Goal: Transaction & Acquisition: Purchase product/service

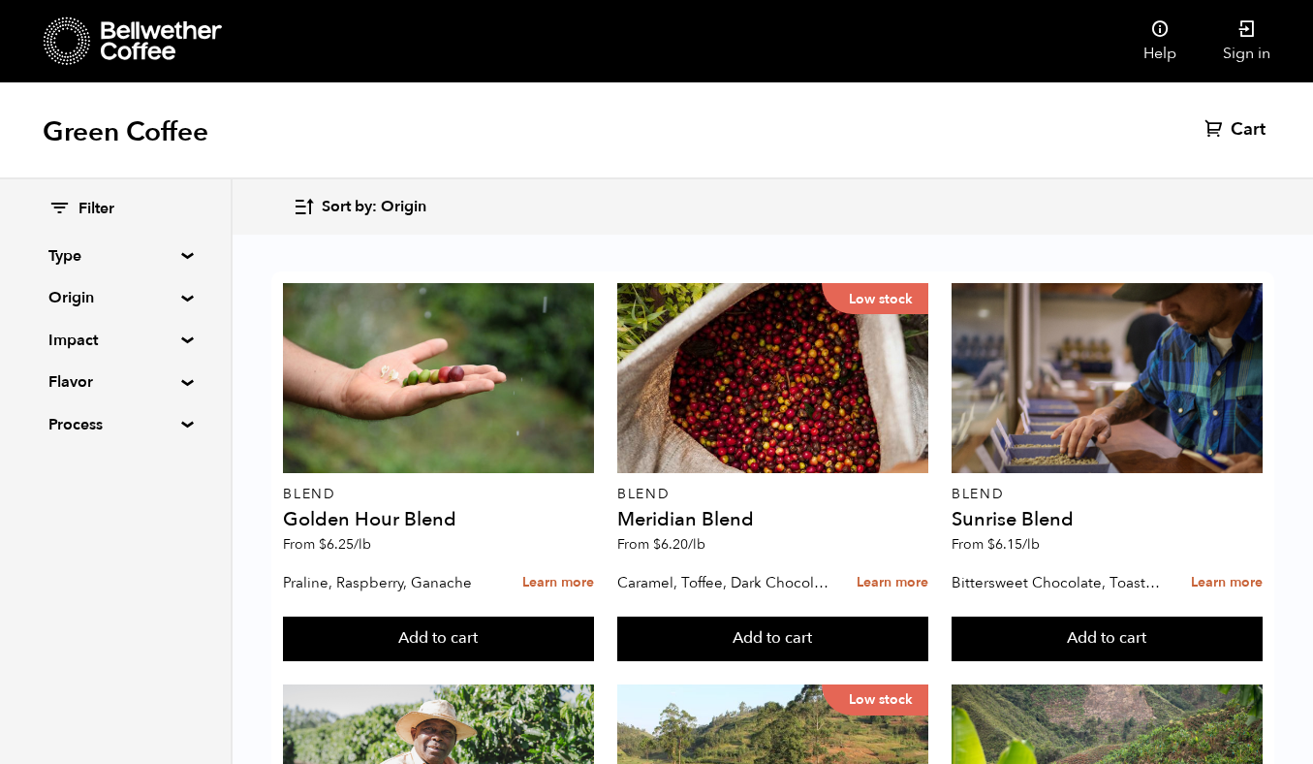
click at [182, 254] on summary "Type" at bounding box center [115, 255] width 134 height 23
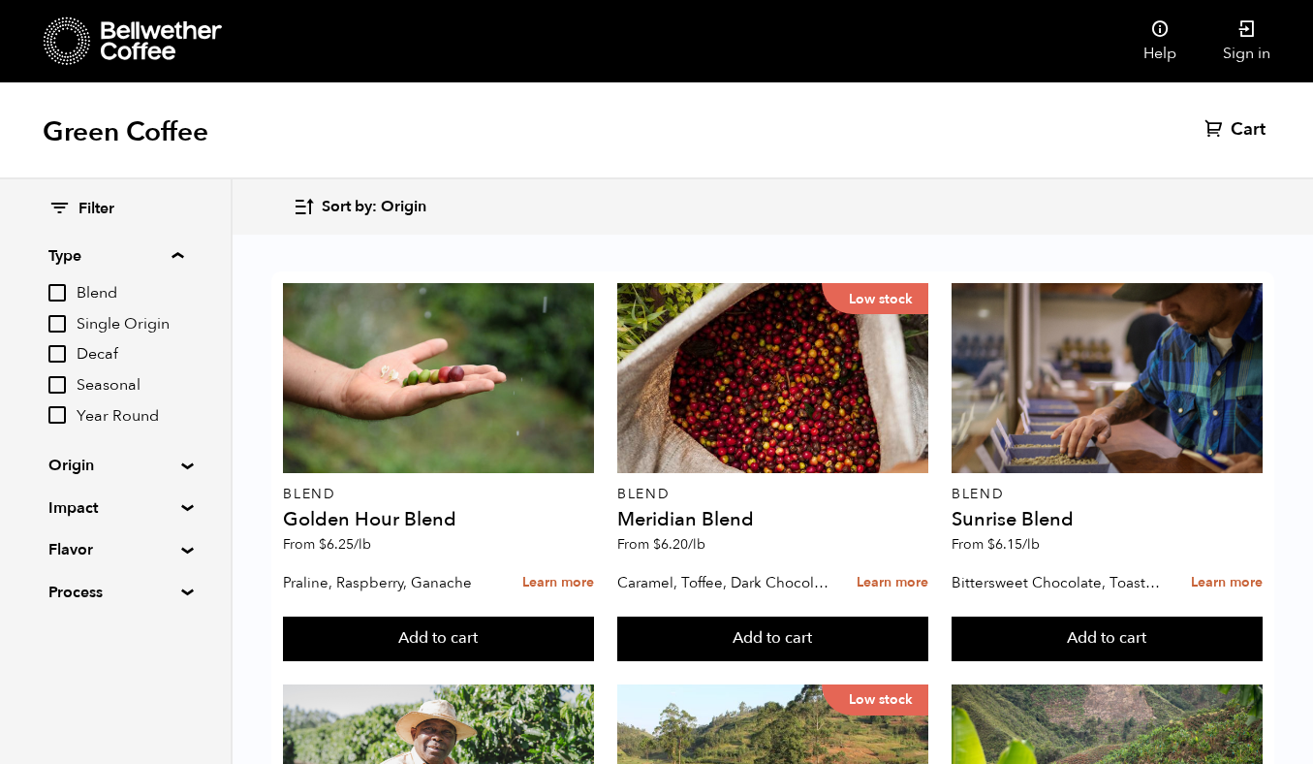
click at [173, 509] on summary "Impact" at bounding box center [115, 507] width 134 height 23
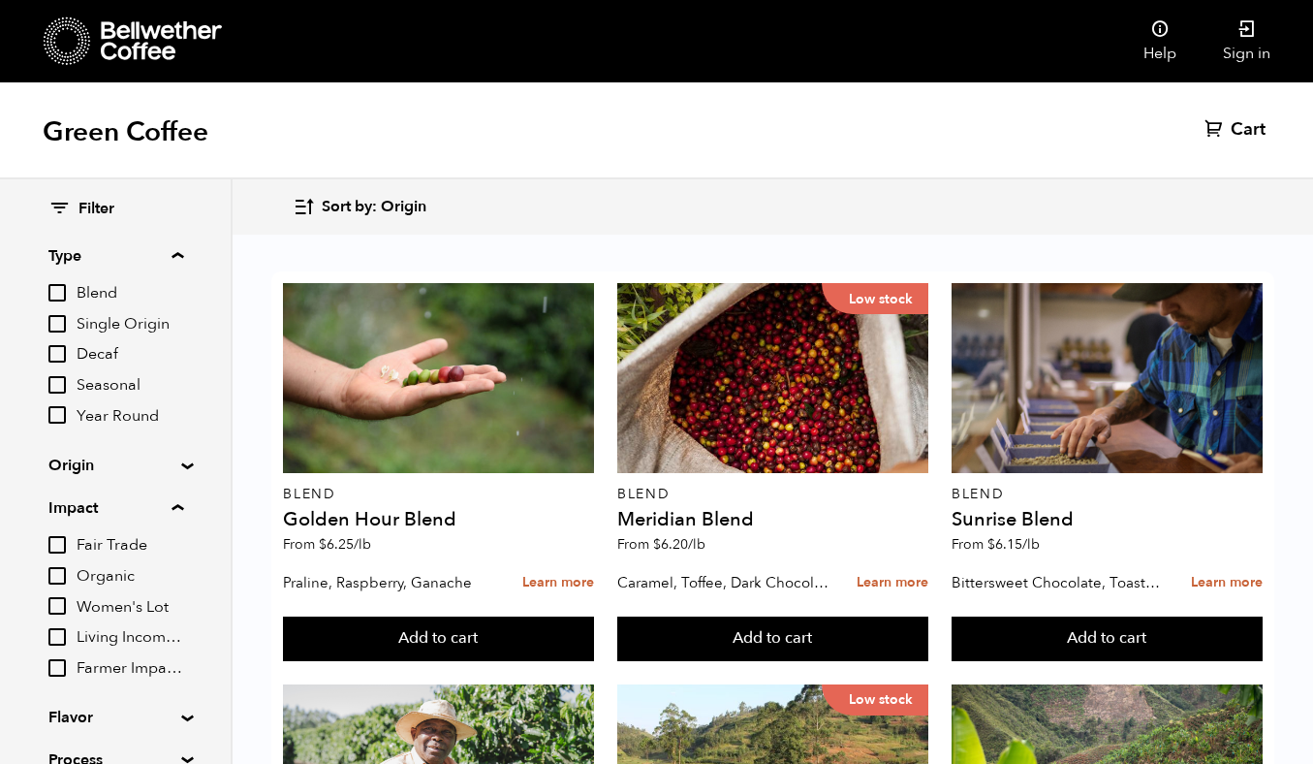
click at [173, 509] on summary "Impact" at bounding box center [115, 507] width 135 height 23
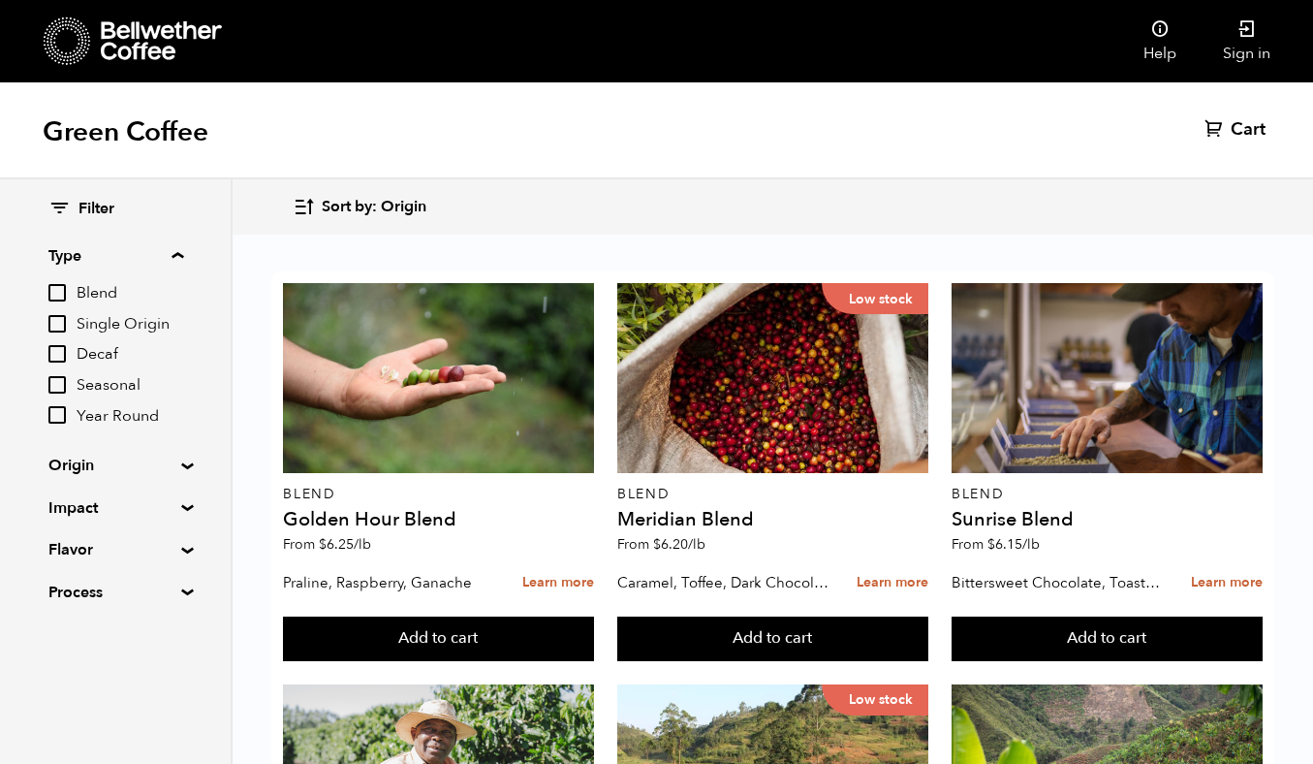
click at [173, 509] on summary "Impact" at bounding box center [115, 507] width 134 height 23
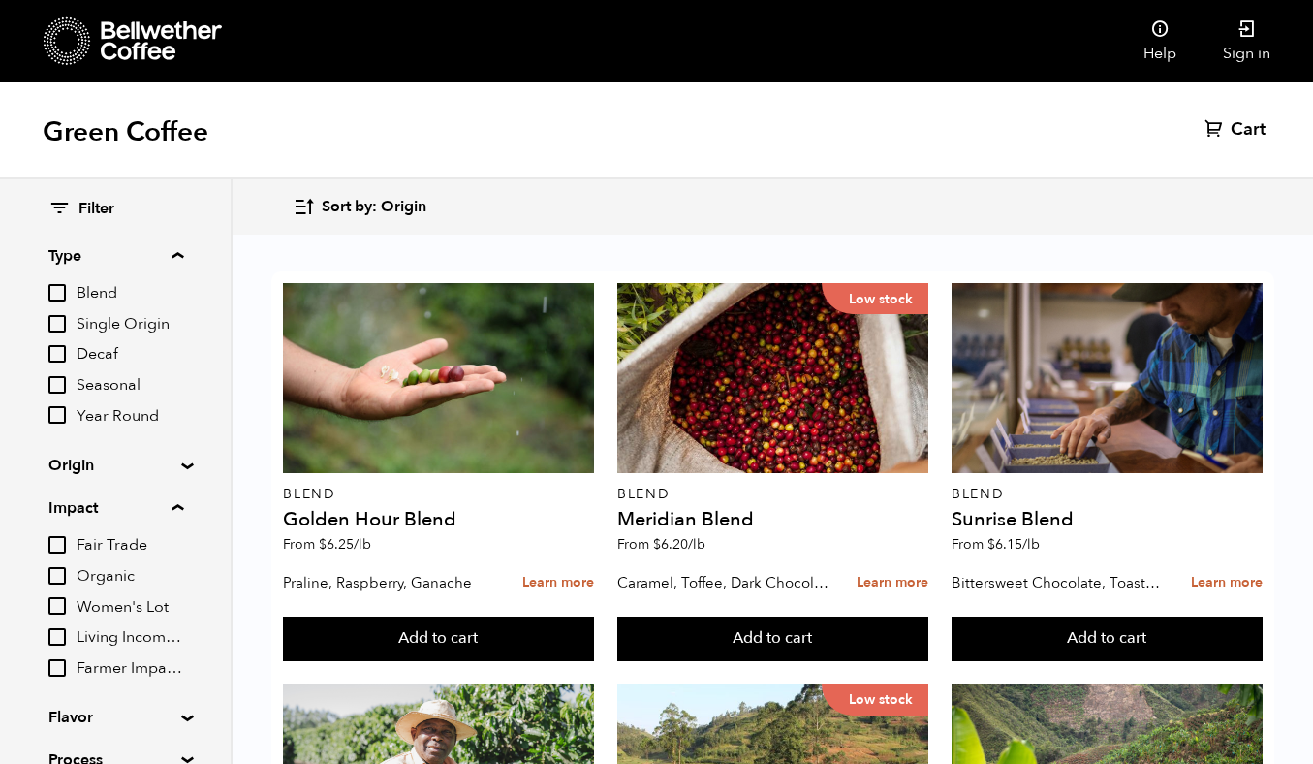
click at [173, 509] on summary "Impact" at bounding box center [115, 507] width 135 height 23
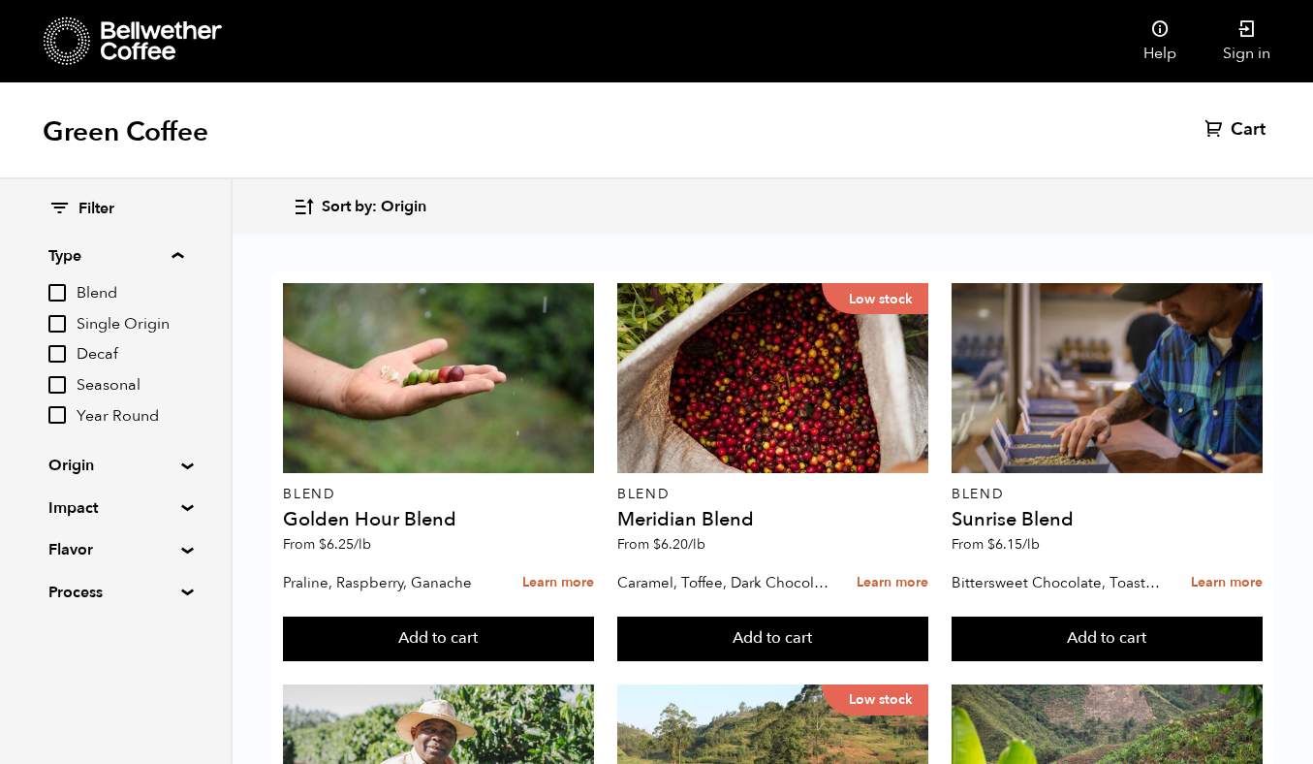
click at [179, 606] on div "Filter Type Blend Single Origin Decaf Seasonal Year Round Origin Blend Brazil B…" at bounding box center [115, 401] width 231 height 444
click at [179, 600] on div "Filter Type Blend Single Origin Decaf Seasonal Year Round Origin Blend Brazil B…" at bounding box center [115, 401] width 231 height 444
click at [179, 591] on summary "Process" at bounding box center [115, 592] width 134 height 23
click at [181, 551] on summary "Flavor" at bounding box center [115, 549] width 134 height 23
click at [181, 551] on summary "Flavor" at bounding box center [115, 549] width 135 height 23
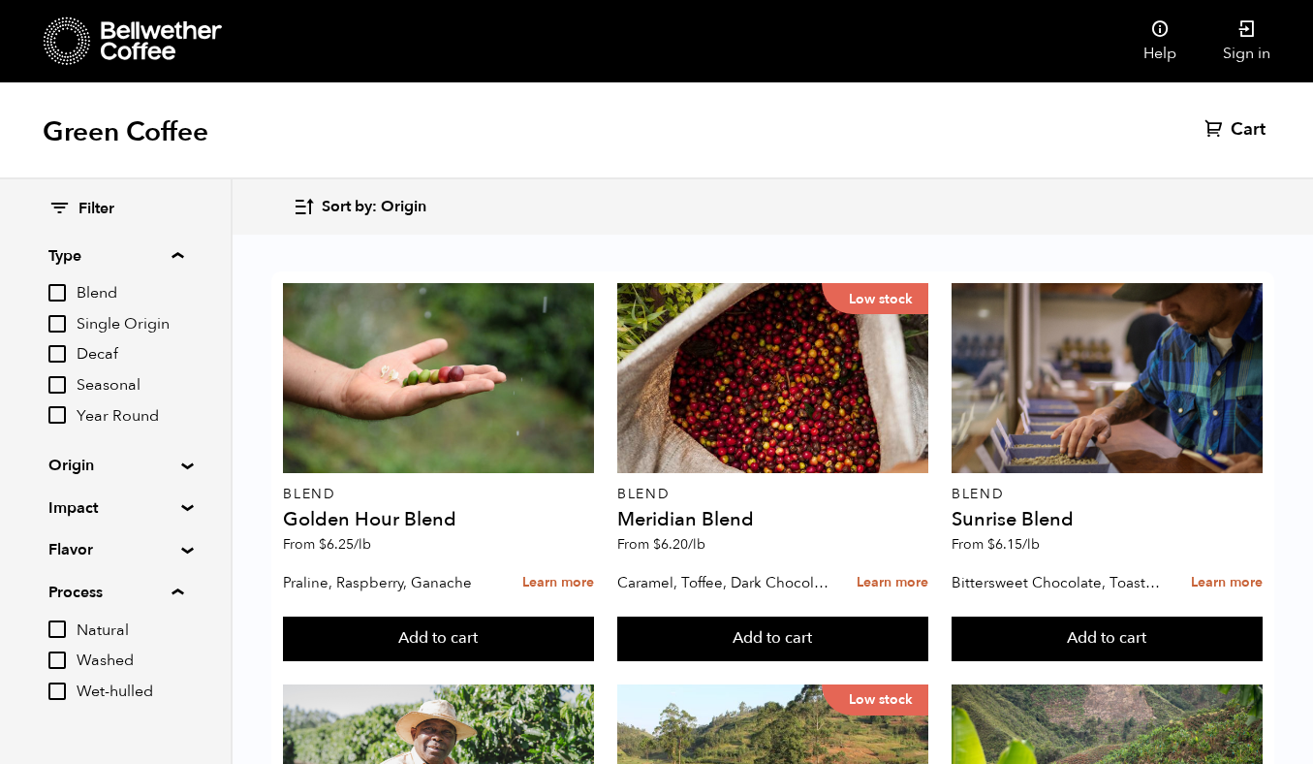
click at [182, 590] on summary "Process" at bounding box center [115, 592] width 135 height 23
click at [181, 471] on div "Filter Type Blend Single Origin Decaf Seasonal Year Round Origin Blend Brazil B…" at bounding box center [115, 401] width 231 height 444
click at [181, 468] on summary "Origin" at bounding box center [115, 465] width 134 height 23
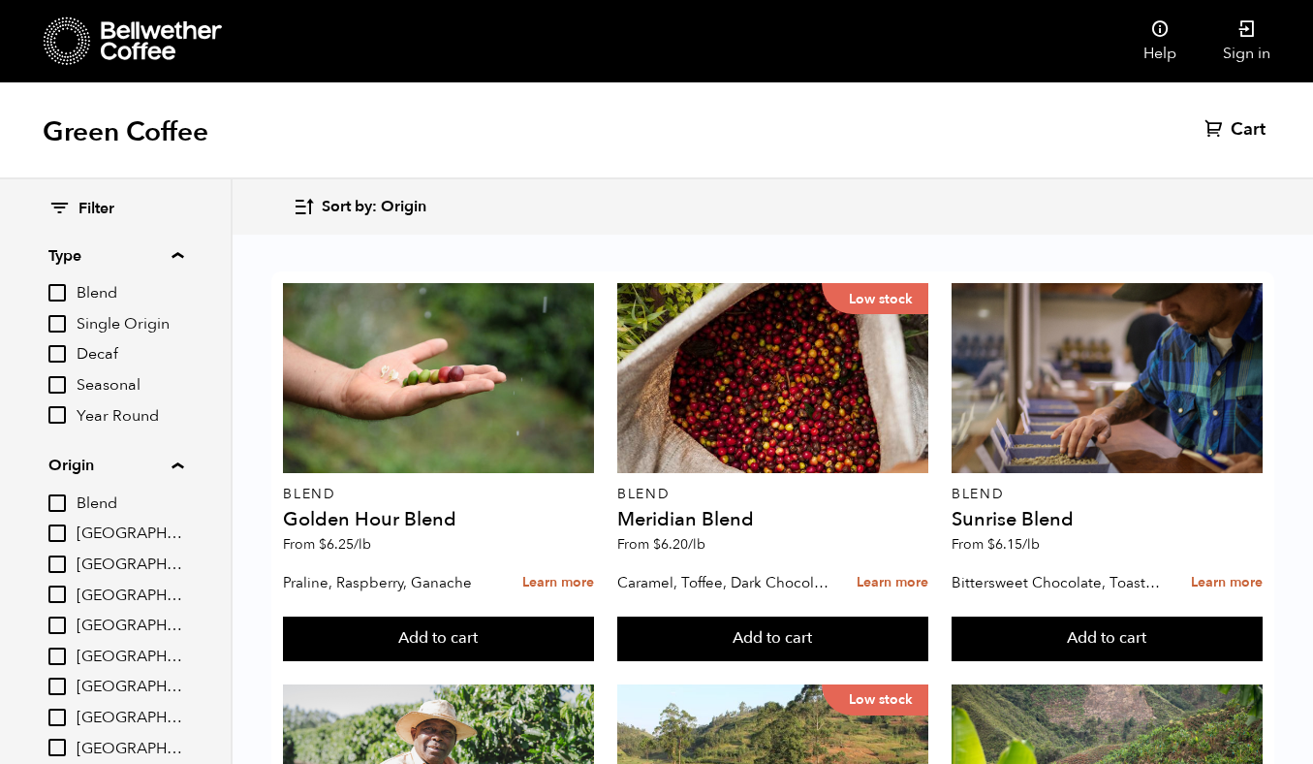
click at [178, 462] on summary "Origin" at bounding box center [115, 465] width 135 height 23
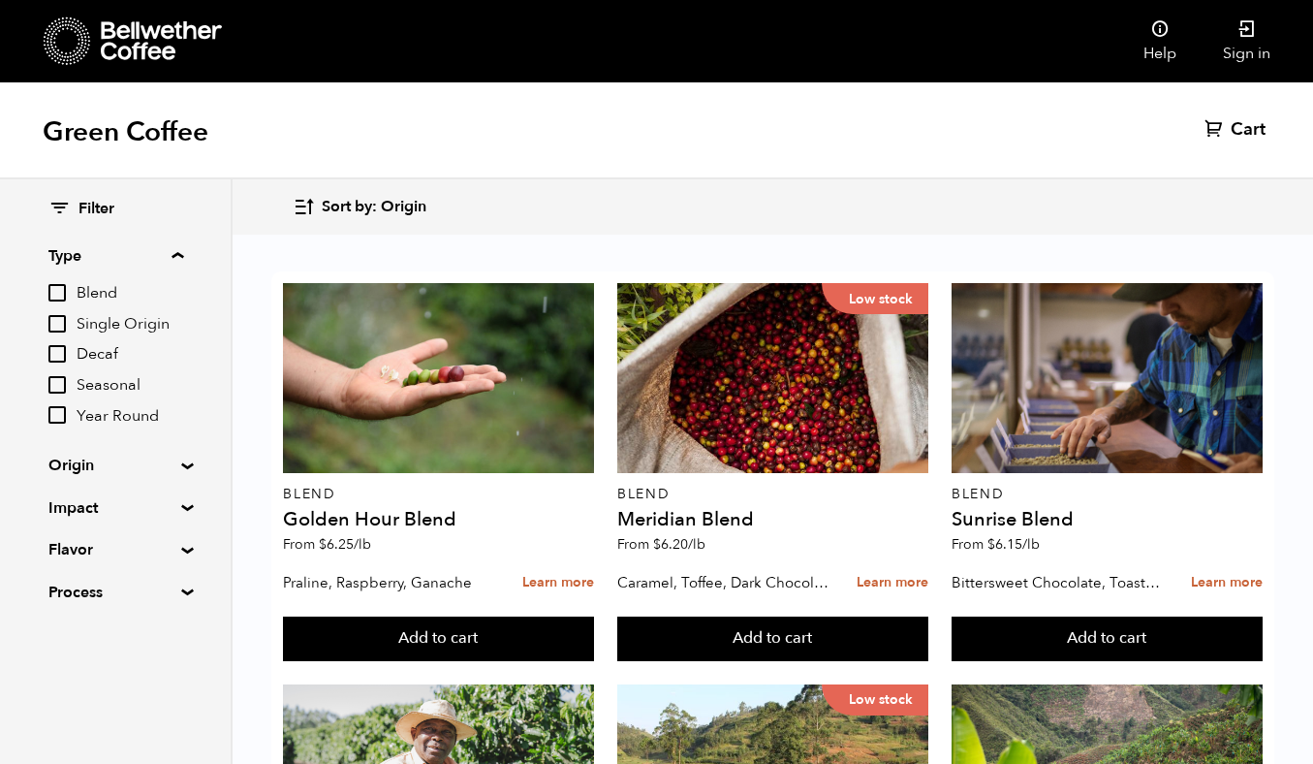
click at [116, 383] on span "Seasonal" at bounding box center [130, 385] width 107 height 21
click at [0, 0] on input "Seasonal" at bounding box center [0, 0] width 0 height 0
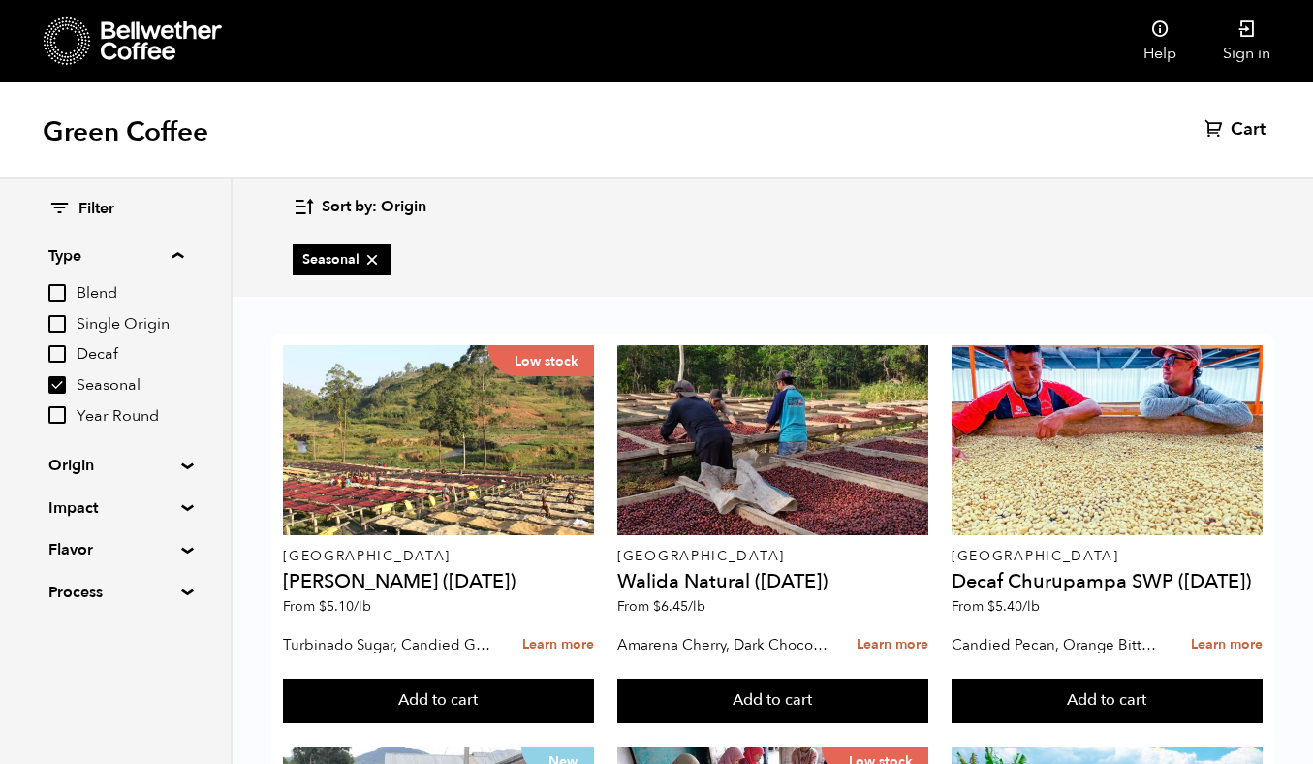
click at [116, 383] on span "Seasonal" at bounding box center [130, 385] width 107 height 21
click at [0, 0] on input "Seasonal" at bounding box center [0, 0] width 0 height 0
checkbox input "false"
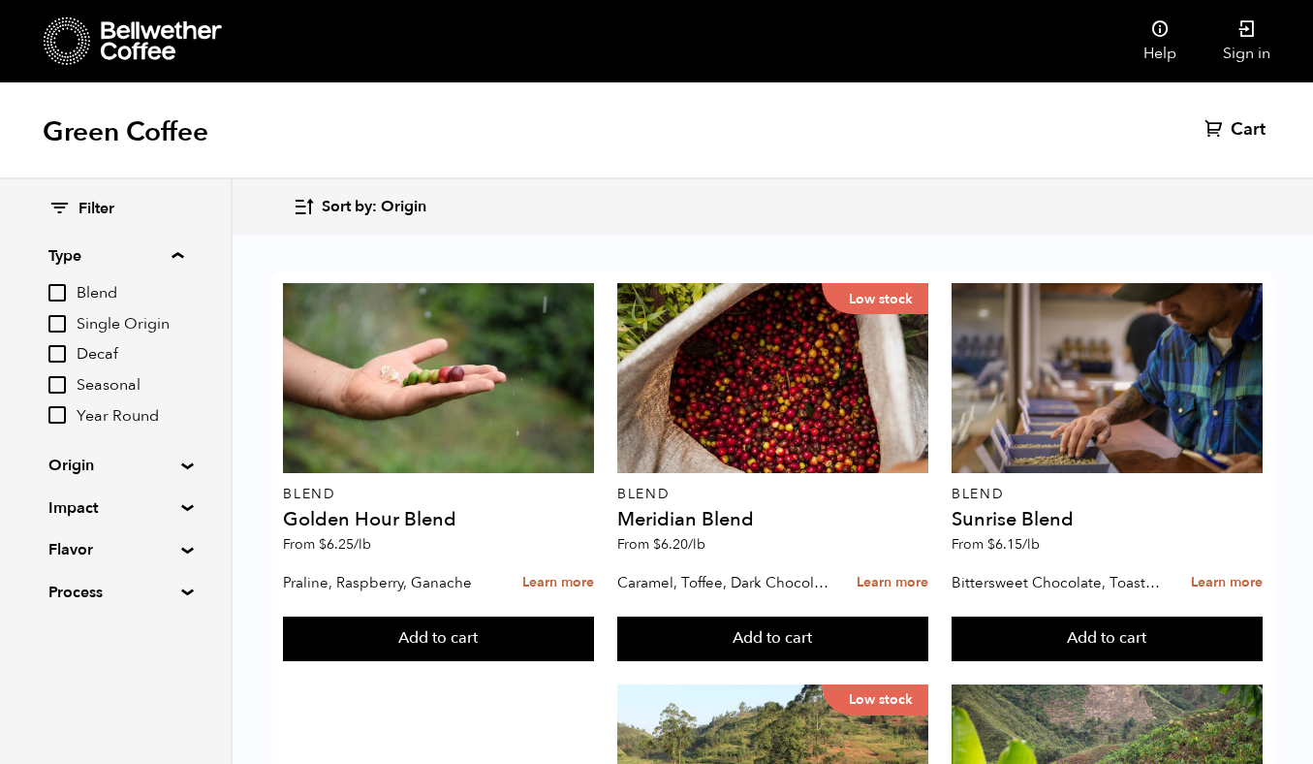
click at [108, 417] on span "Year Round" at bounding box center [130, 416] width 107 height 21
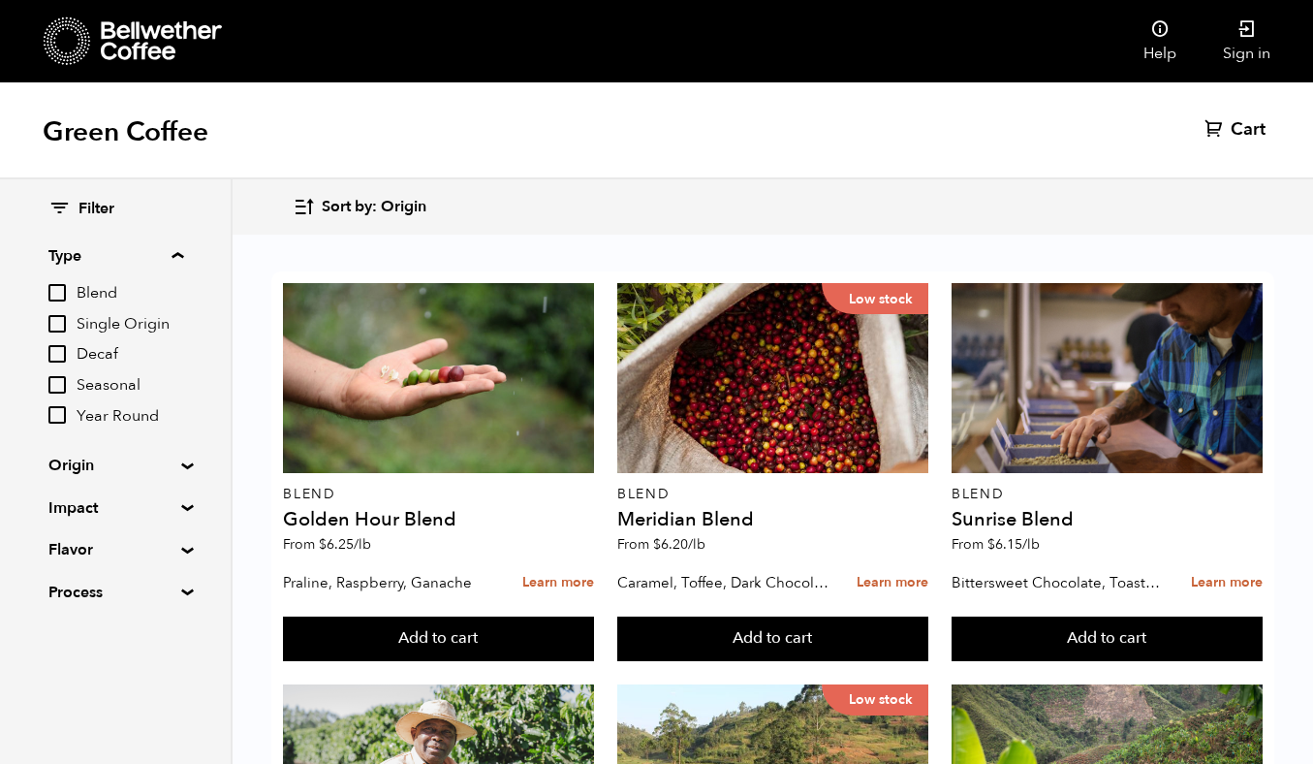
click at [0, 0] on input "Year Round" at bounding box center [0, 0] width 0 height 0
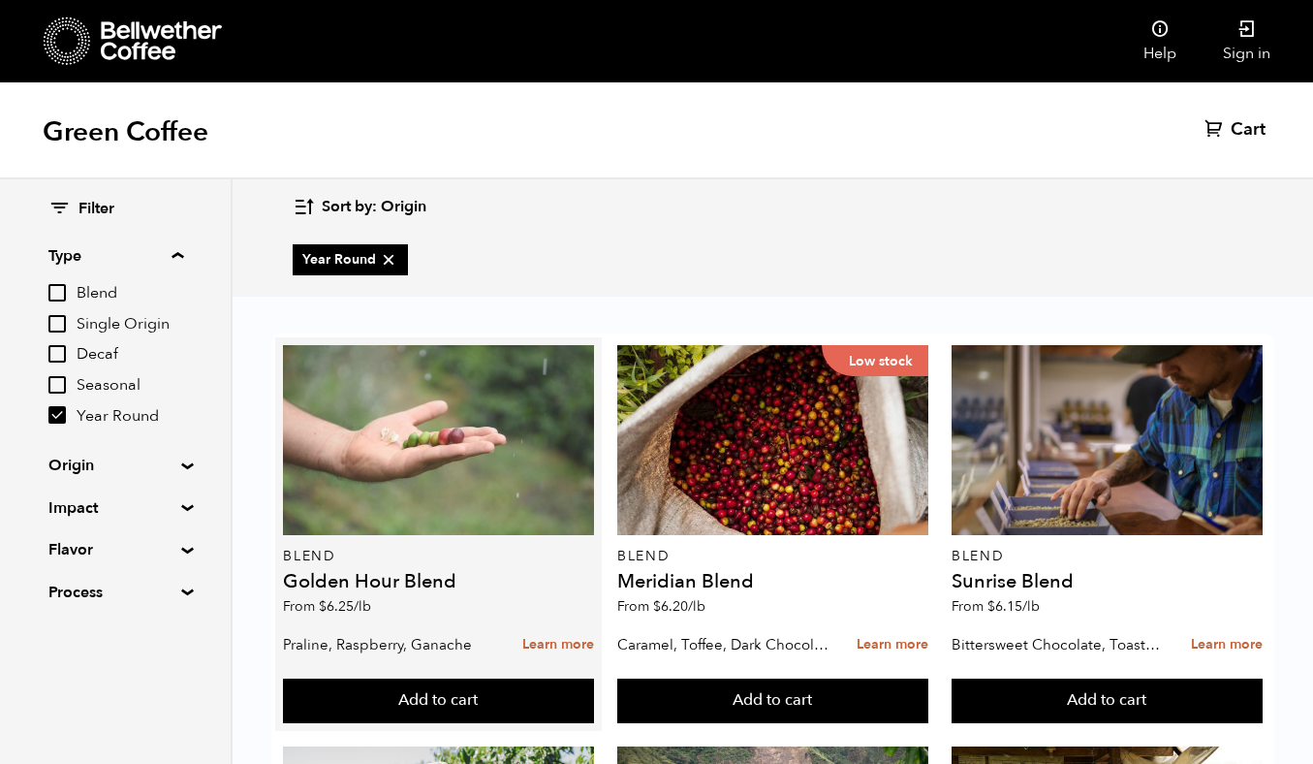
scroll to position [47, 0]
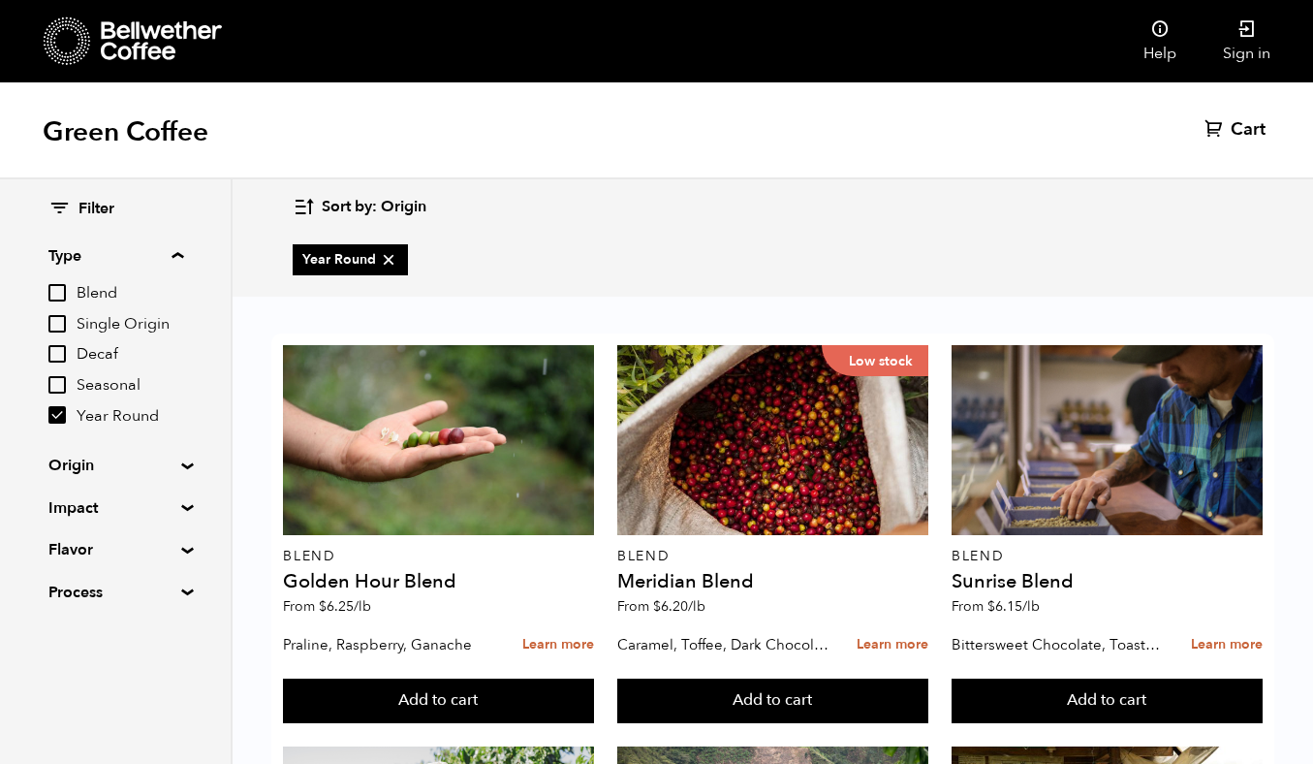
click at [62, 415] on input "Year Round" at bounding box center [56, 414] width 17 height 17
checkbox input "false"
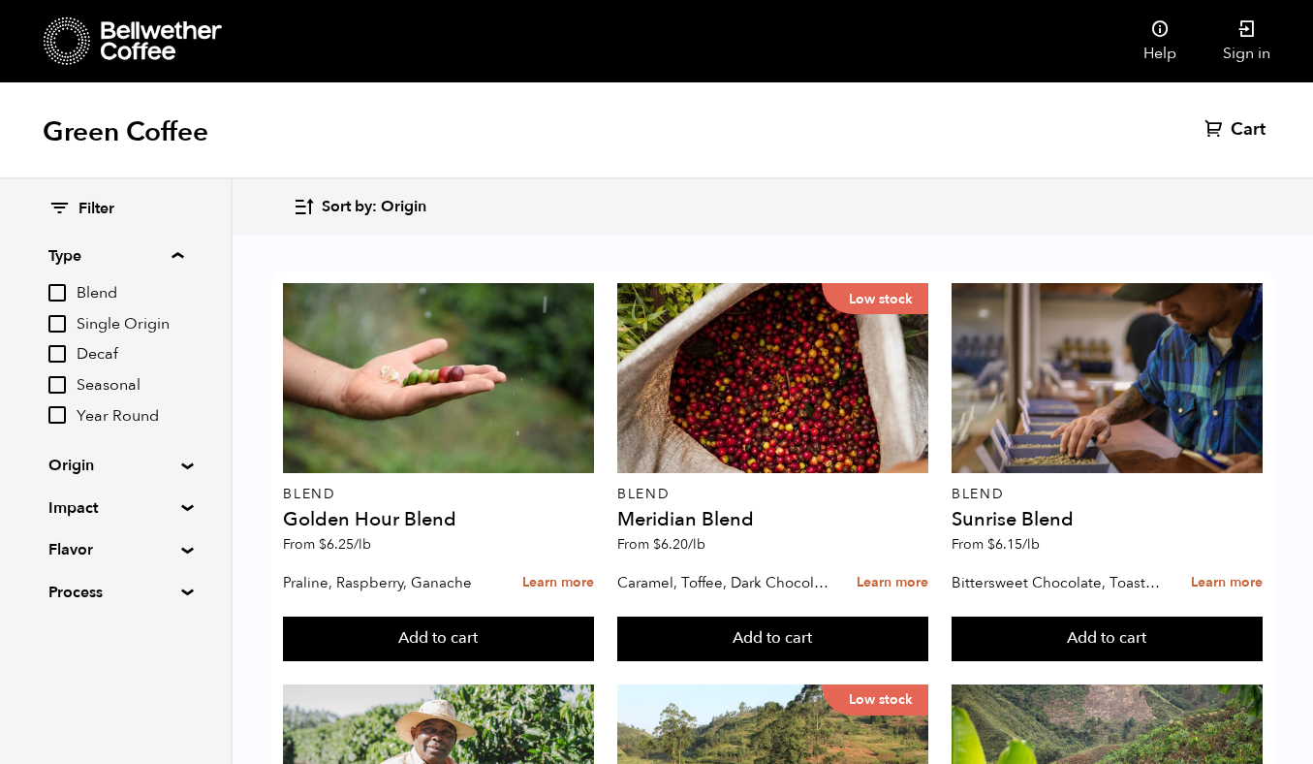
click at [66, 328] on input "Single Origin" at bounding box center [56, 323] width 17 height 17
checkbox input "true"
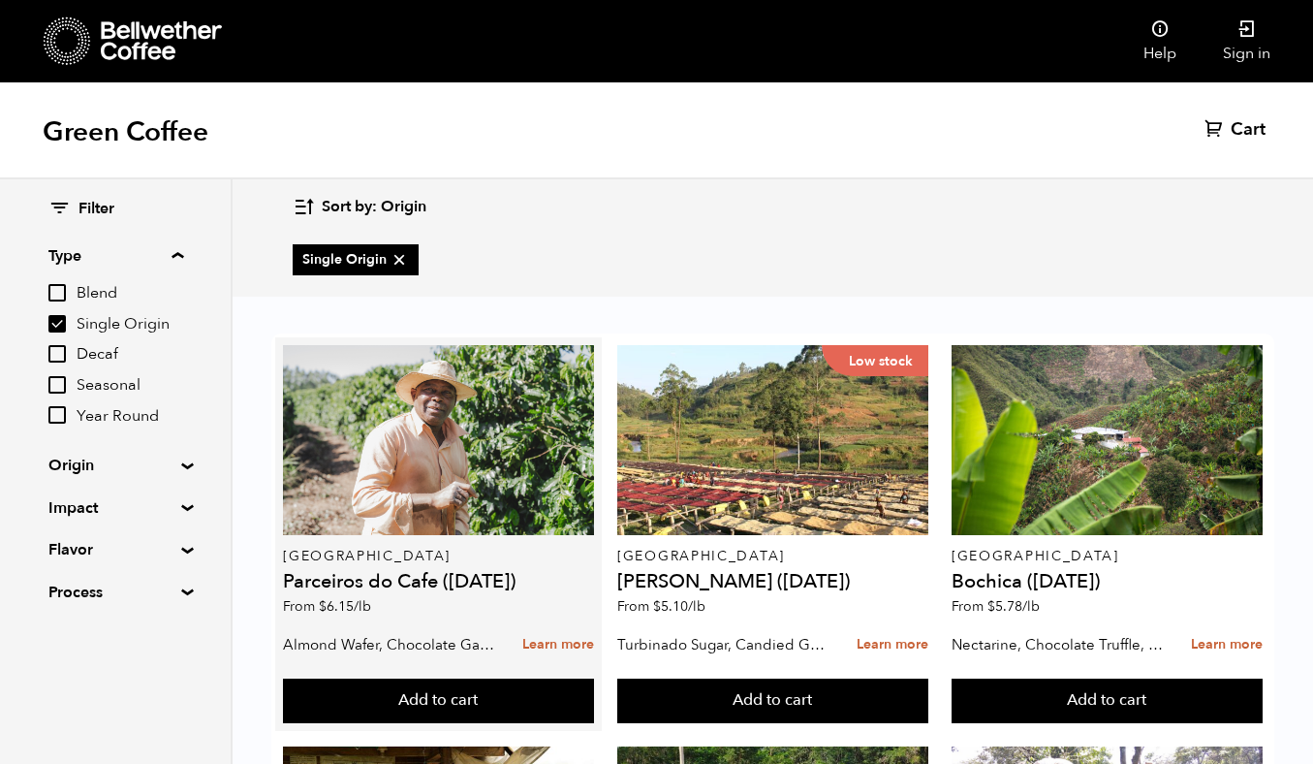
scroll to position [316, 0]
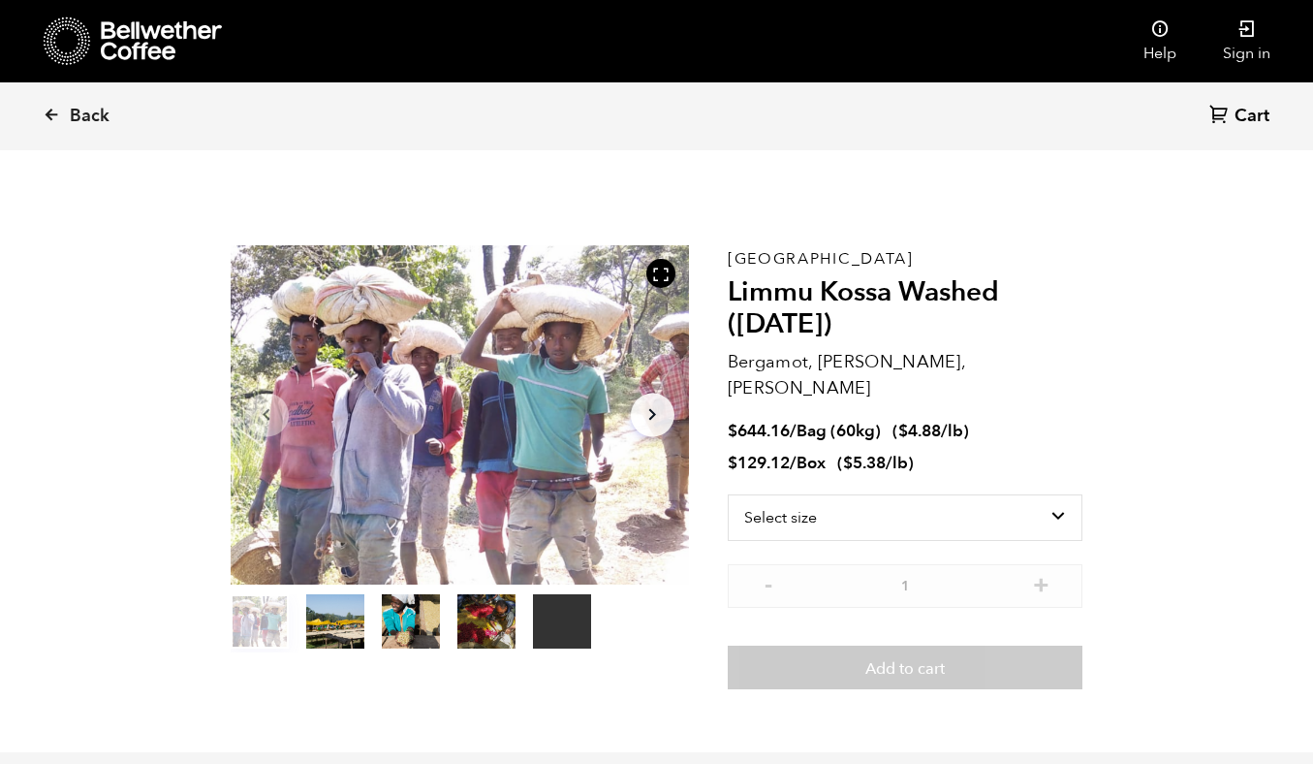
scroll to position [843, 830]
click at [655, 421] on icon "Arrow Right" at bounding box center [652, 414] width 23 height 23
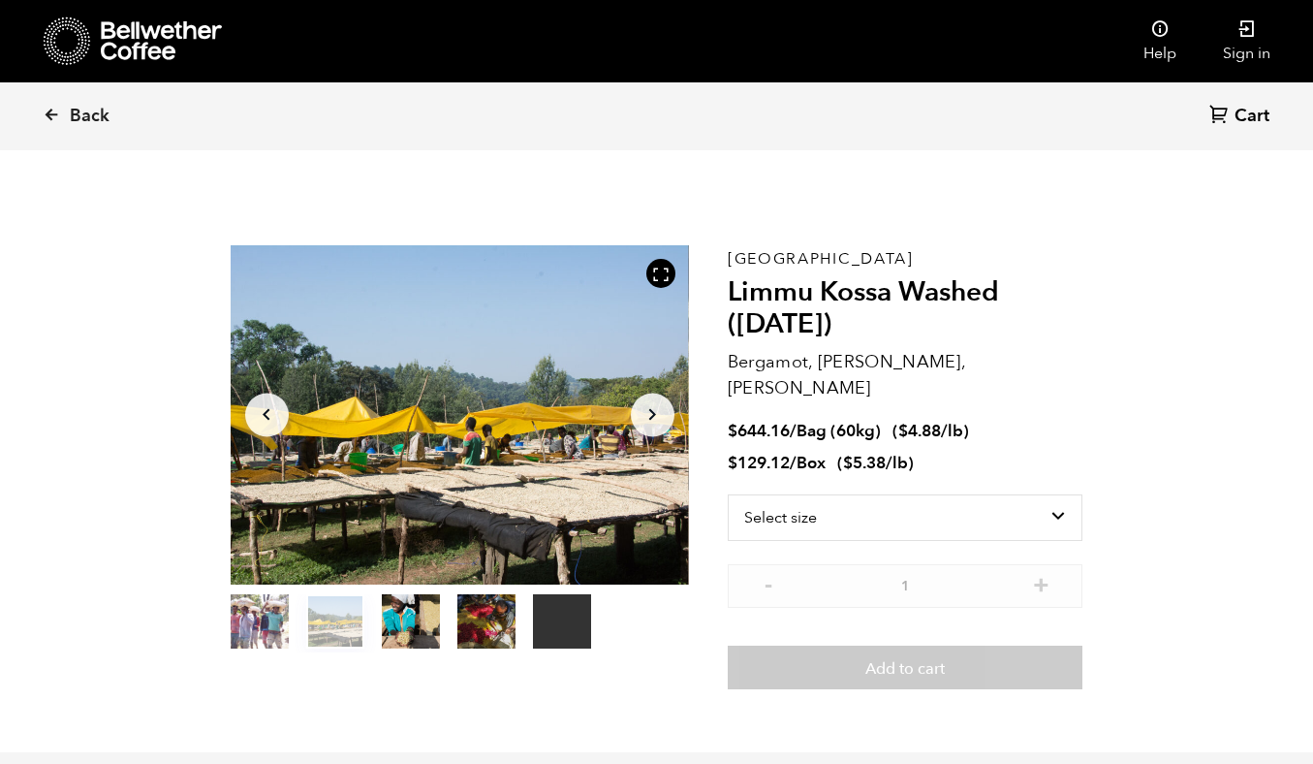
click at [655, 420] on icon "Arrow Right" at bounding box center [652, 414] width 23 height 23
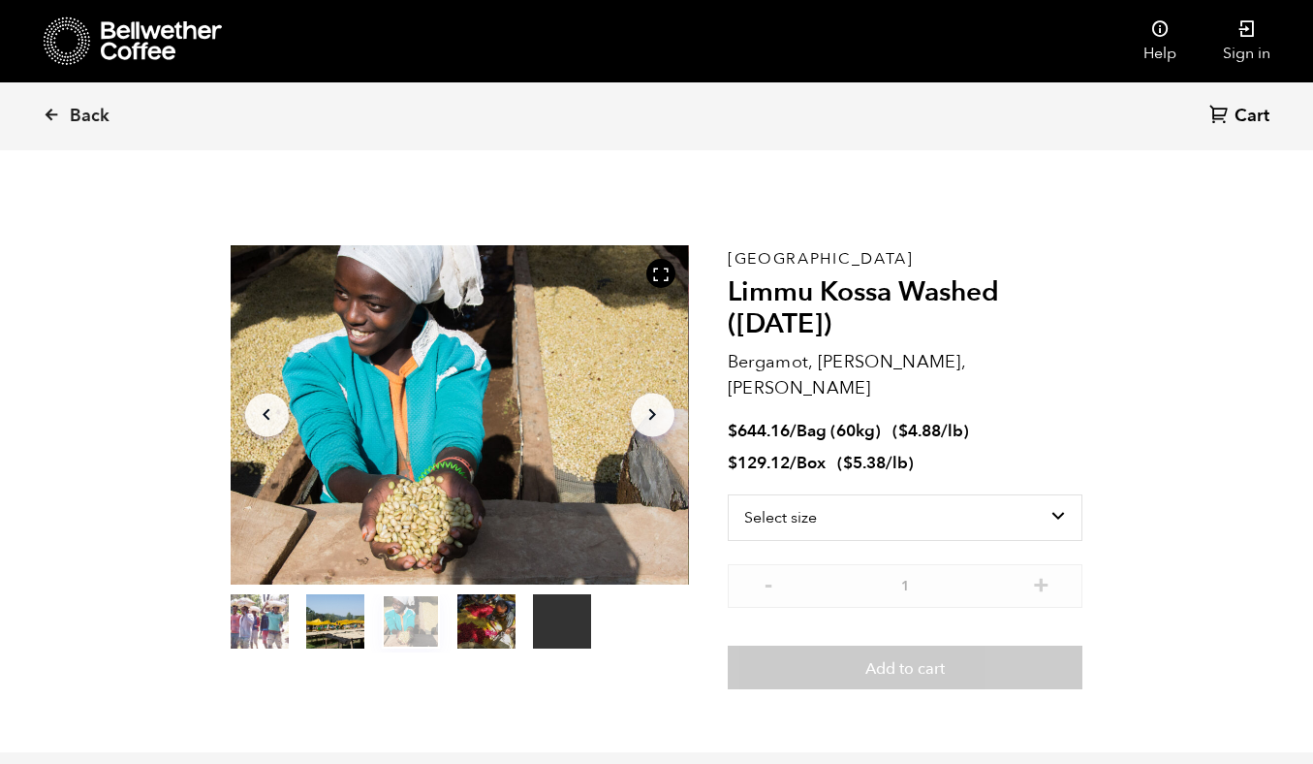
click at [656, 420] on icon "Arrow Right" at bounding box center [652, 414] width 23 height 23
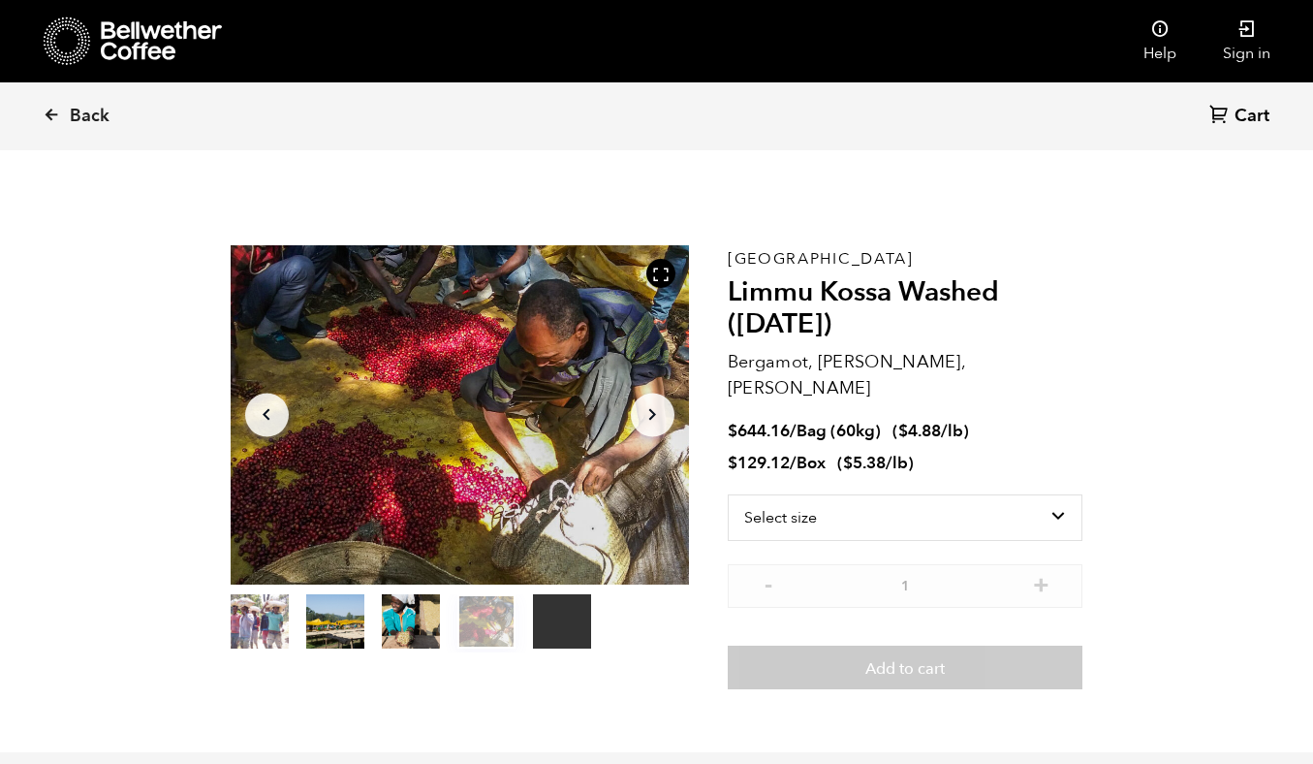
click at [656, 420] on icon "Arrow Right" at bounding box center [652, 414] width 23 height 23
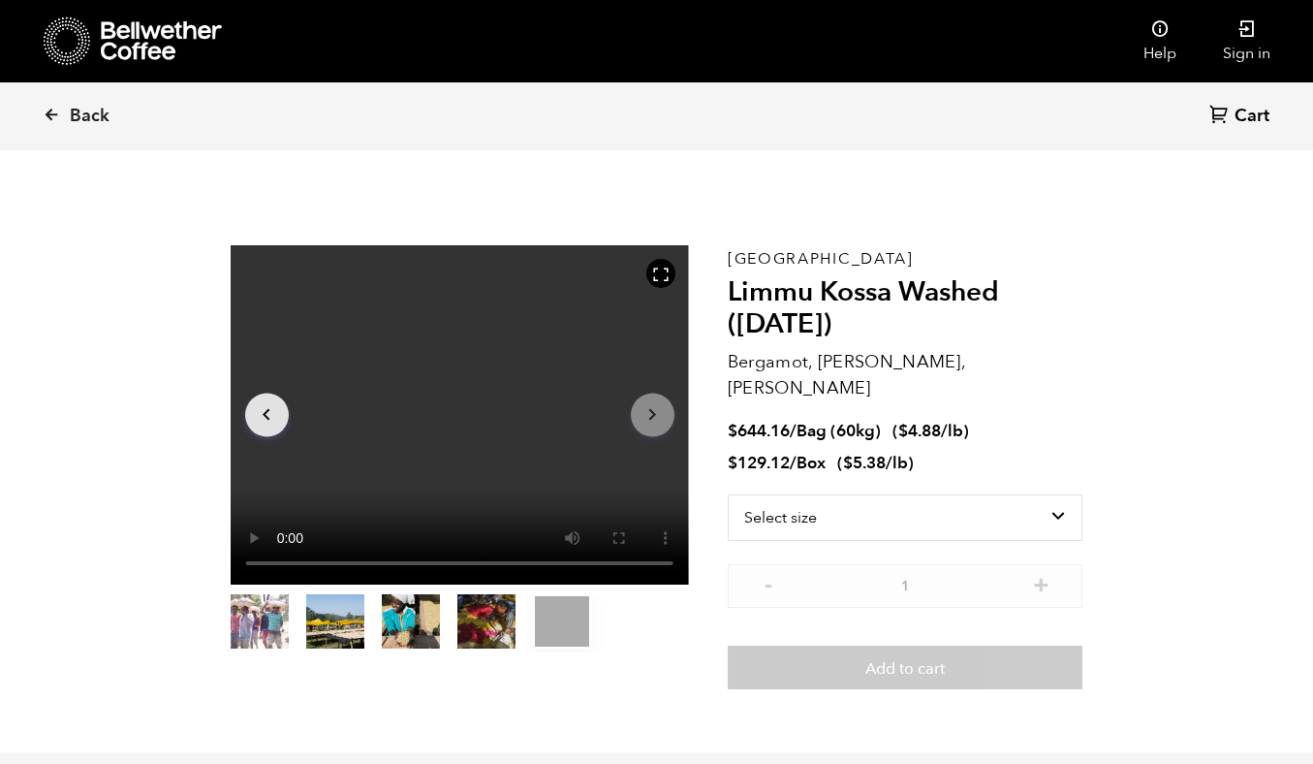
click at [656, 420] on icon "Arrow Right" at bounding box center [652, 414] width 23 height 23
click at [1036, 494] on select "Select size Bag (60kg) (132 lbs) Box (24 lbs)" at bounding box center [906, 517] width 356 height 47
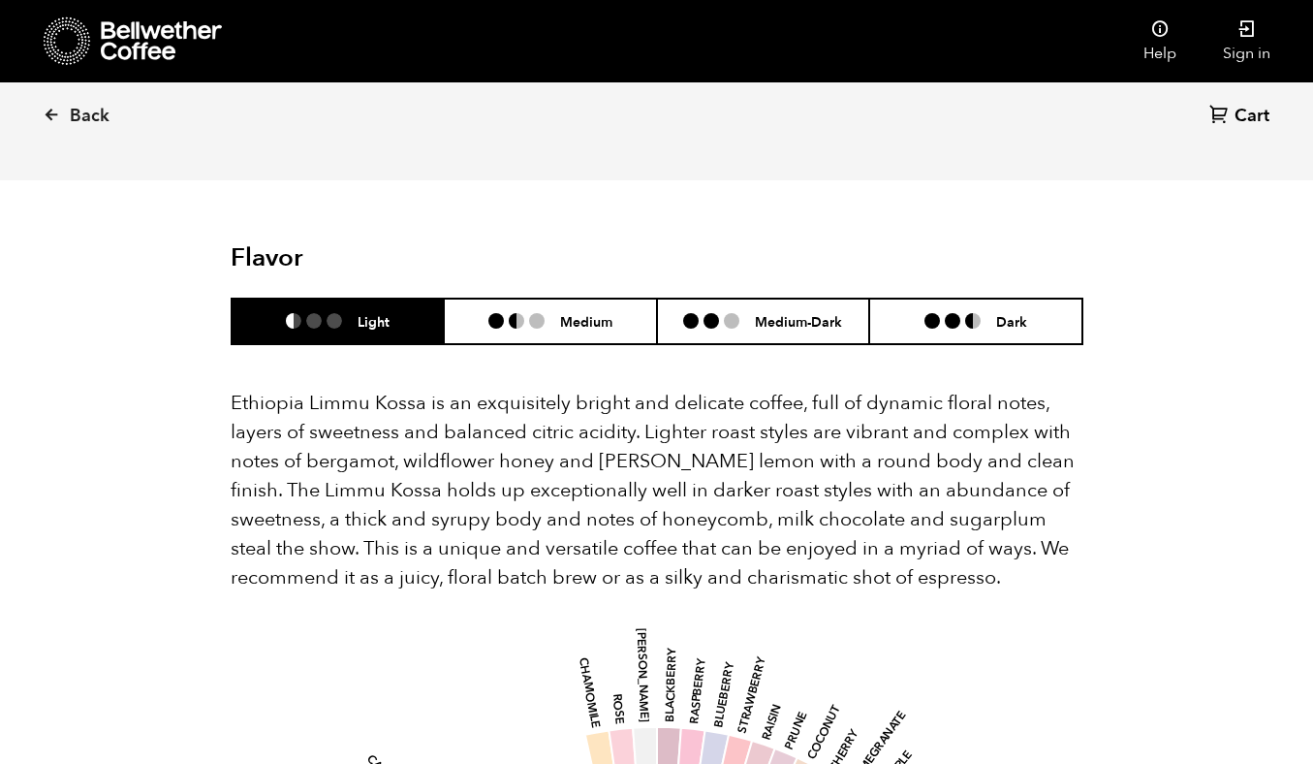
scroll to position [1627, 0]
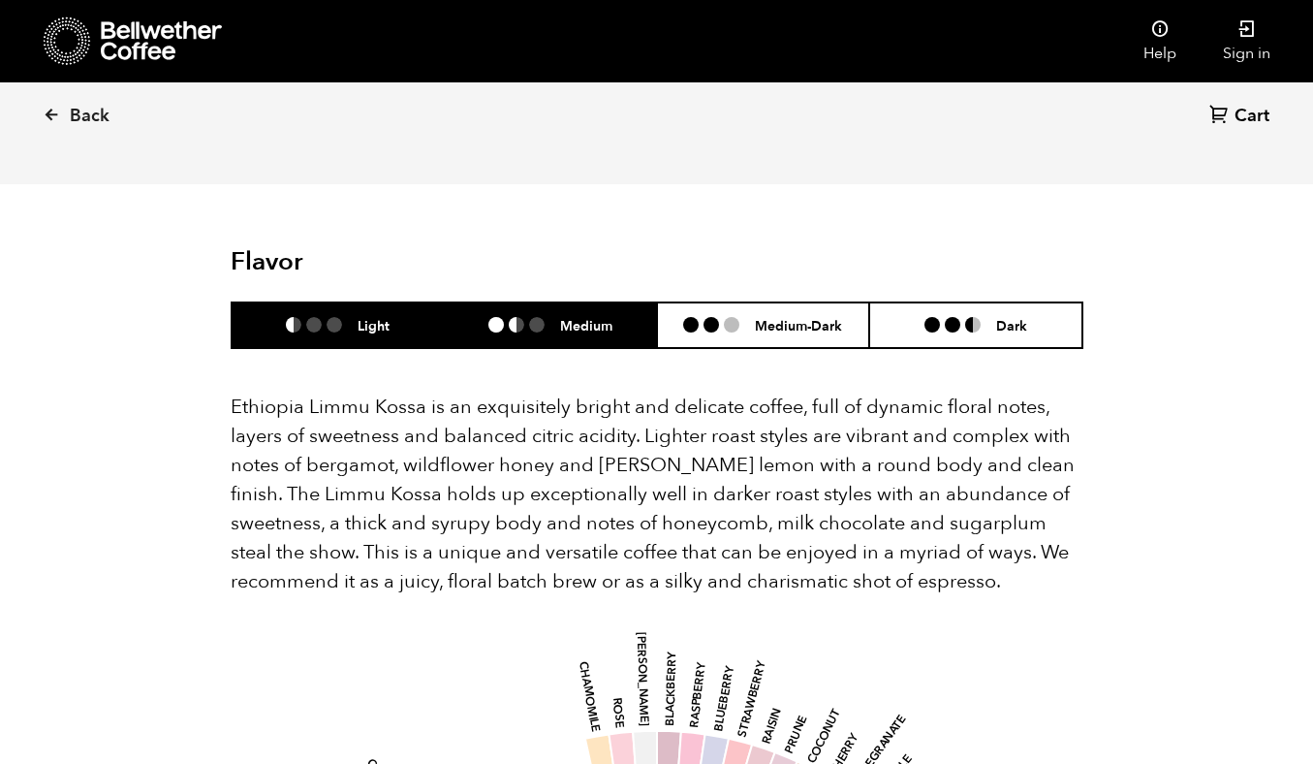
click at [579, 317] on h6 "Medium" at bounding box center [586, 325] width 52 height 16
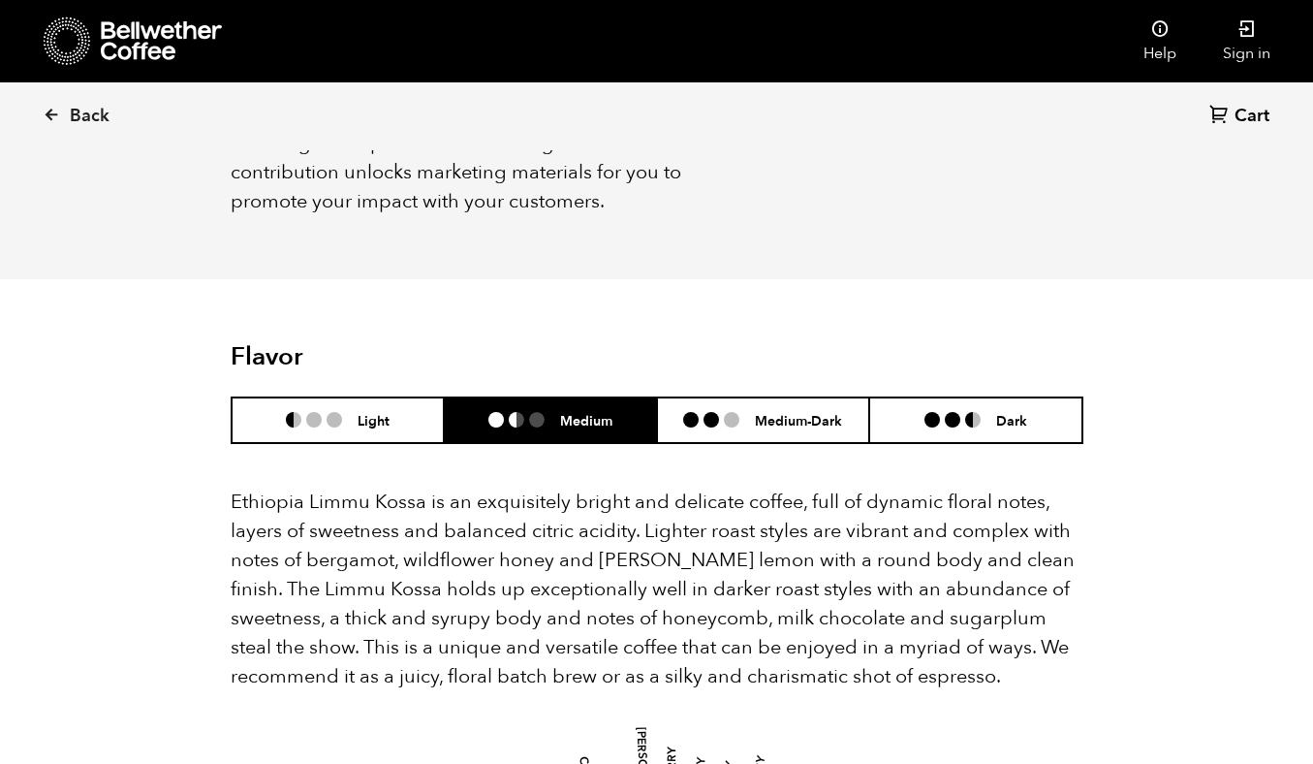
scroll to position [1380, 0]
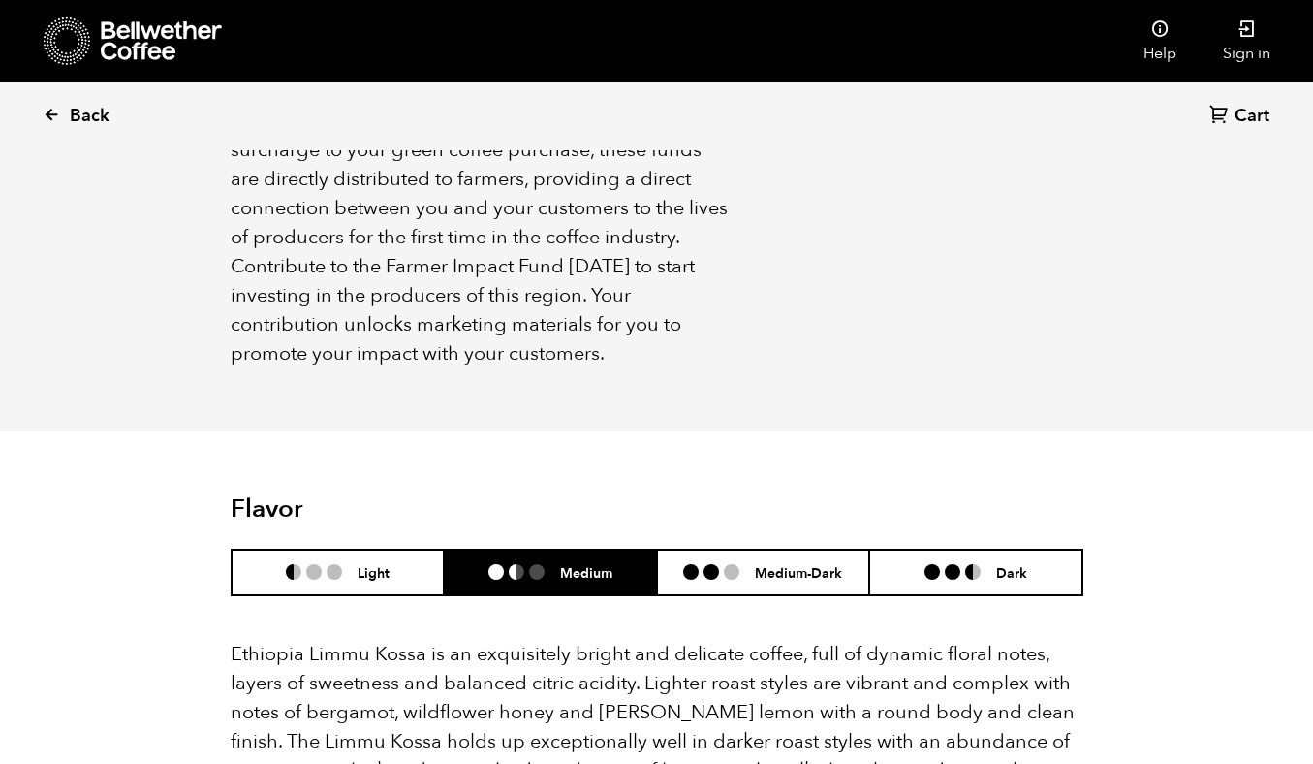
click at [52, 120] on icon at bounding box center [51, 114] width 17 height 17
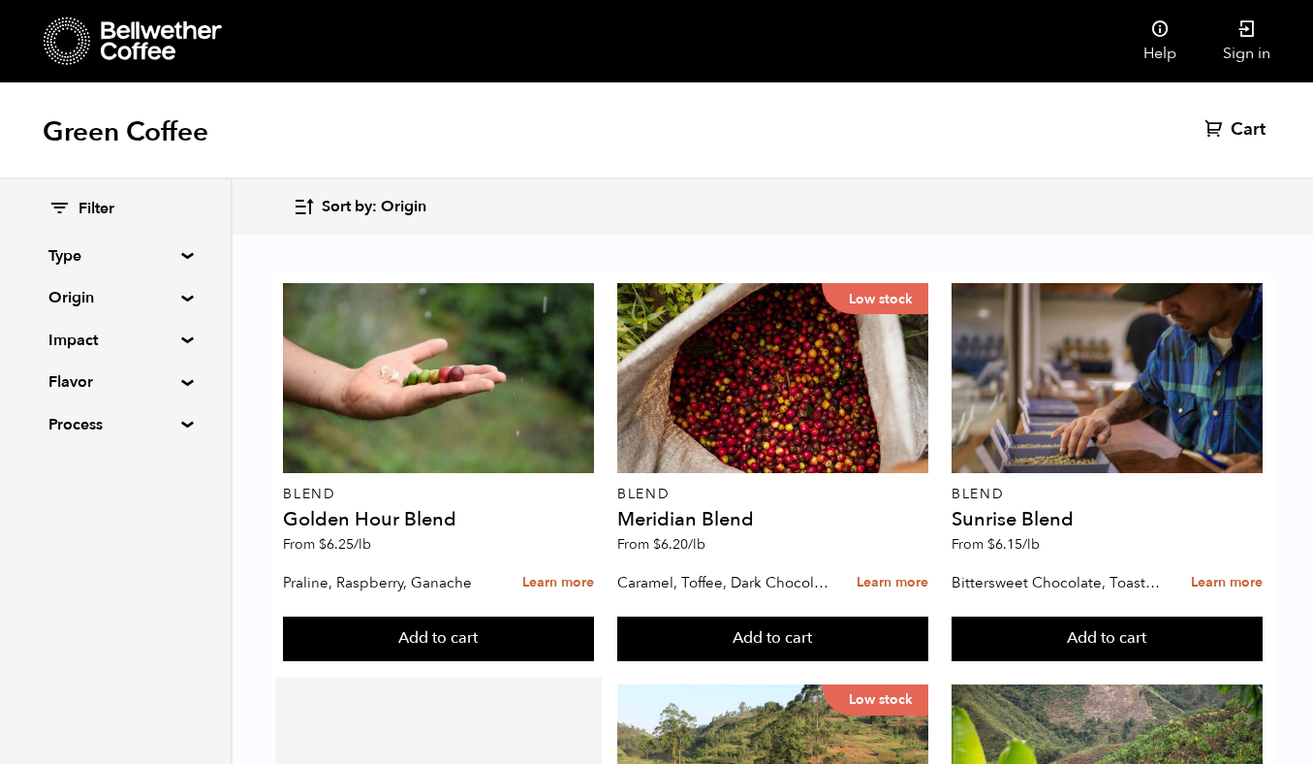
scroll to position [502, 0]
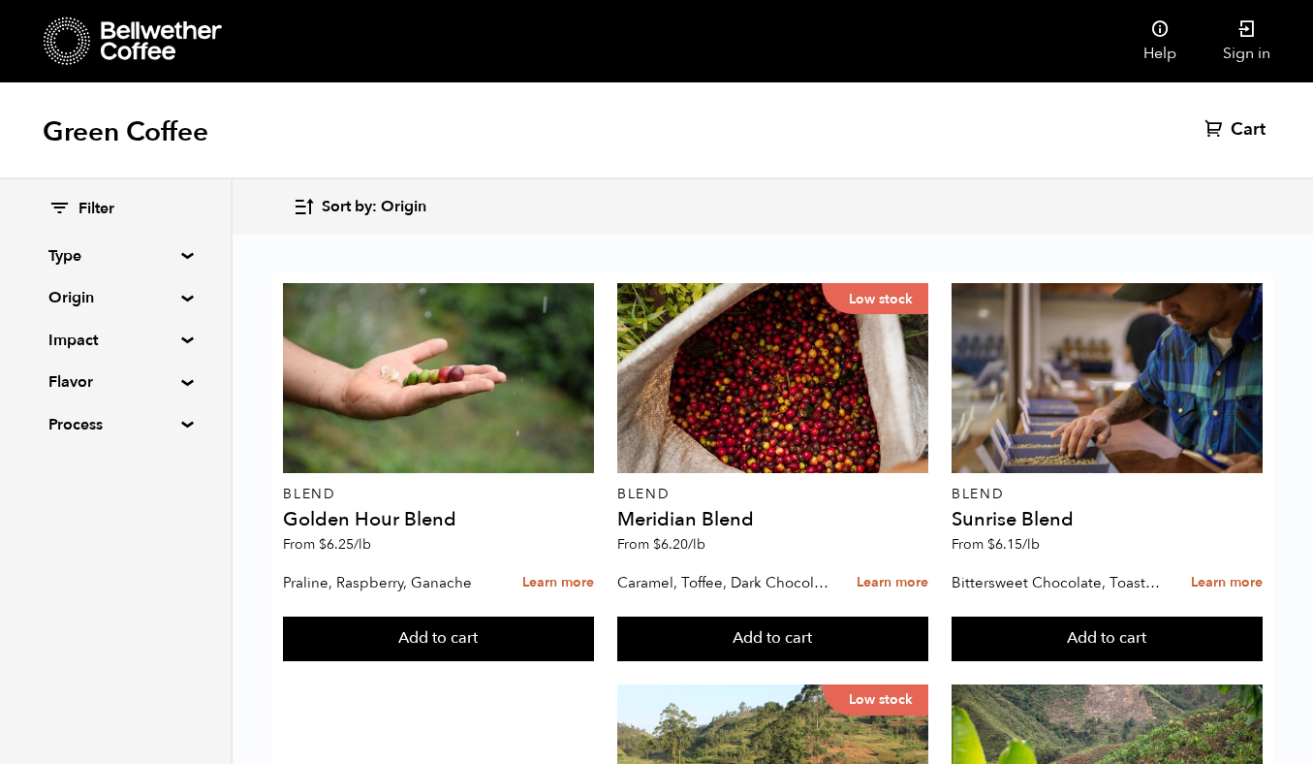
click at [142, 259] on summary "Type" at bounding box center [115, 255] width 134 height 23
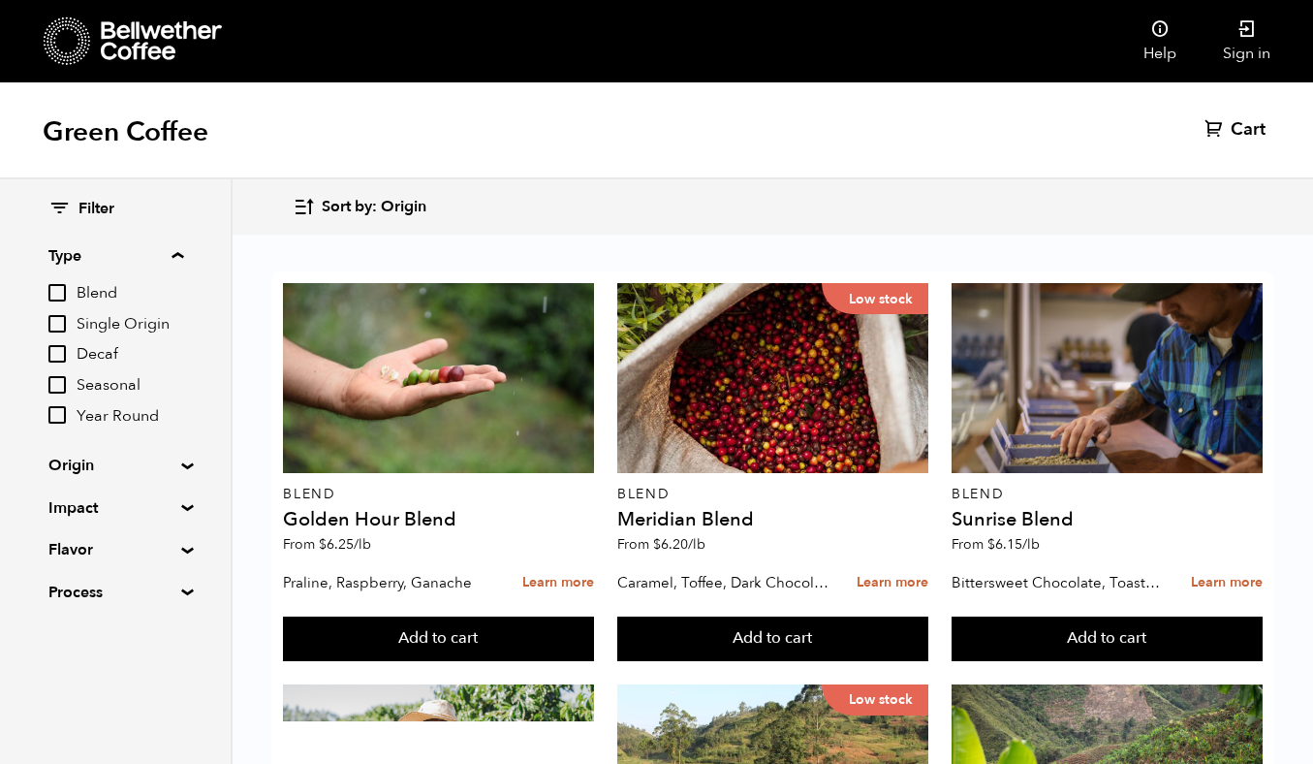
click at [132, 331] on span "Single Origin" at bounding box center [130, 324] width 107 height 21
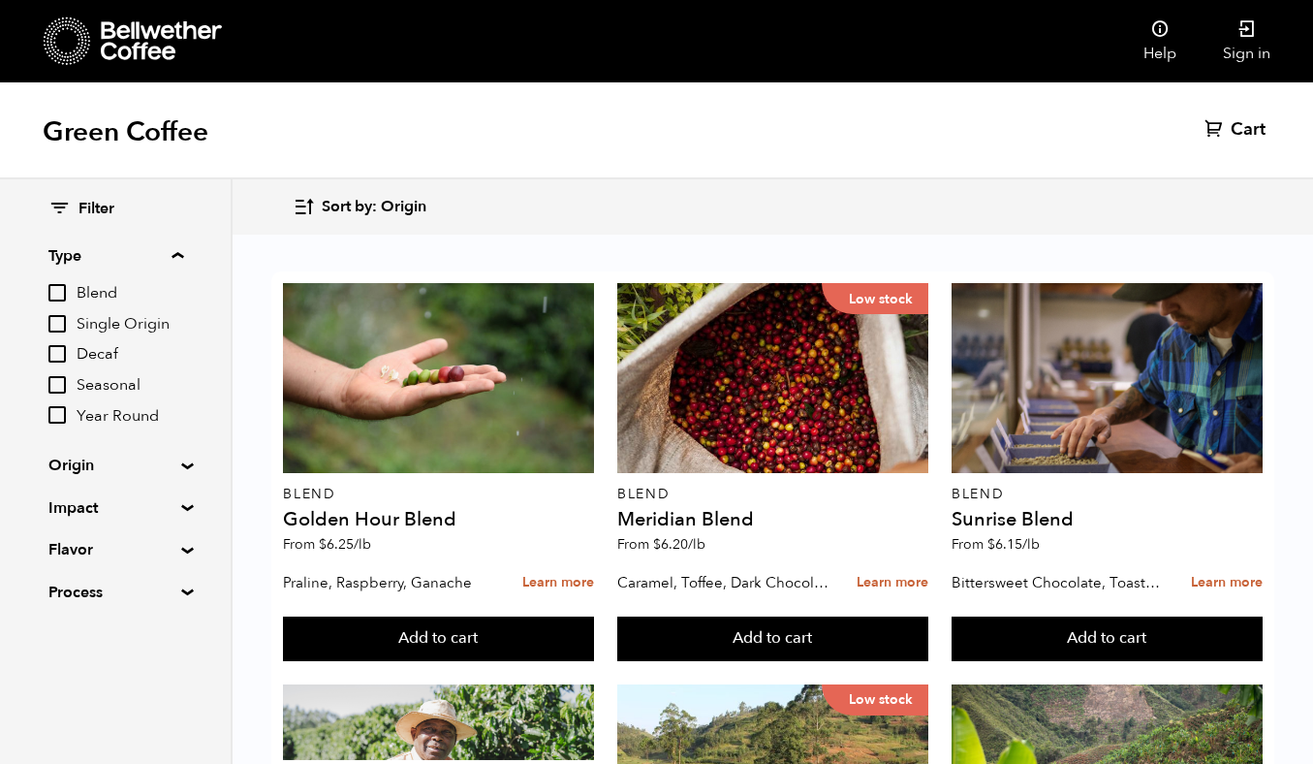
click at [0, 0] on input "Single Origin" at bounding box center [0, 0] width 0 height 0
checkbox input "true"
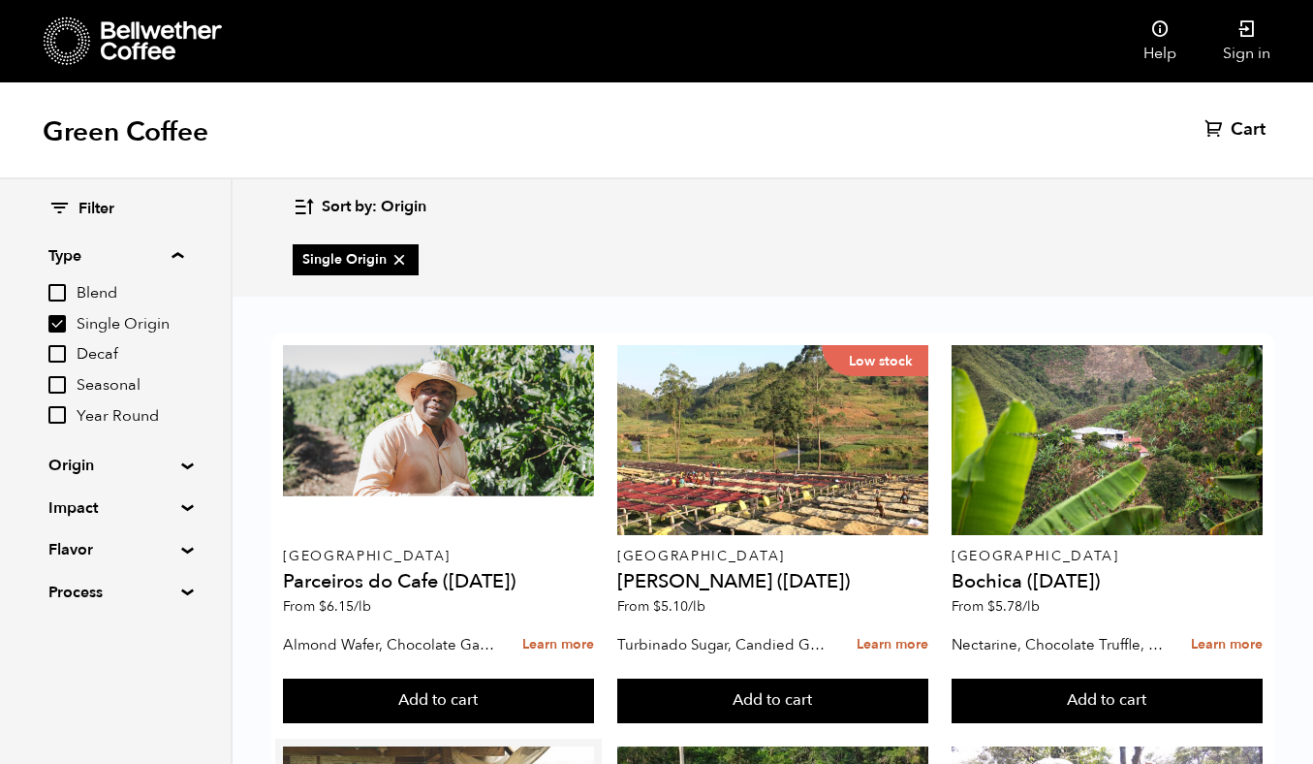
scroll to position [389, 0]
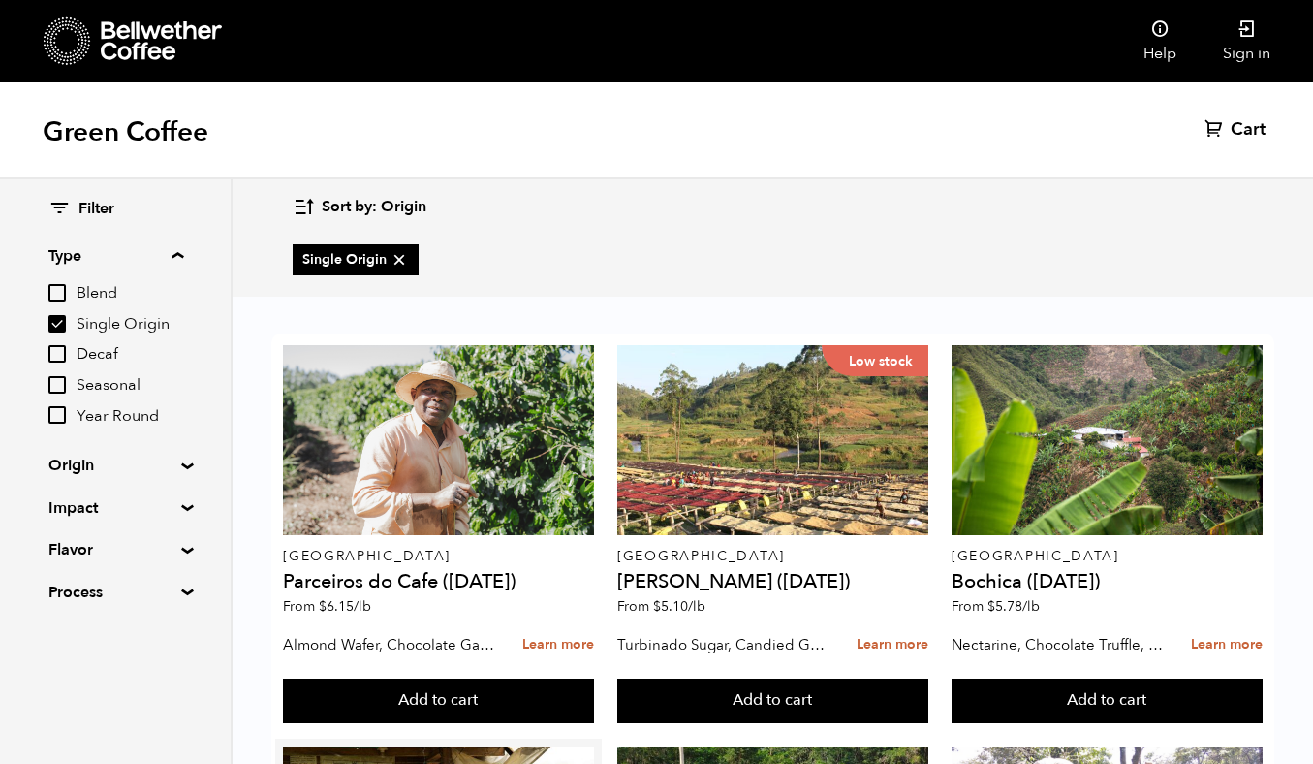
scroll to position [1521, 0]
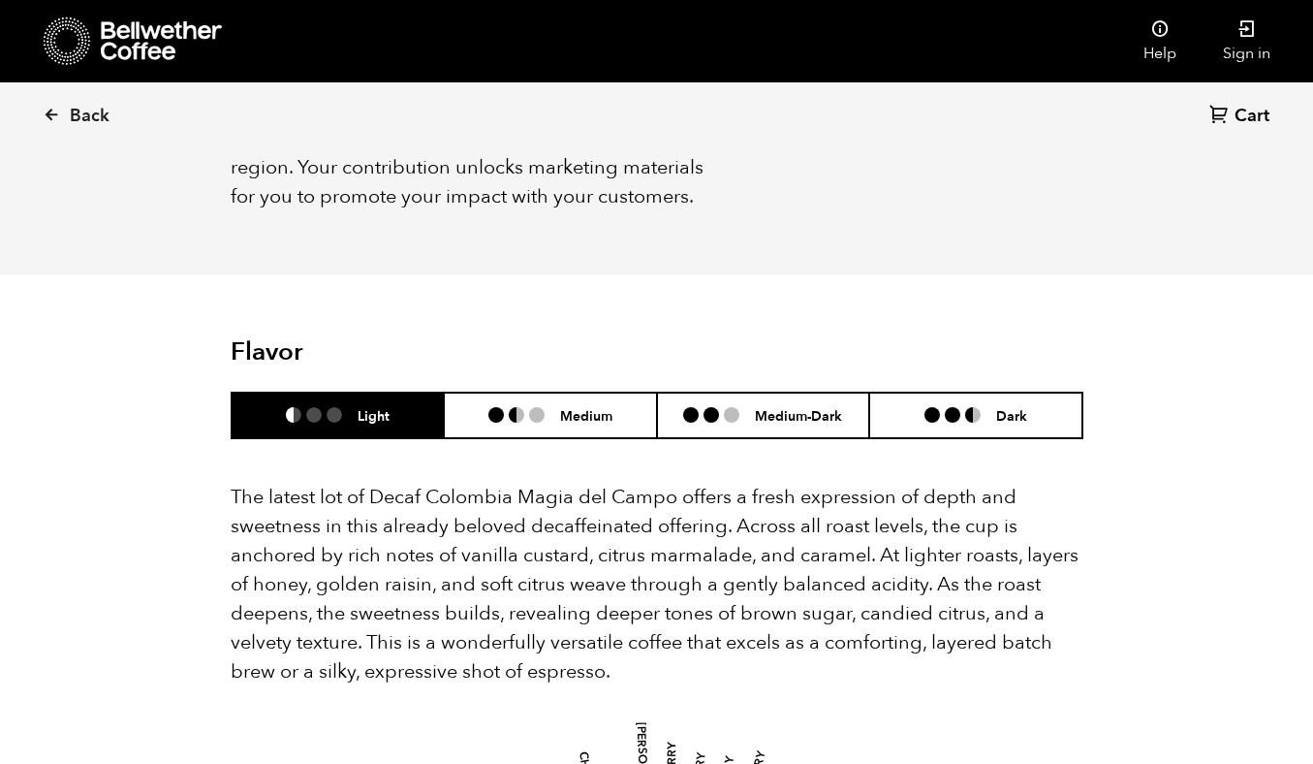
scroll to position [1832, 0]
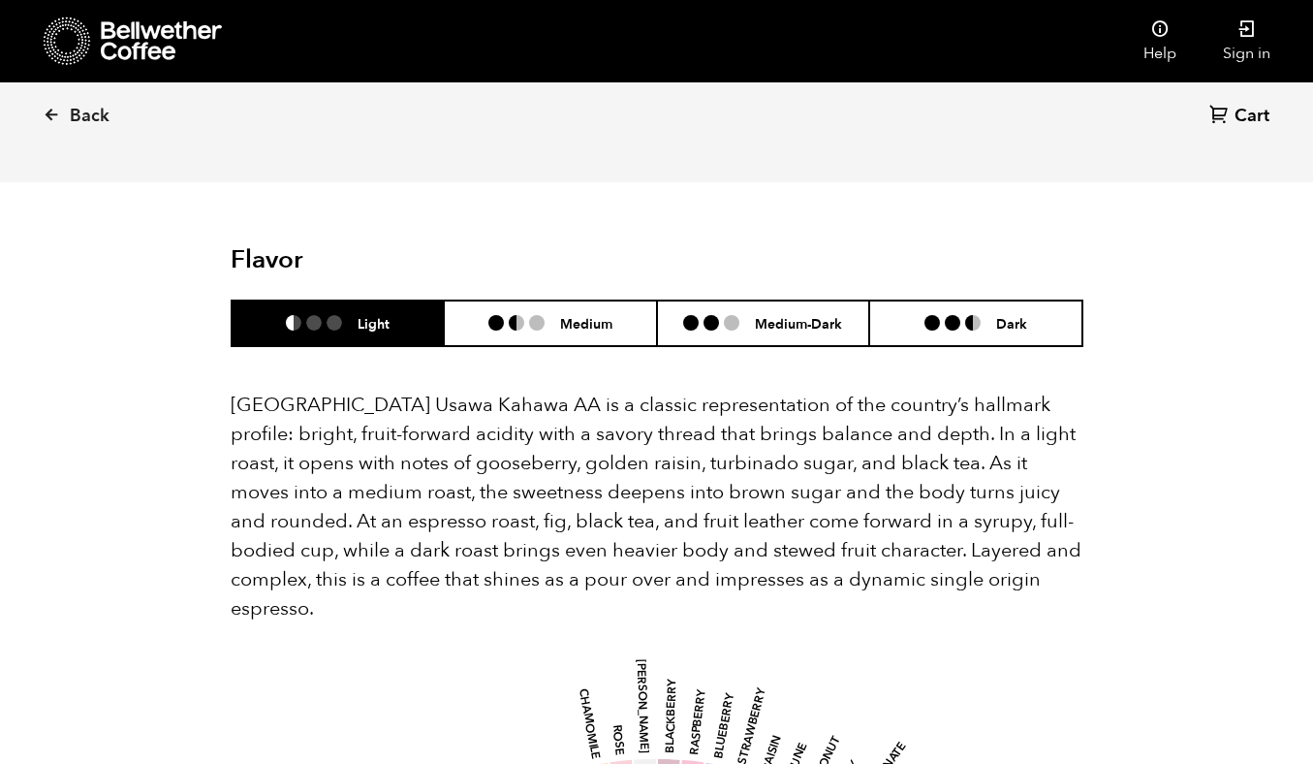
scroll to position [1201, 0]
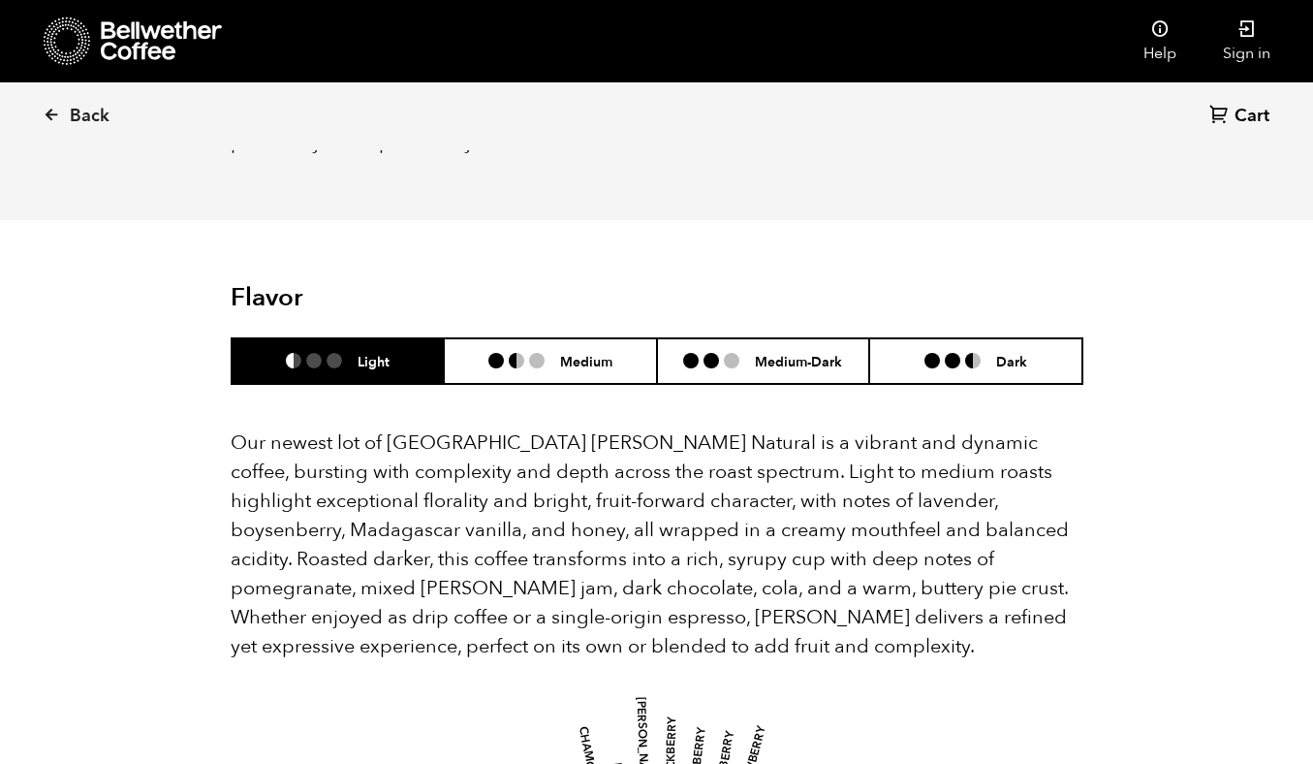
scroll to position [1615, 0]
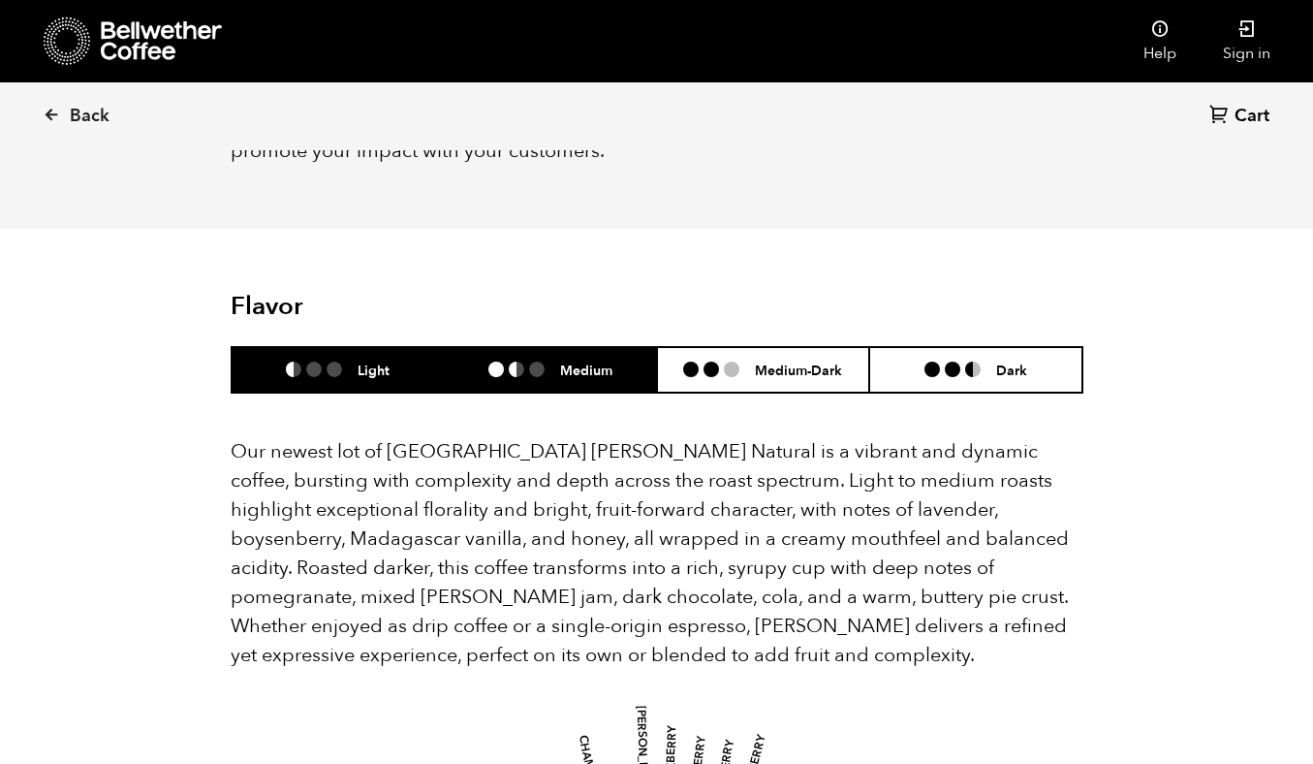
click at [580, 362] on h6 "Medium" at bounding box center [586, 370] width 52 height 16
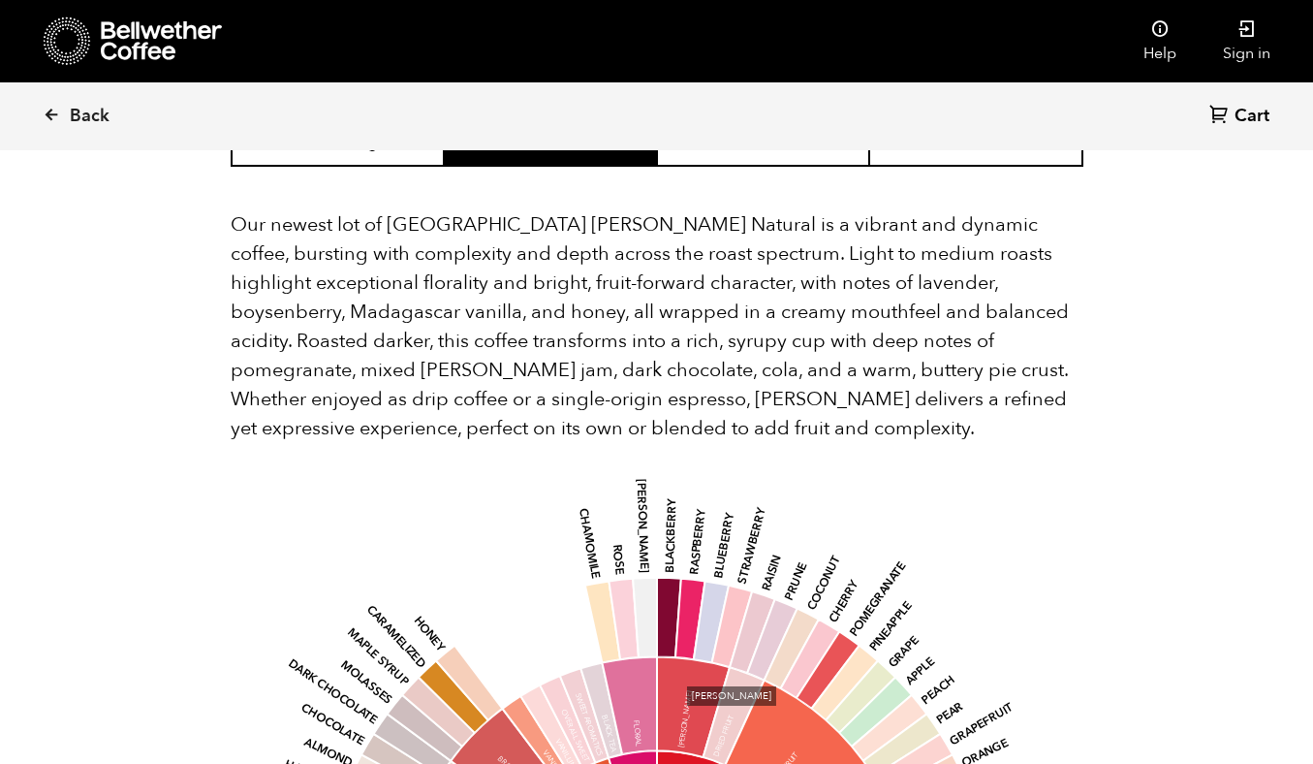
scroll to position [1803, 0]
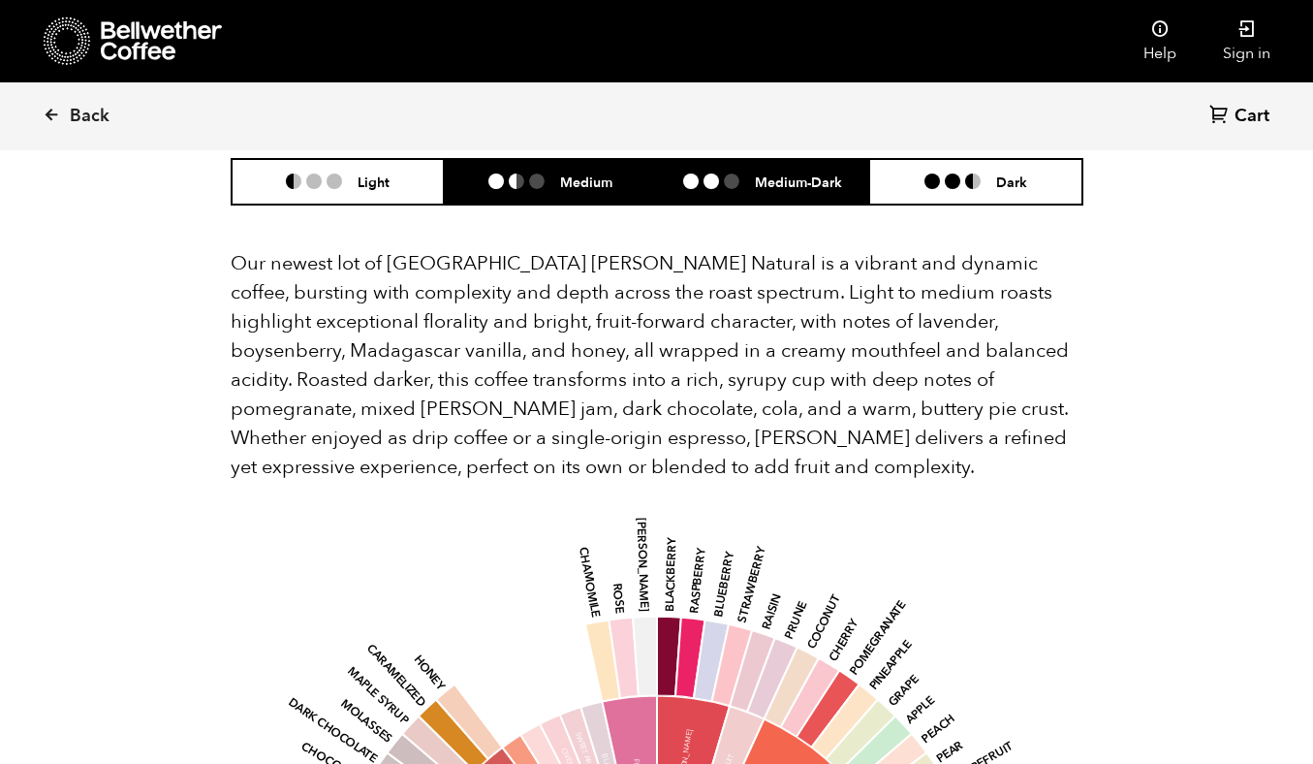
click at [749, 167] on li "Medium-Dark" at bounding box center [763, 182] width 213 height 46
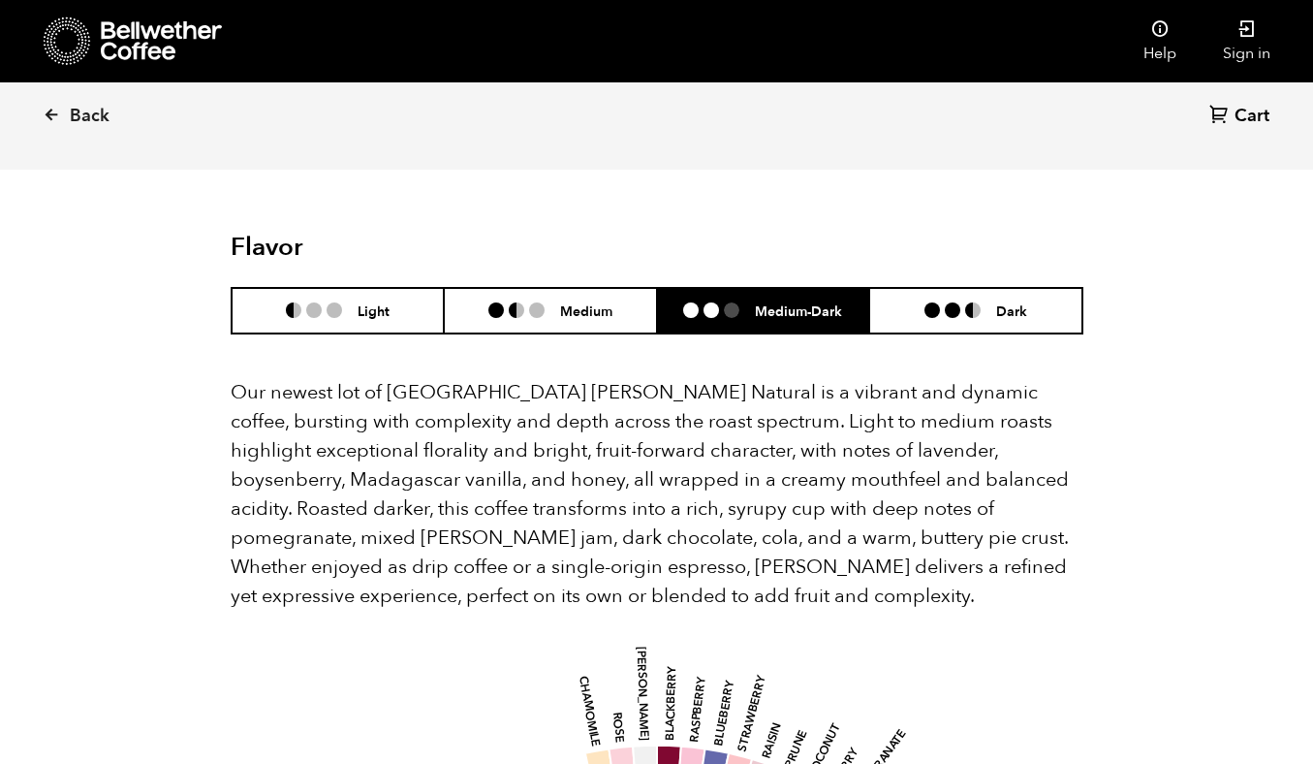
scroll to position [1669, 0]
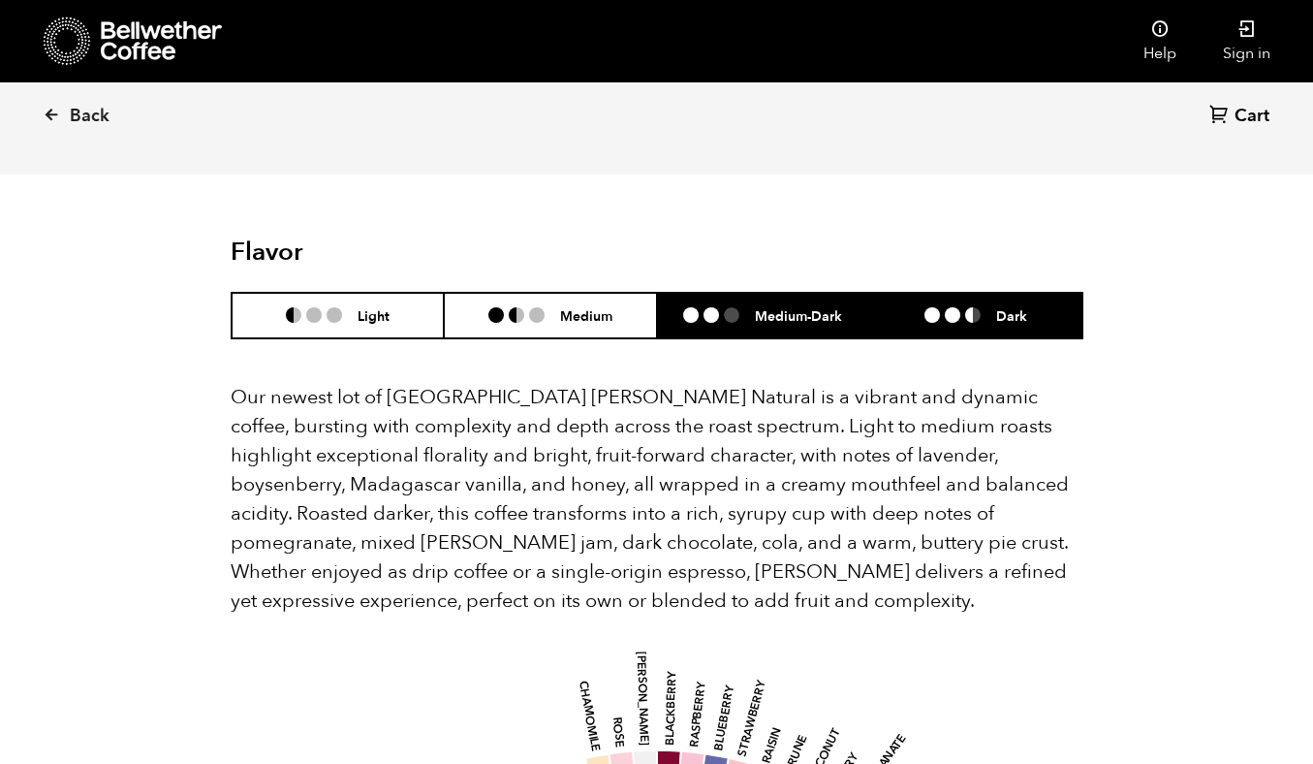
click at [982, 307] on ul at bounding box center [961, 315] width 72 height 16
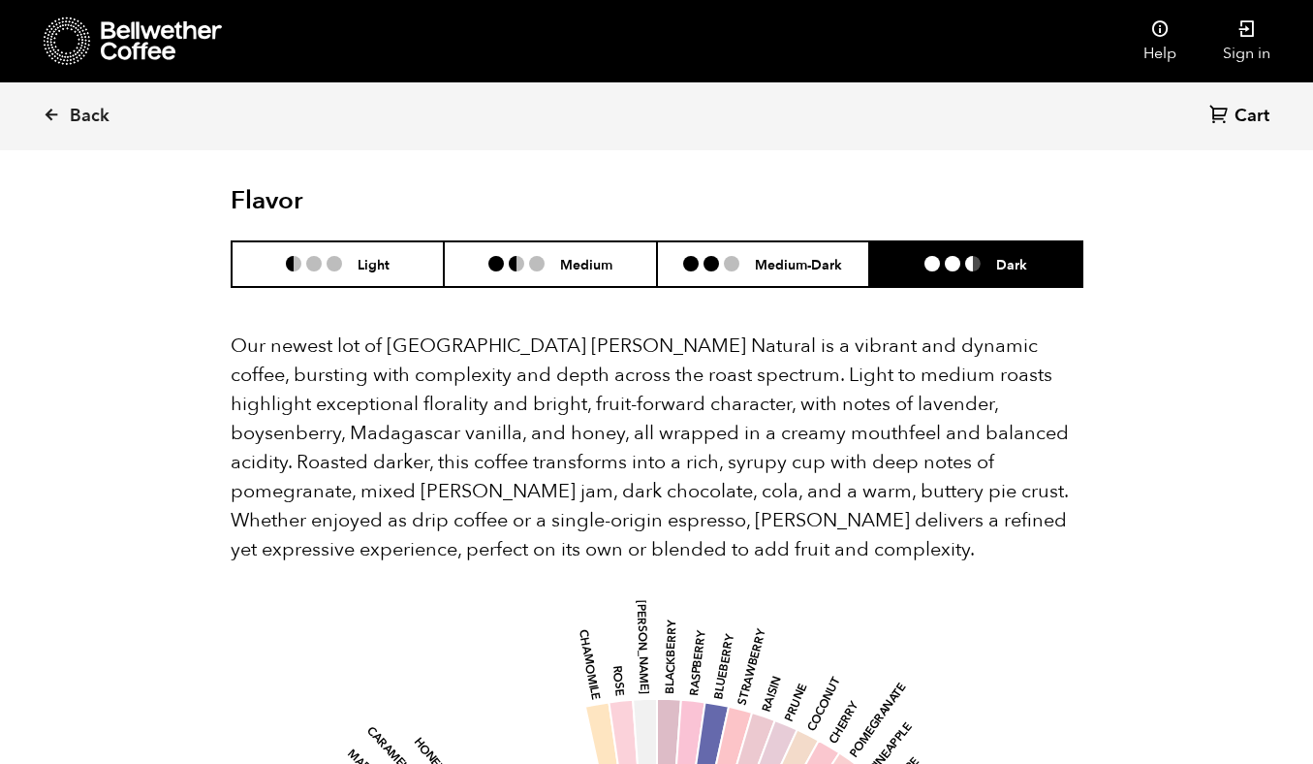
scroll to position [1700, 0]
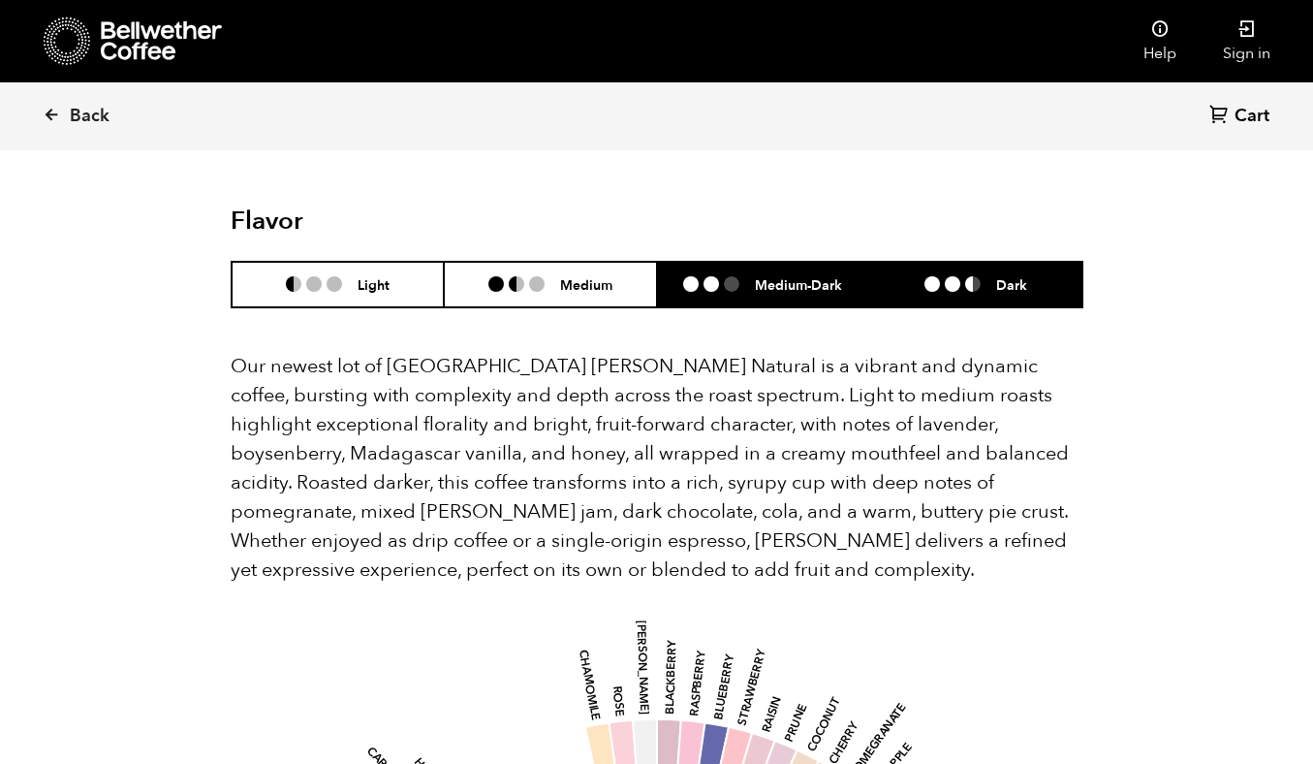
click at [819, 276] on h6 "Medium-Dark" at bounding box center [798, 284] width 87 height 16
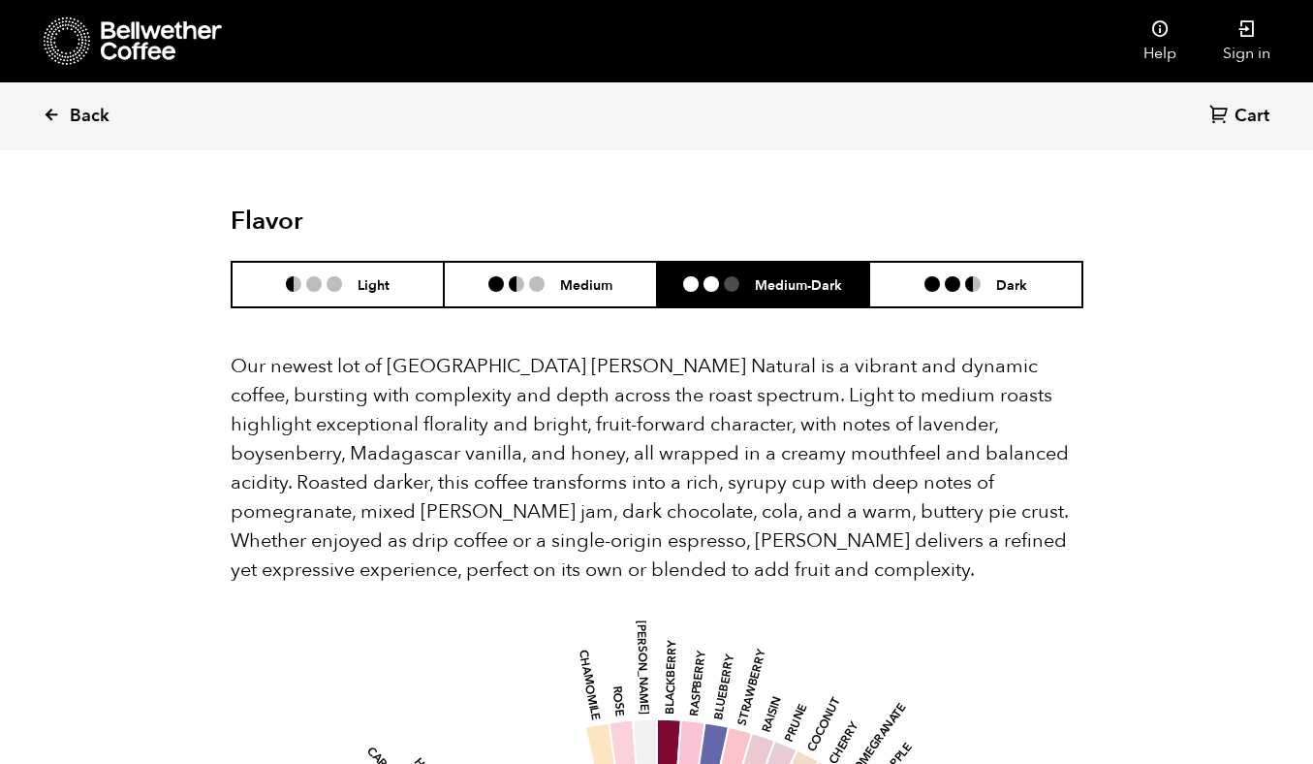
click at [89, 114] on span "Back" at bounding box center [90, 116] width 40 height 23
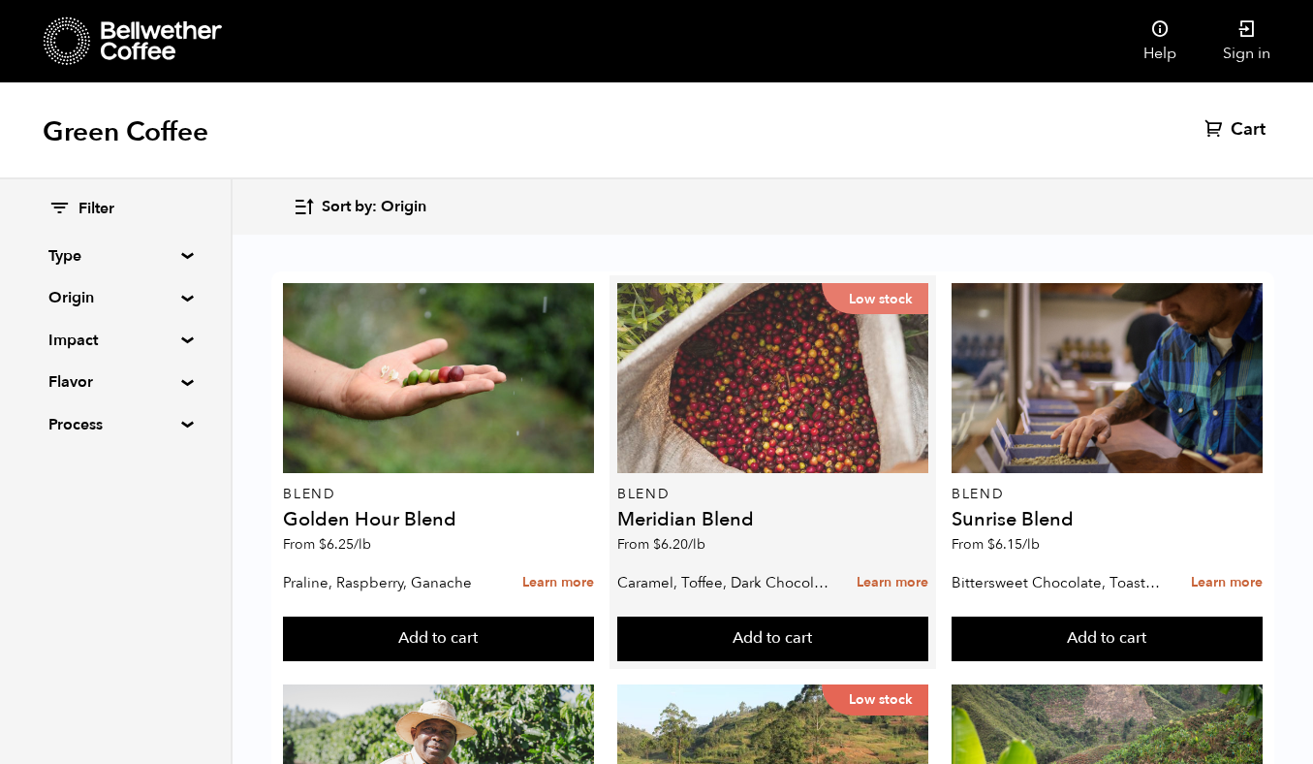
click at [751, 414] on div "Low stock" at bounding box center [772, 378] width 311 height 190
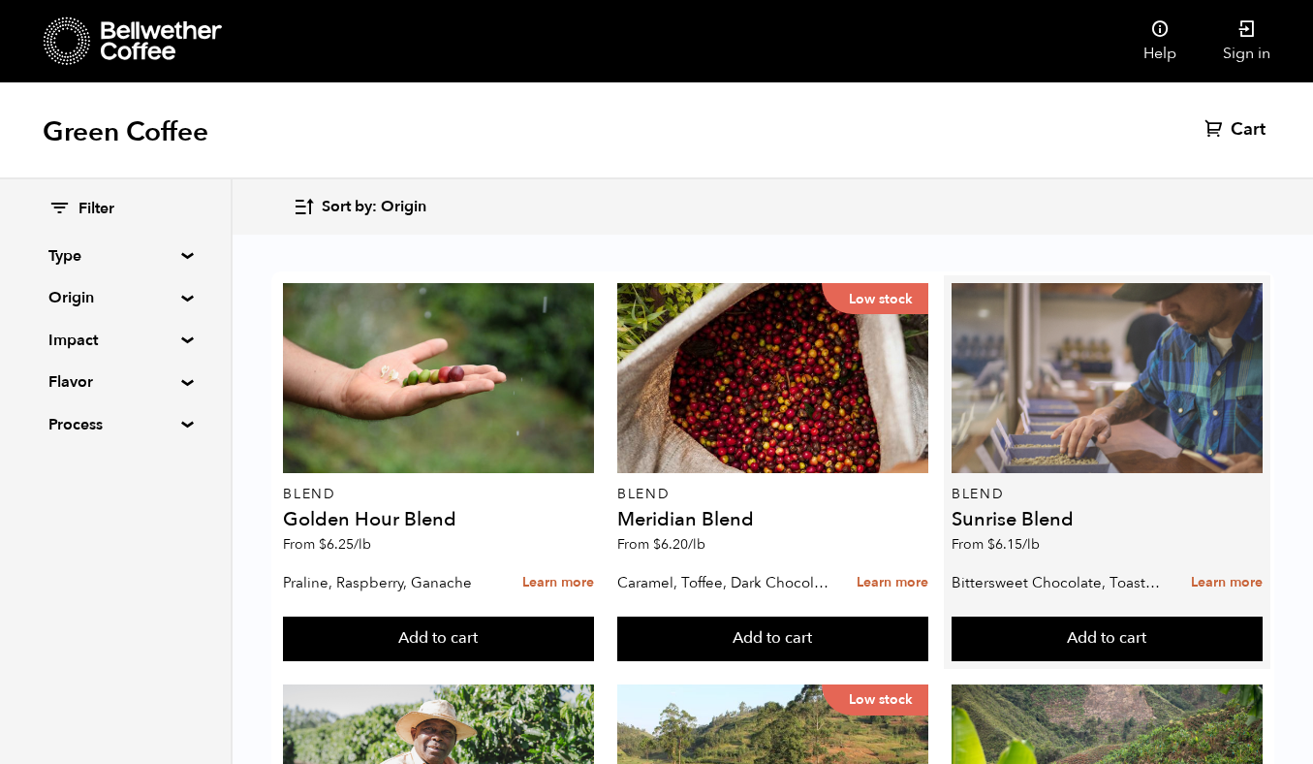
click at [1125, 406] on div at bounding box center [1107, 378] width 311 height 190
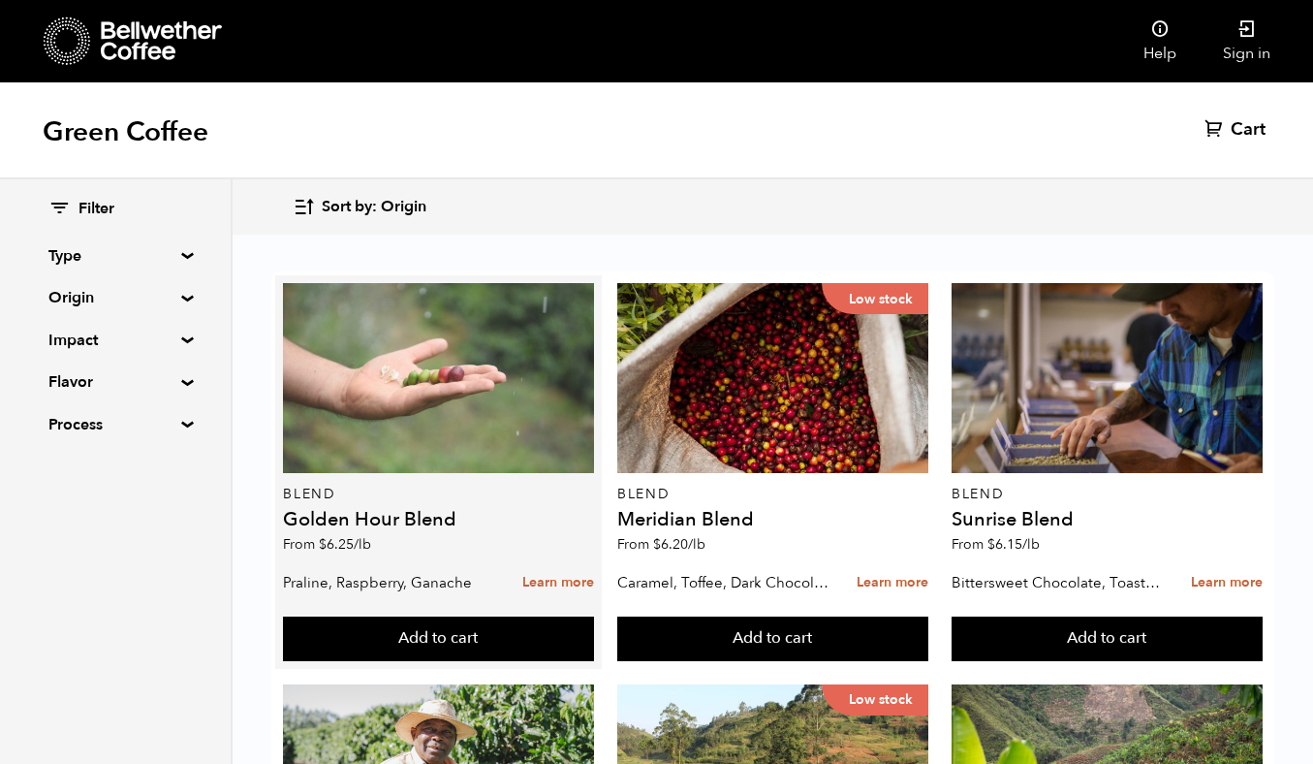
click at [471, 427] on div at bounding box center [438, 378] width 311 height 190
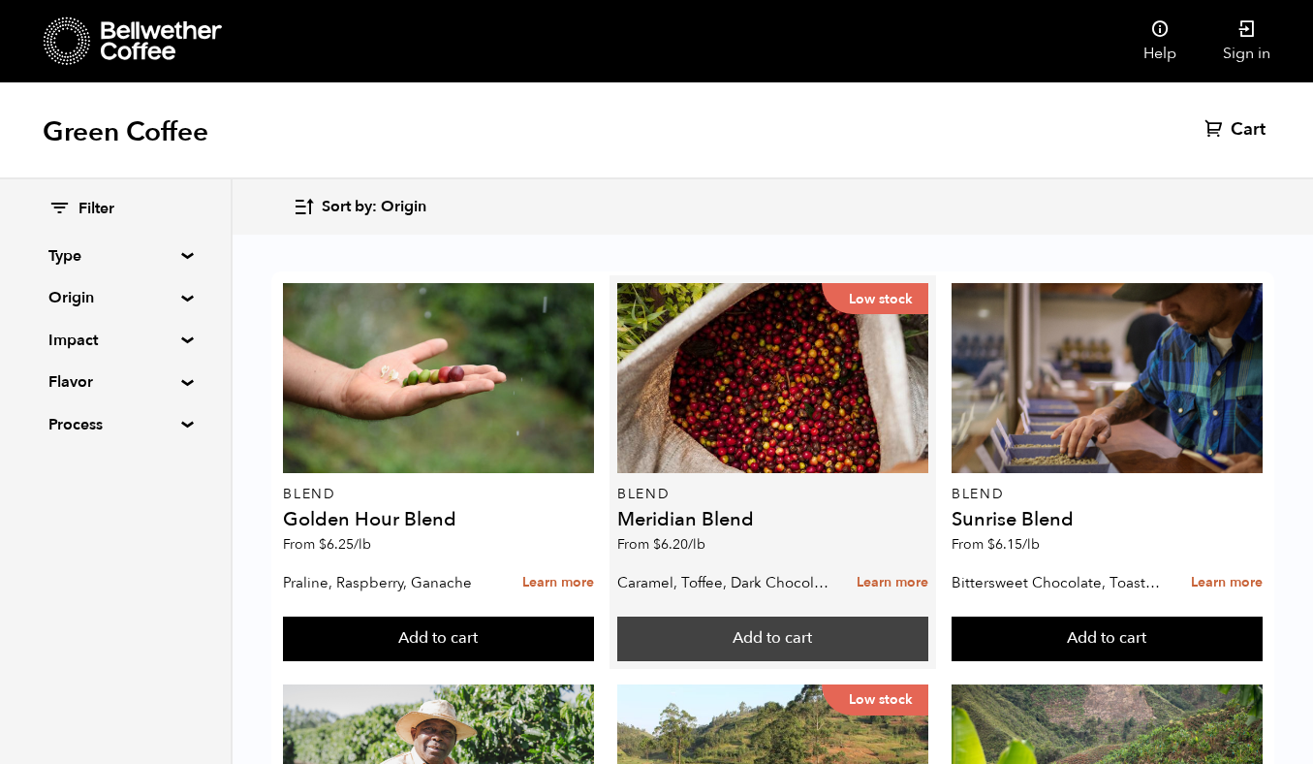
scroll to position [920, 0]
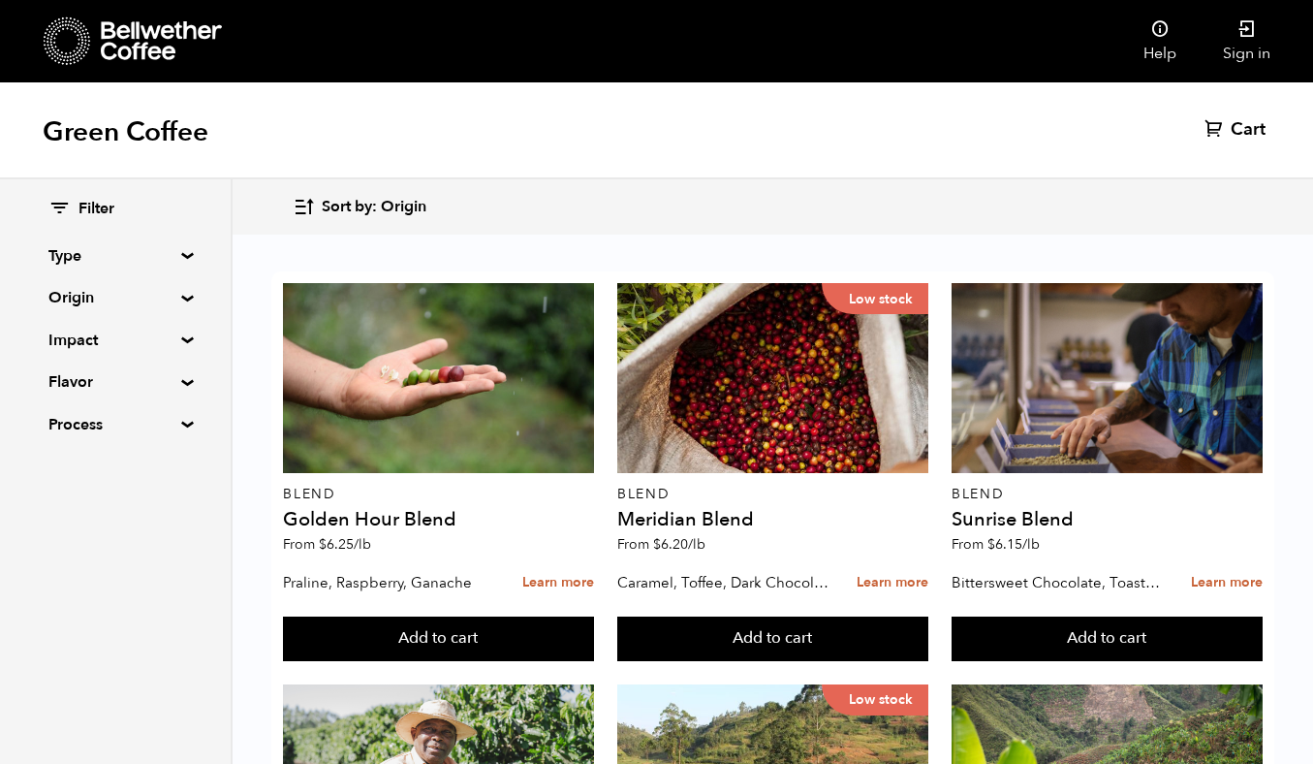
click at [171, 301] on summary "Origin" at bounding box center [115, 297] width 134 height 23
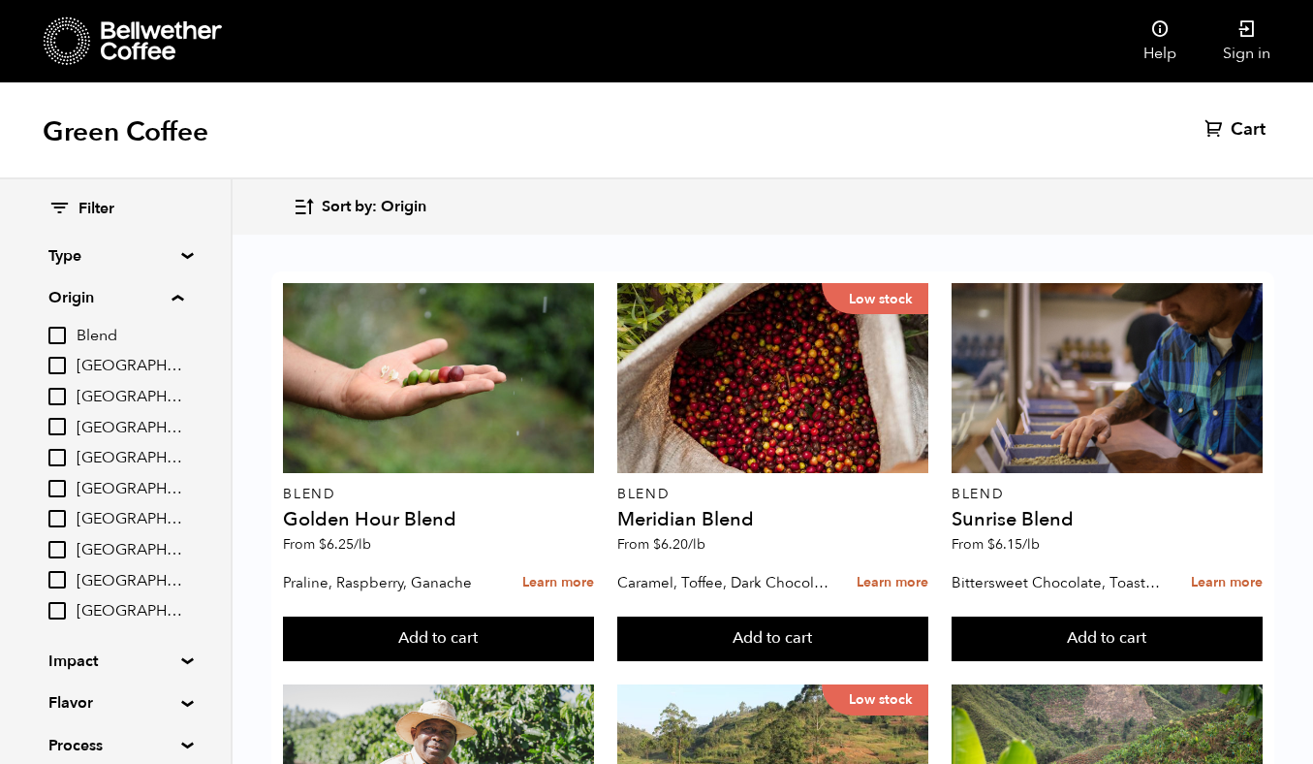
click at [126, 426] on span "Colombia" at bounding box center [130, 428] width 107 height 21
click at [0, 0] on input "Colombia" at bounding box center [0, 0] width 0 height 0
checkbox input "true"
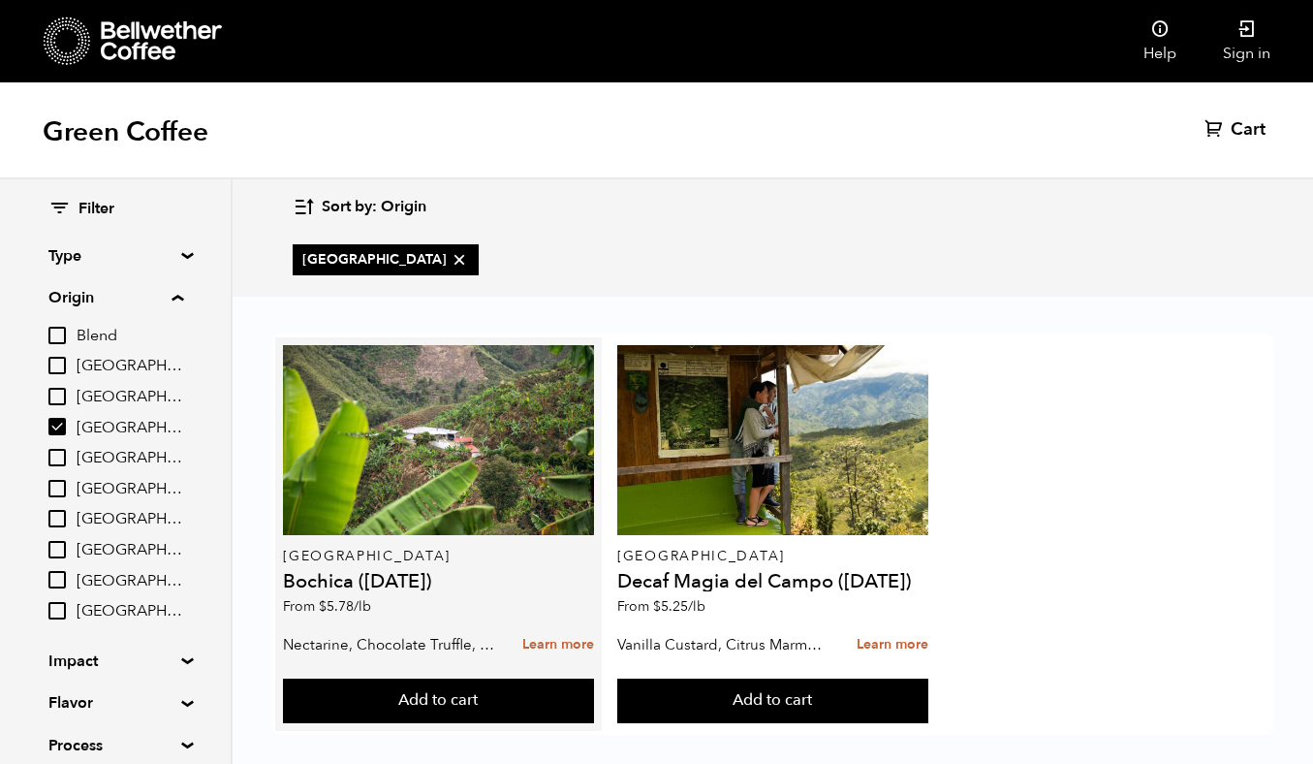
scroll to position [19, 0]
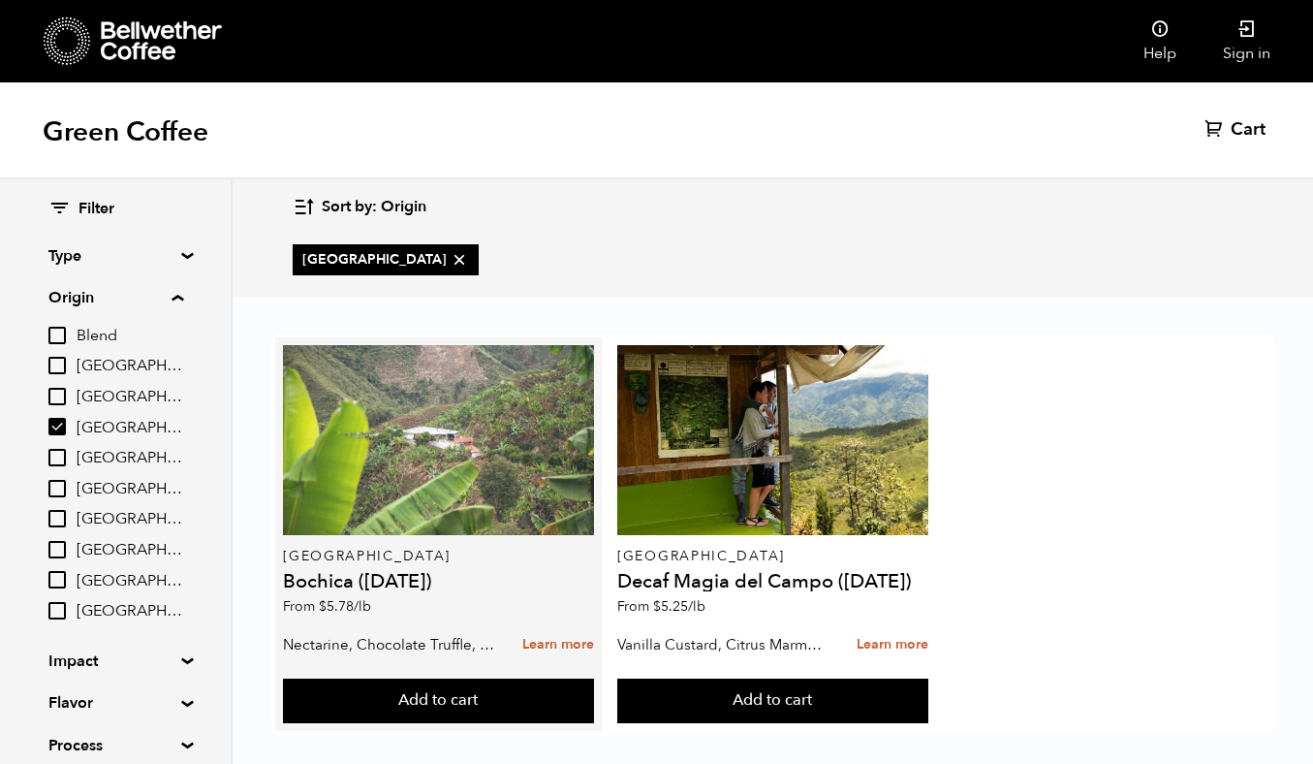
click at [464, 478] on div at bounding box center [438, 440] width 311 height 190
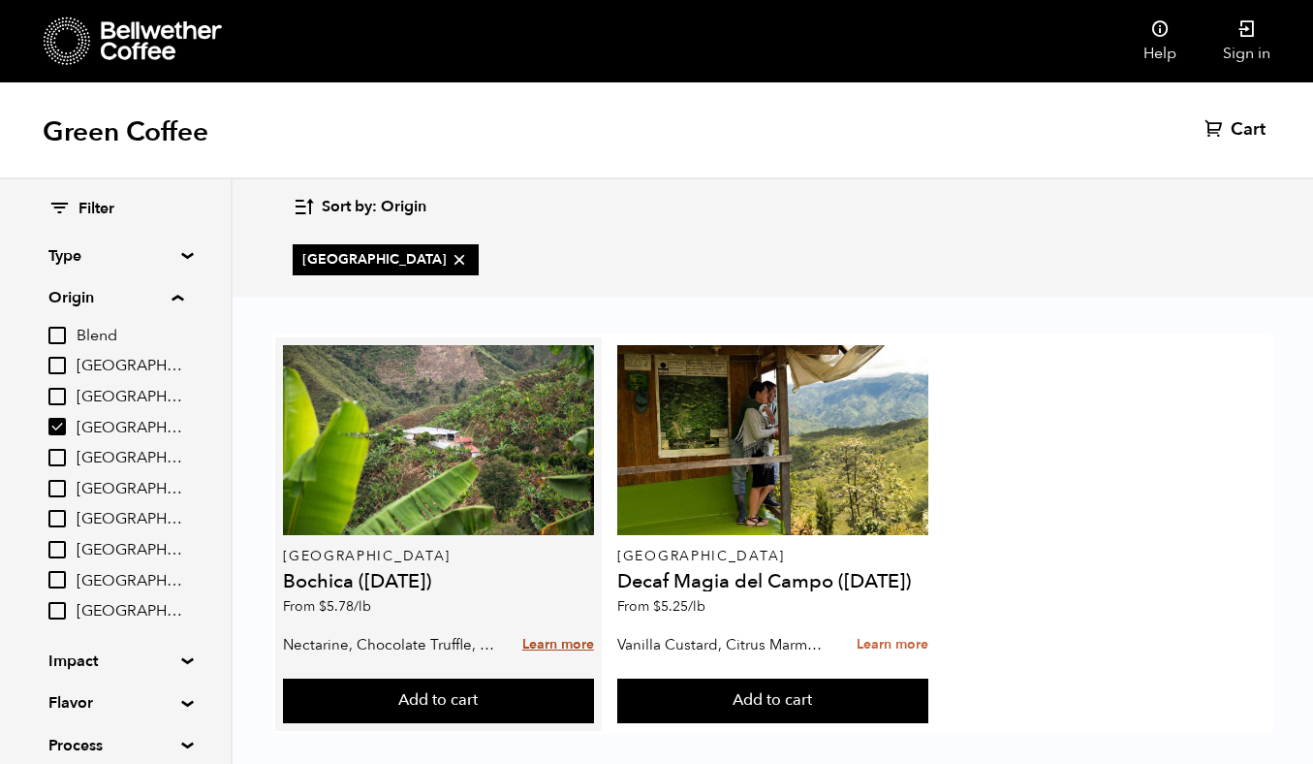
click at [546, 625] on link "Learn more" at bounding box center [558, 645] width 72 height 42
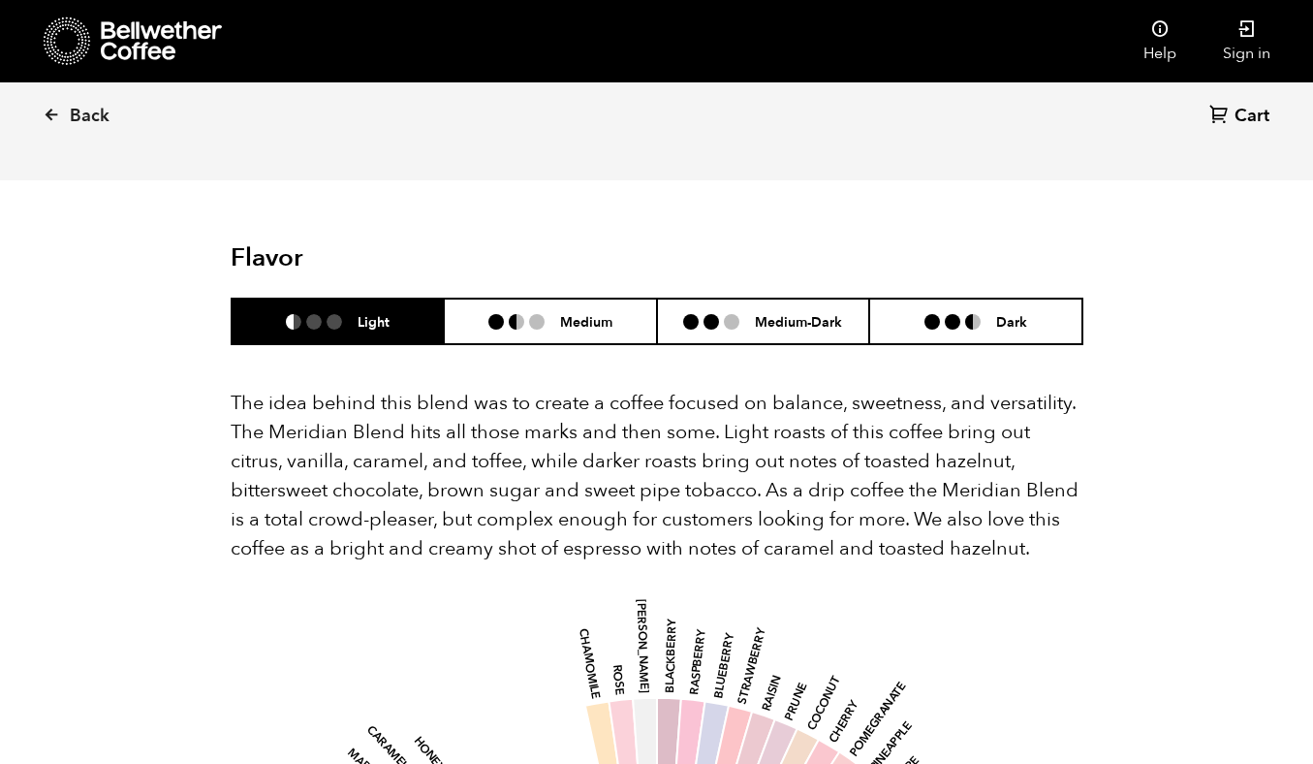
scroll to position [1049, 0]
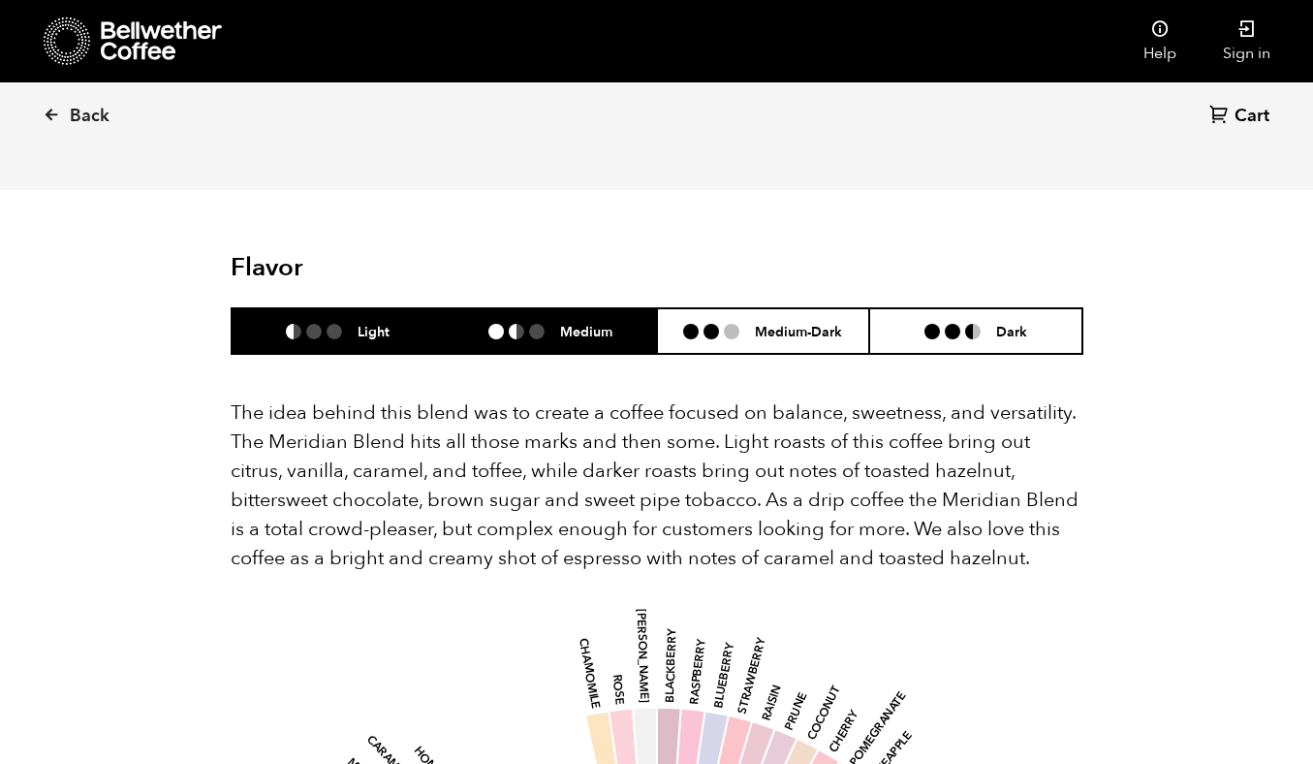
click at [577, 323] on h6 "Medium" at bounding box center [586, 331] width 52 height 16
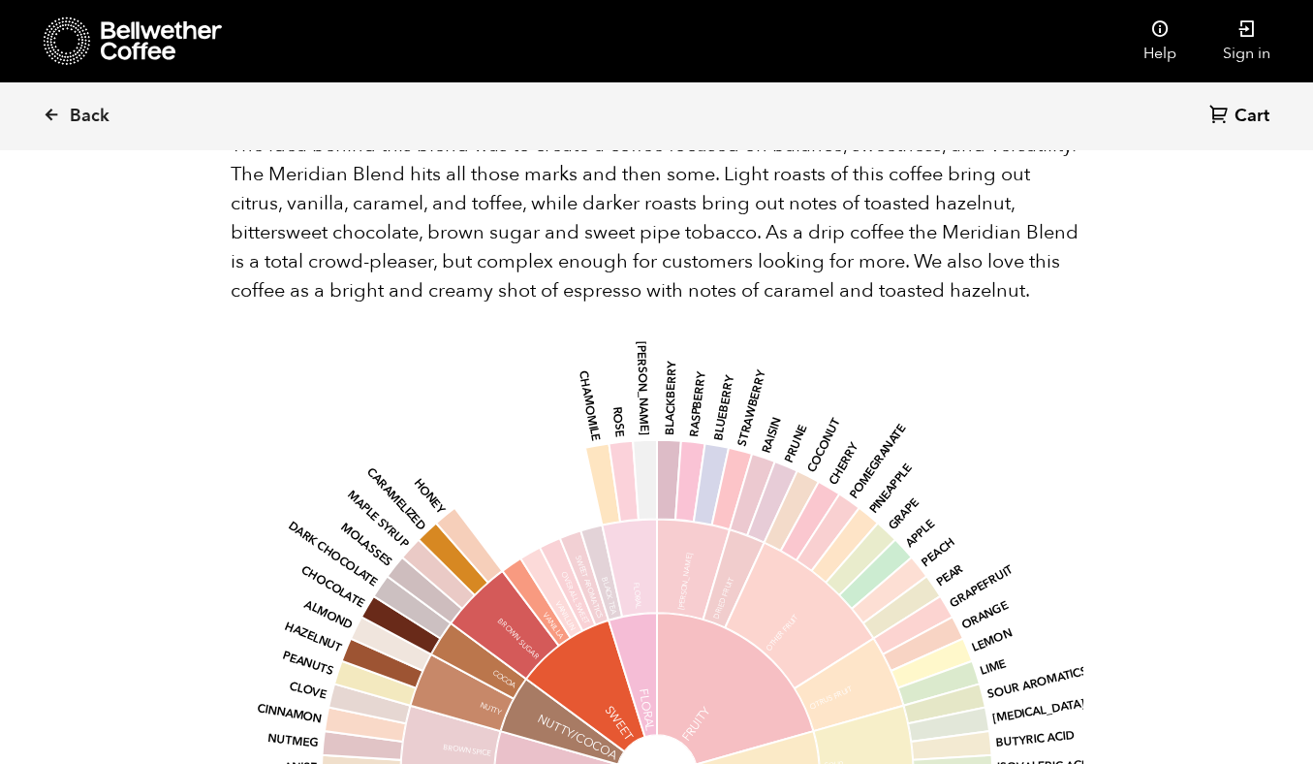
scroll to position [1096, 0]
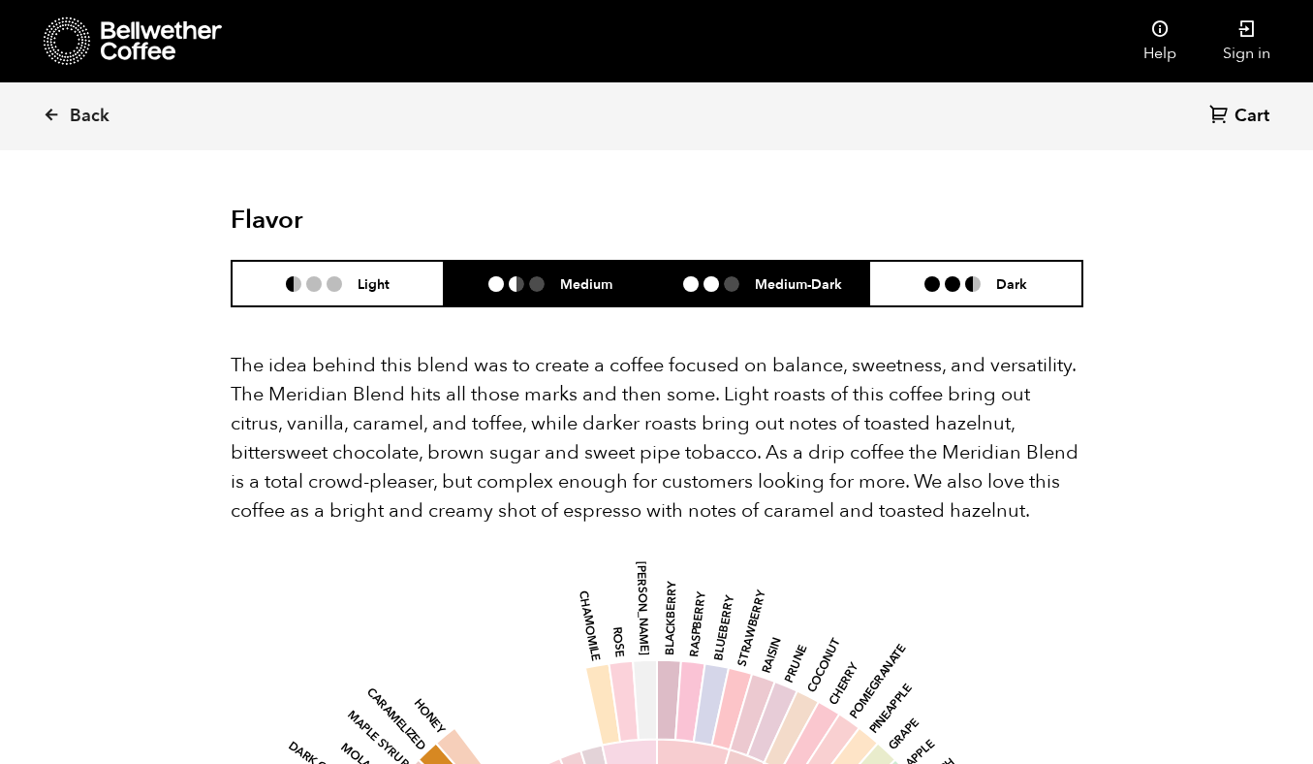
click at [751, 276] on ul at bounding box center [719, 284] width 72 height 16
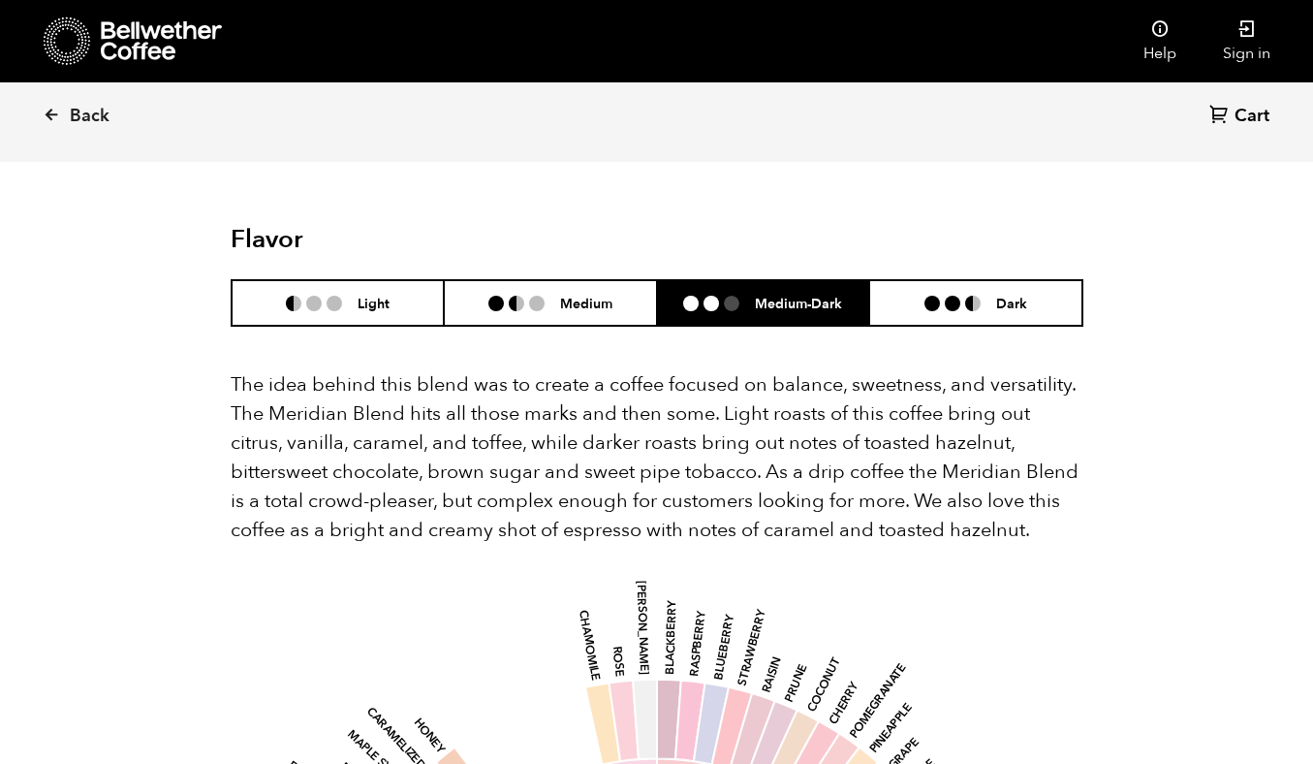
scroll to position [1055, 0]
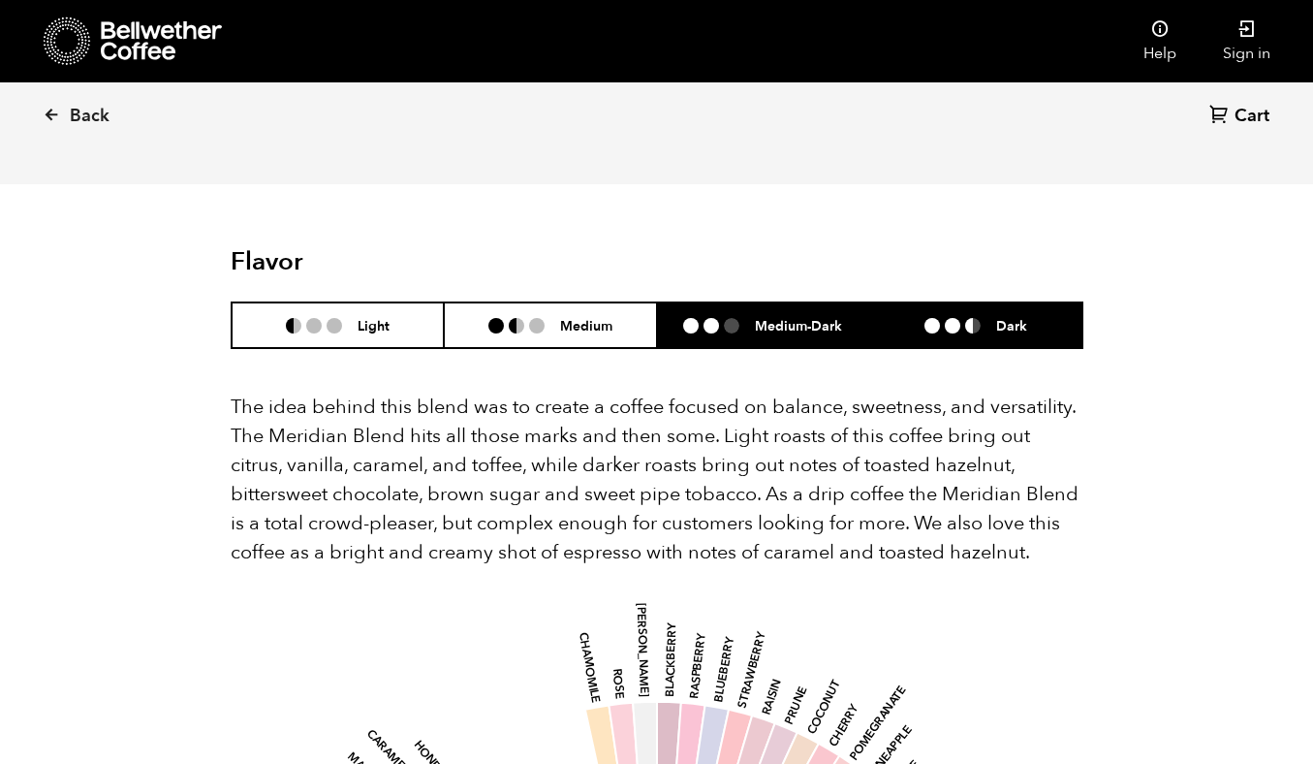
click at [999, 313] on li "Dark" at bounding box center [975, 325] width 213 height 46
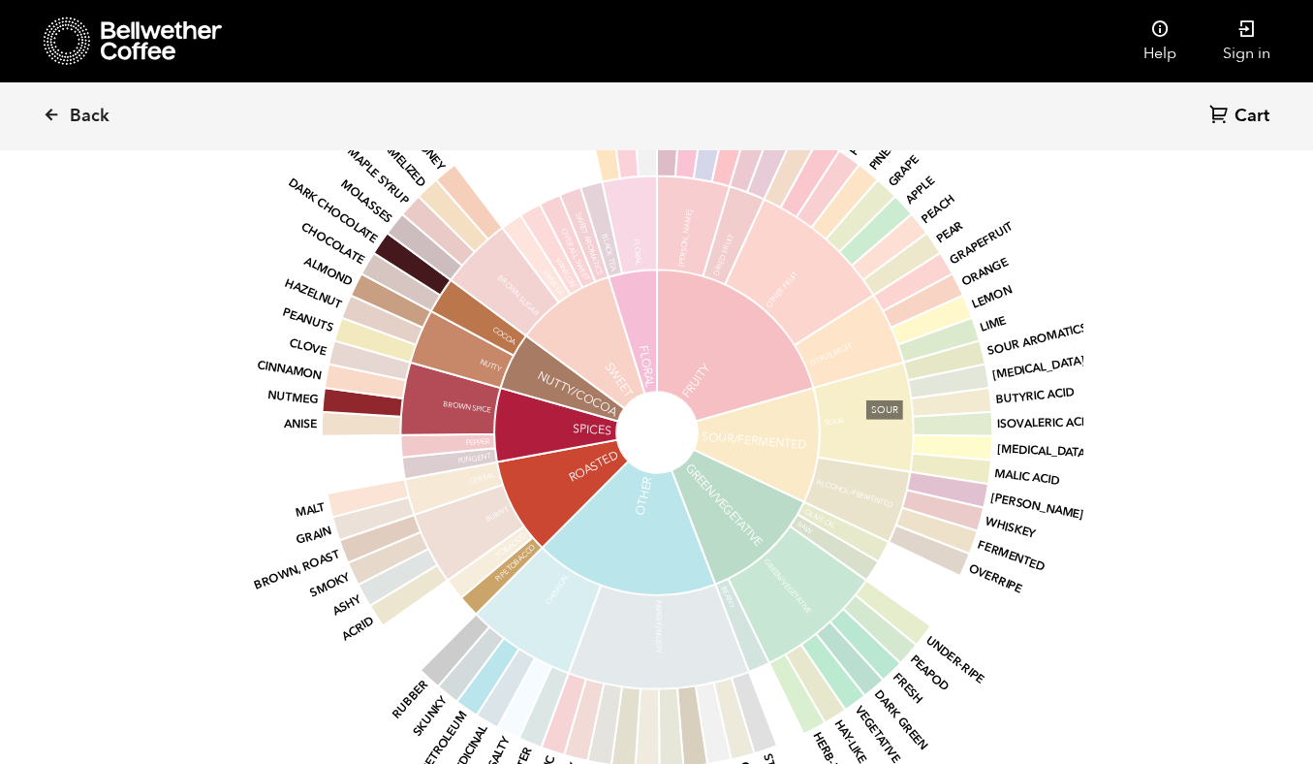
scroll to position [1662, 0]
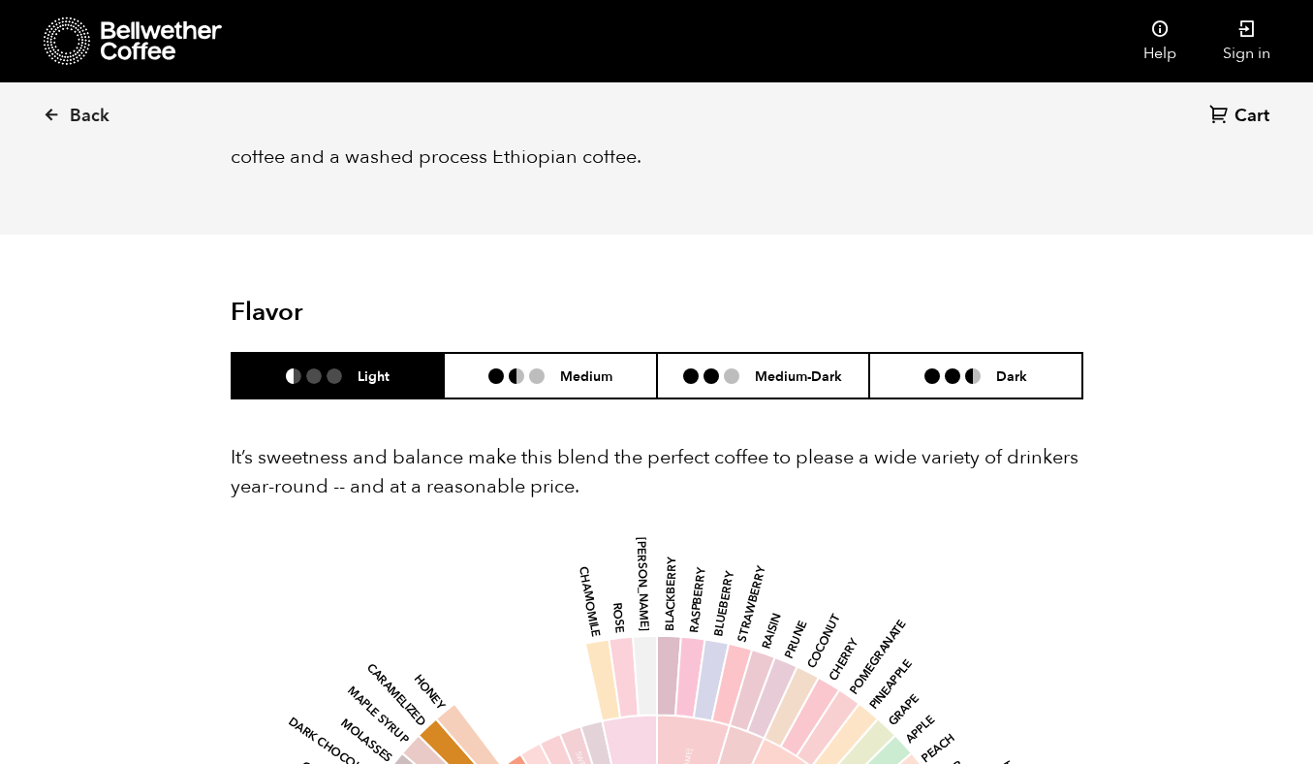
scroll to position [1056, 0]
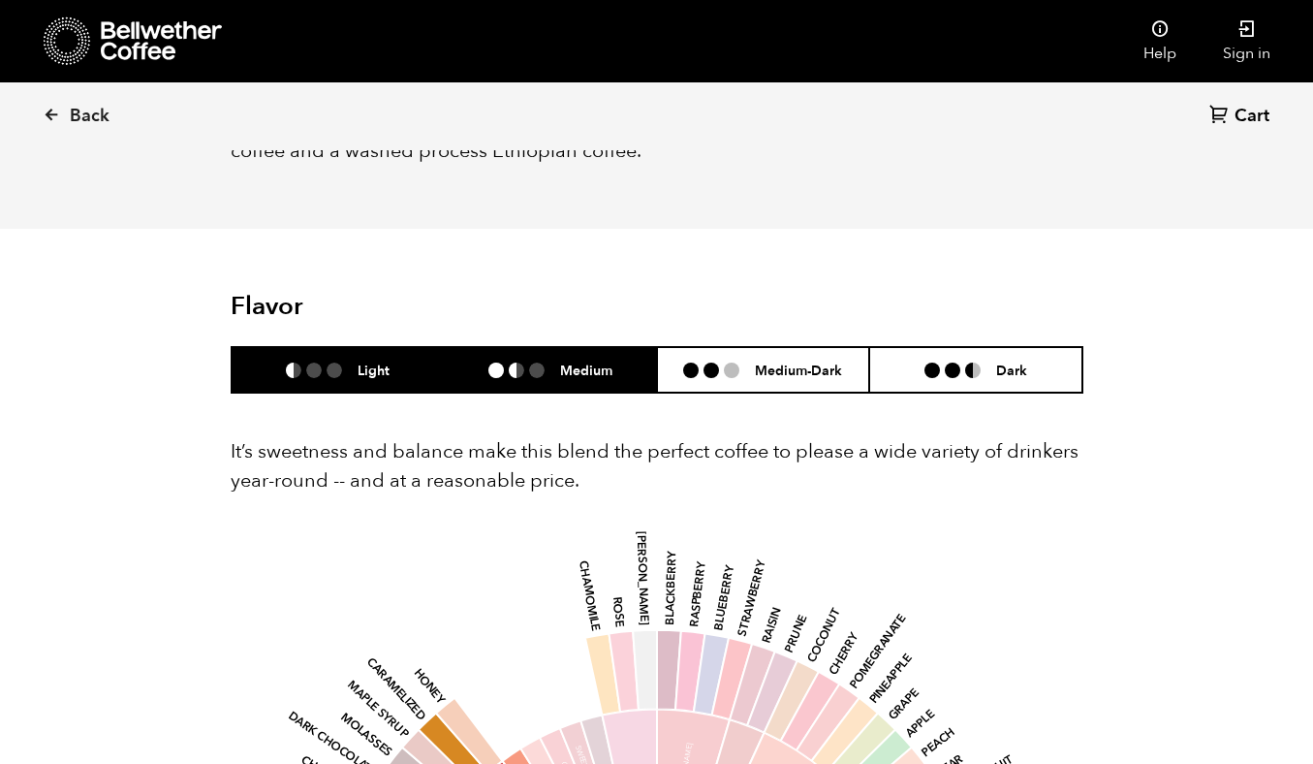
click at [567, 370] on h6 "Medium" at bounding box center [586, 370] width 52 height 16
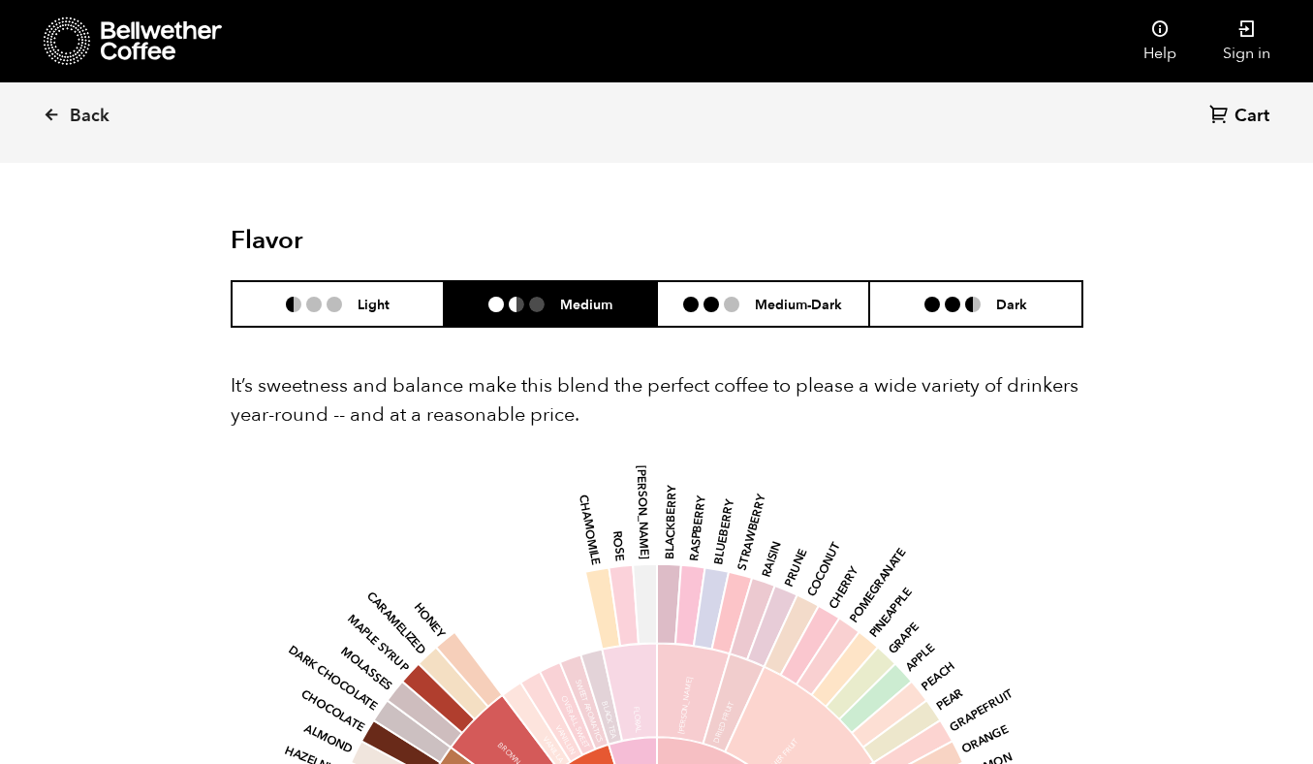
scroll to position [1096, 0]
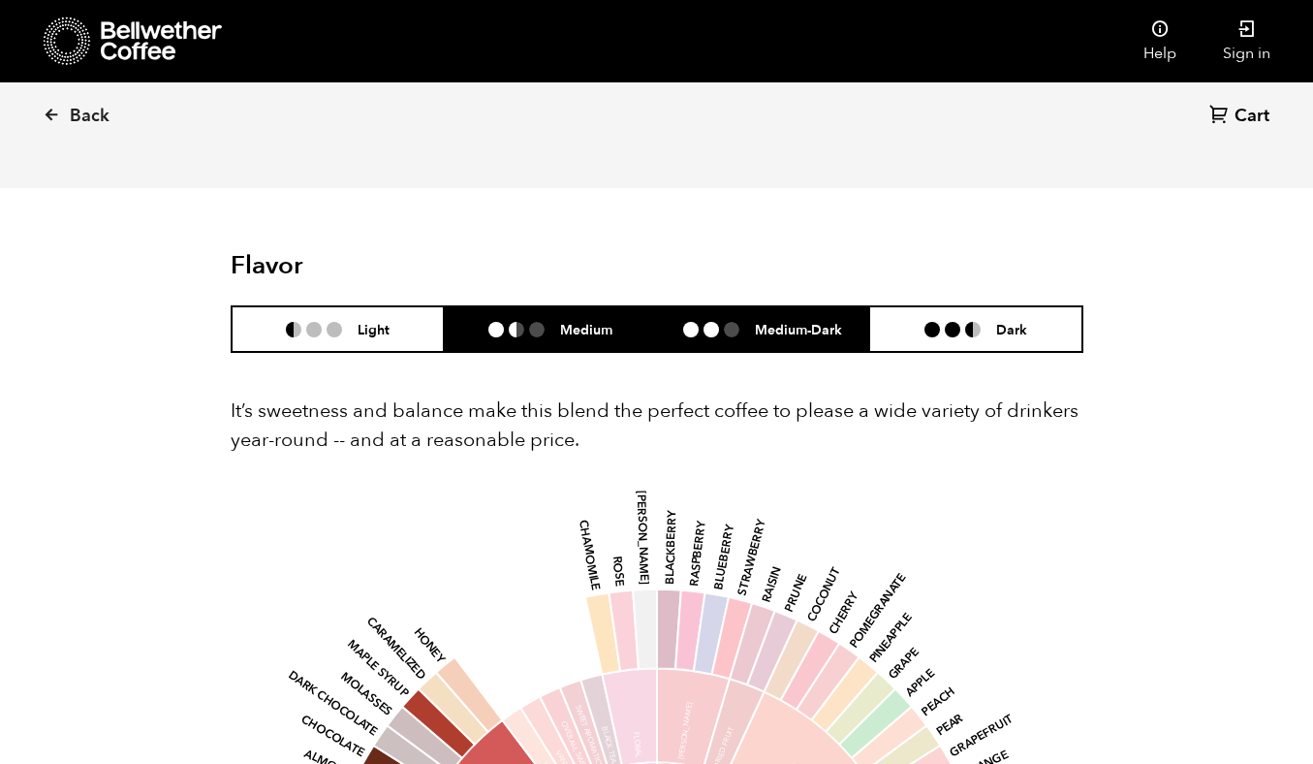
click at [771, 333] on h6 "Medium-Dark" at bounding box center [798, 329] width 87 height 16
click at [635, 331] on li "Medium" at bounding box center [550, 329] width 213 height 46
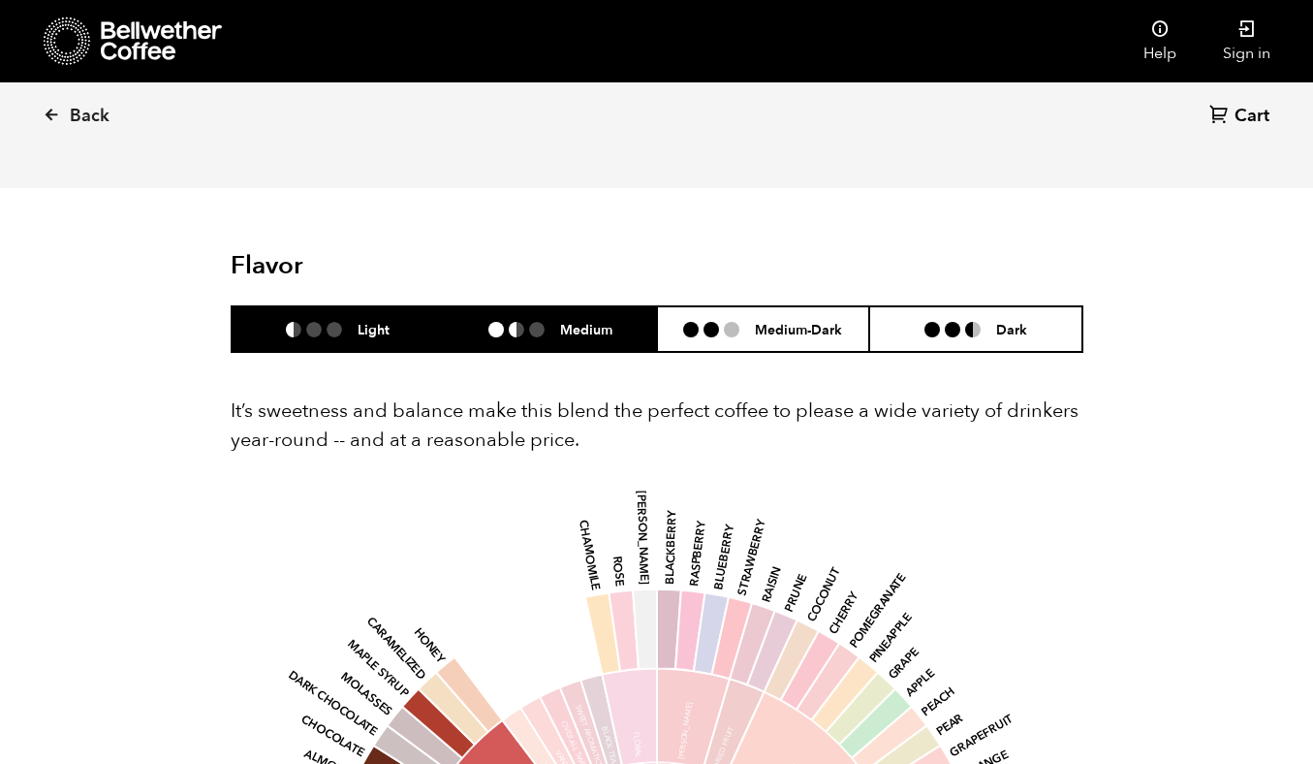
click at [344, 328] on ul at bounding box center [322, 330] width 72 height 16
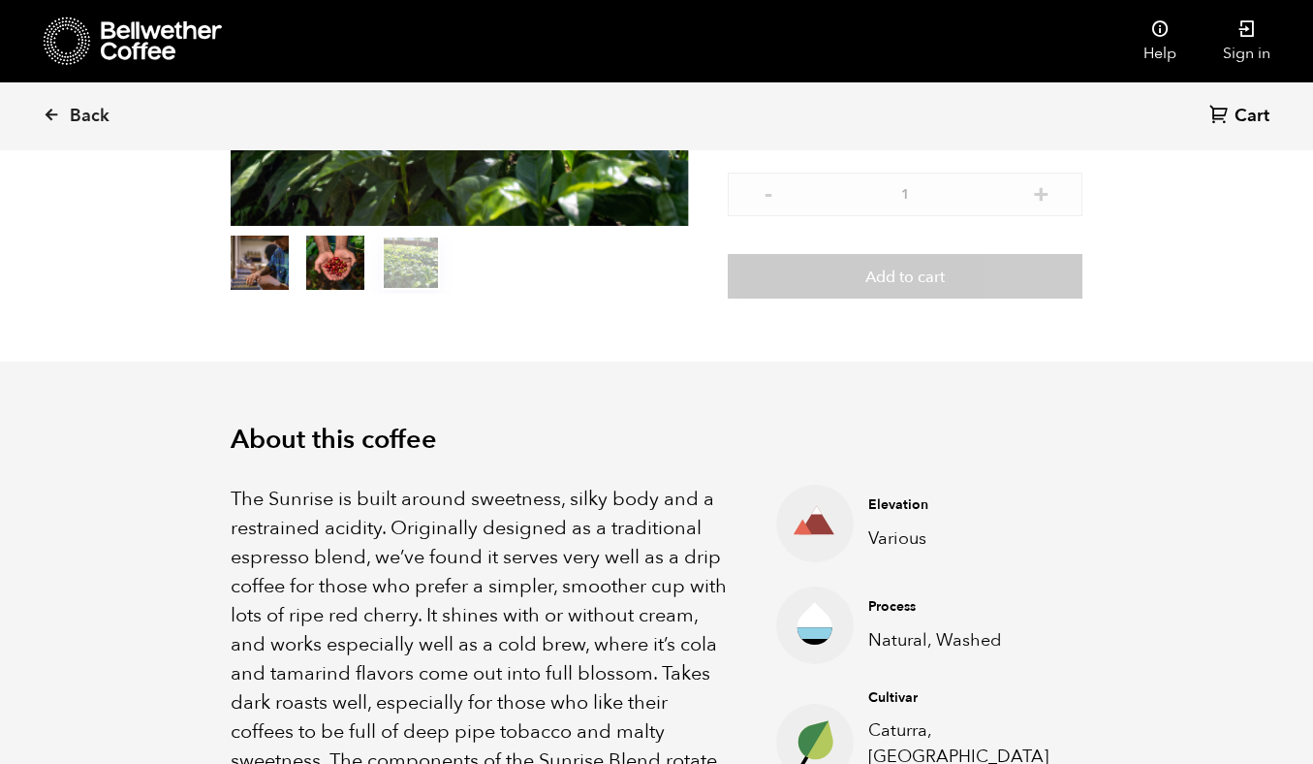
scroll to position [296, 0]
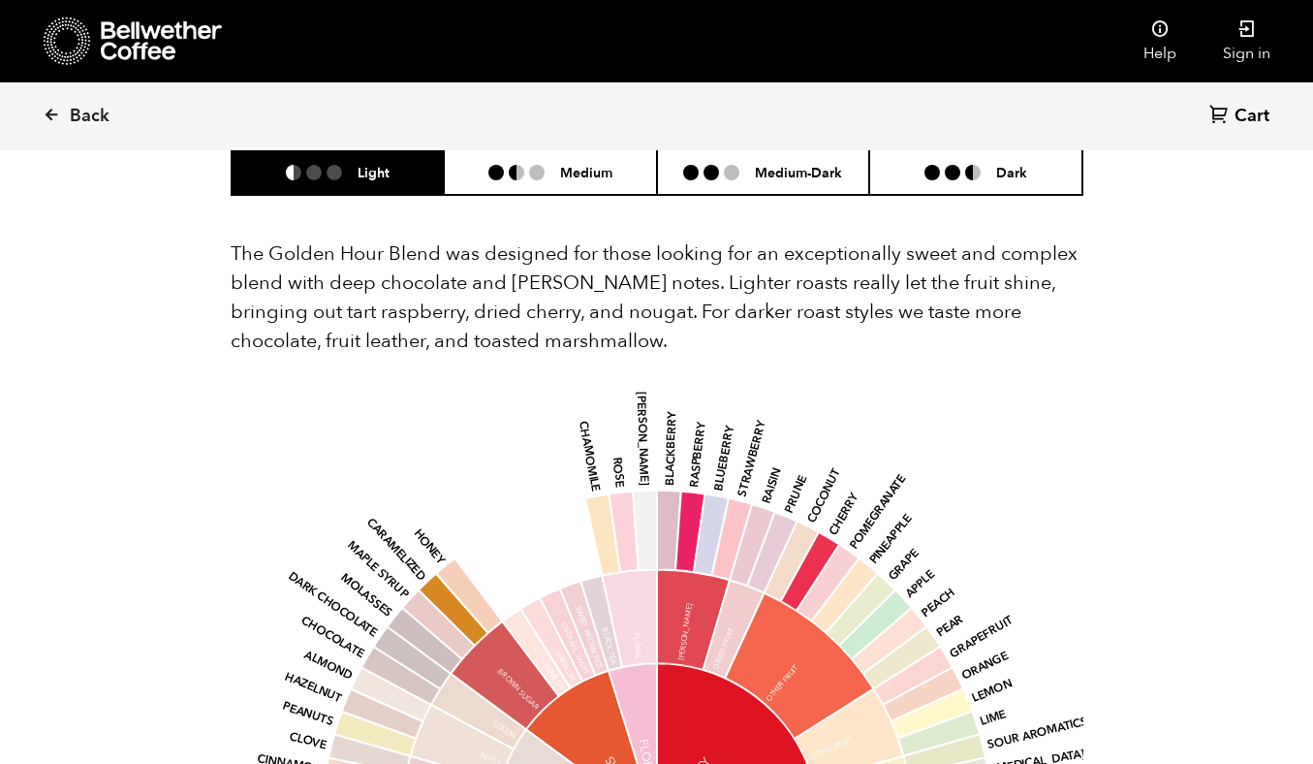
scroll to position [1091, 0]
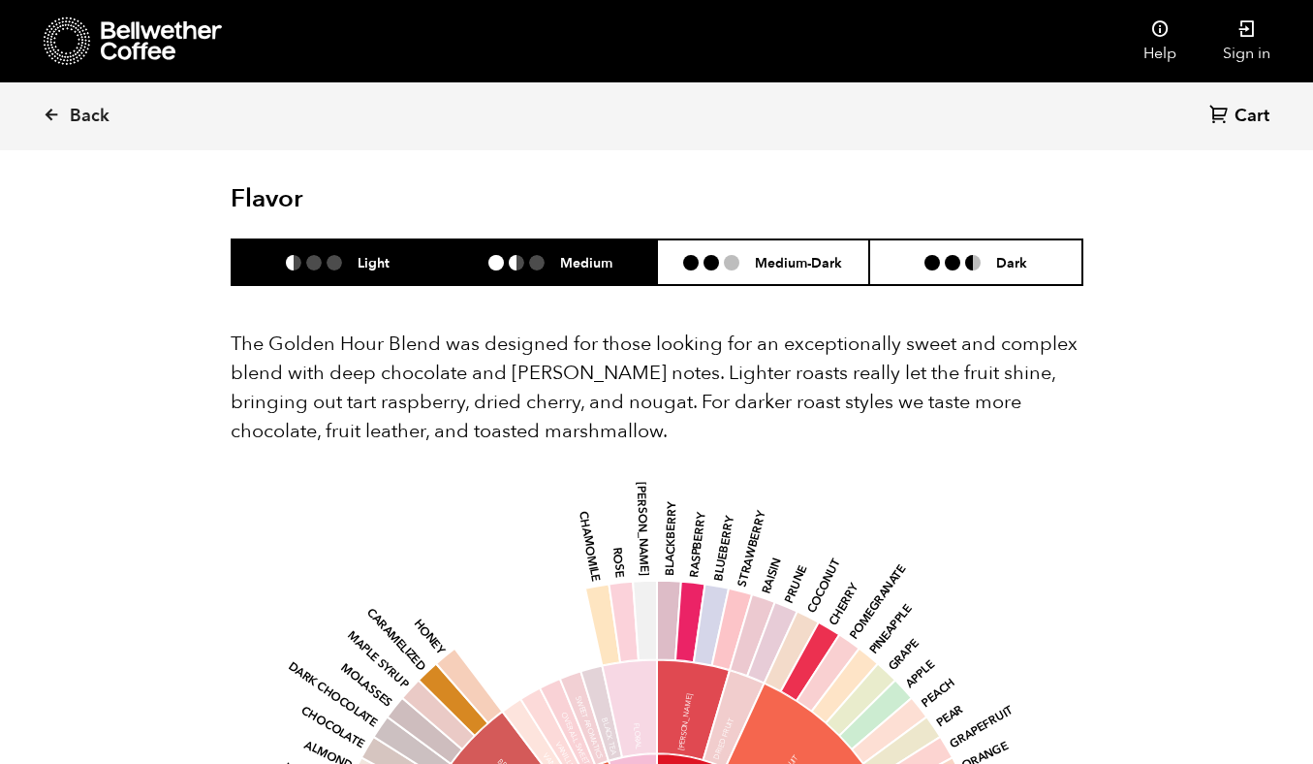
click at [550, 255] on ul at bounding box center [525, 263] width 72 height 16
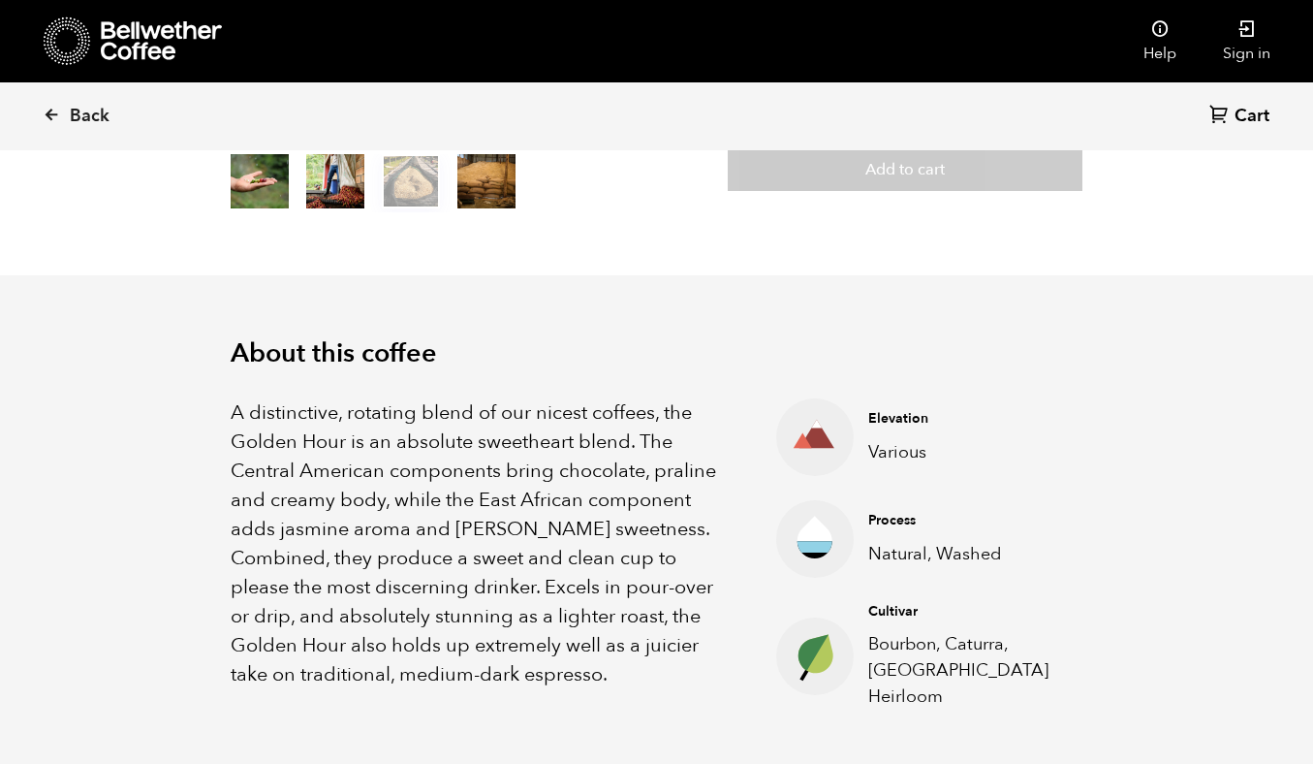
scroll to position [444, 0]
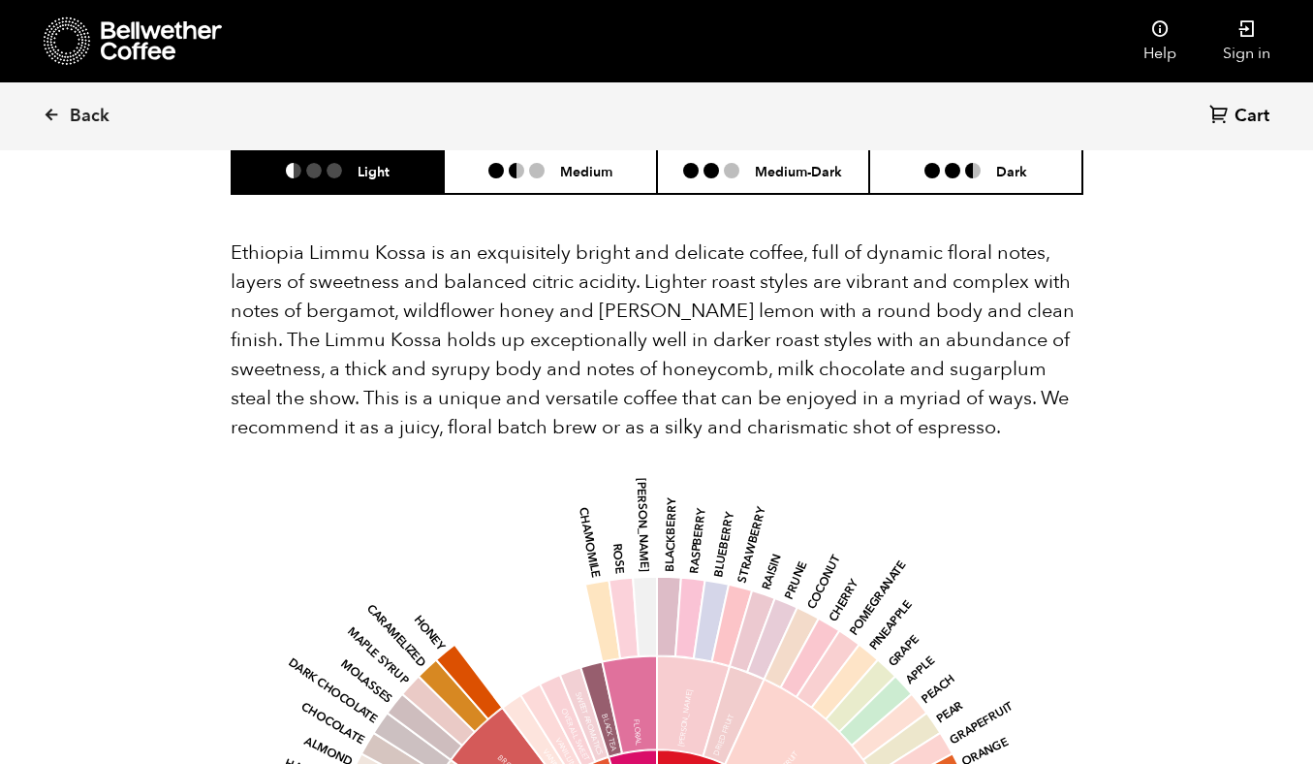
scroll to position [1781, 0]
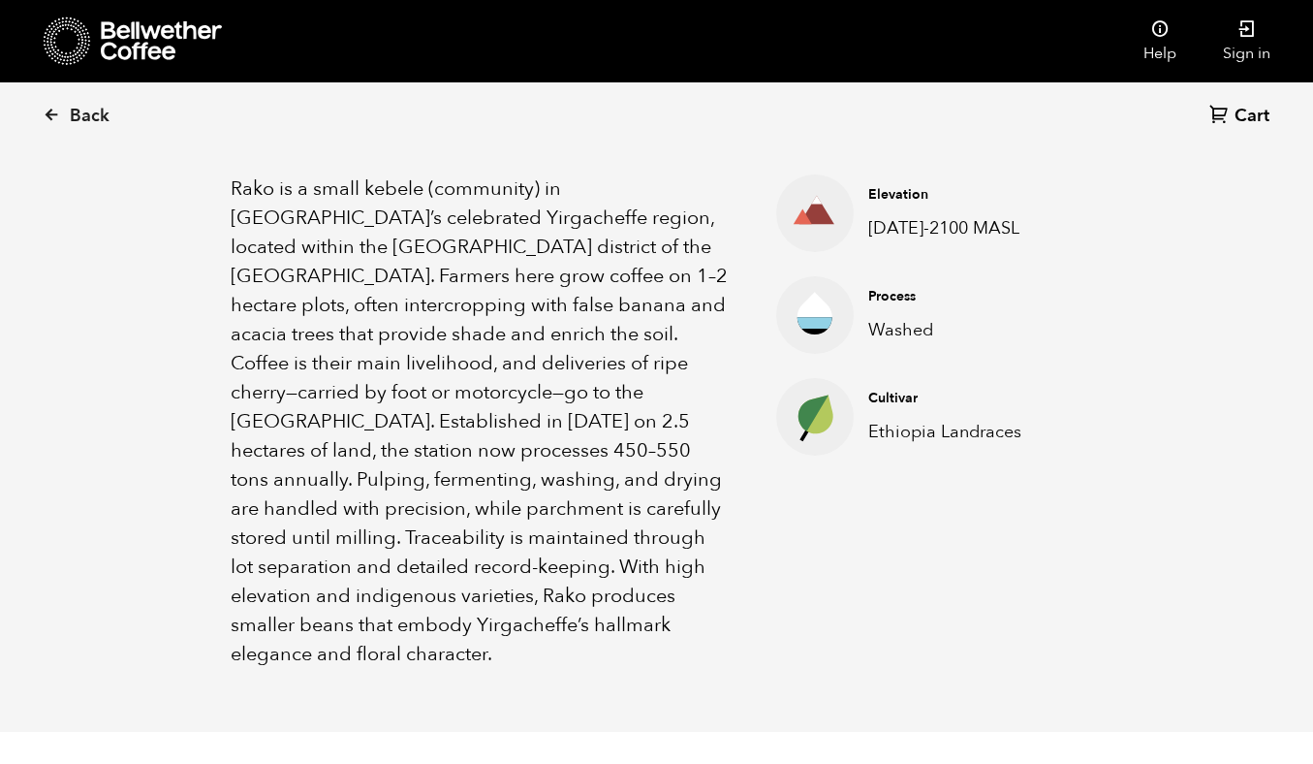
scroll to position [655, 0]
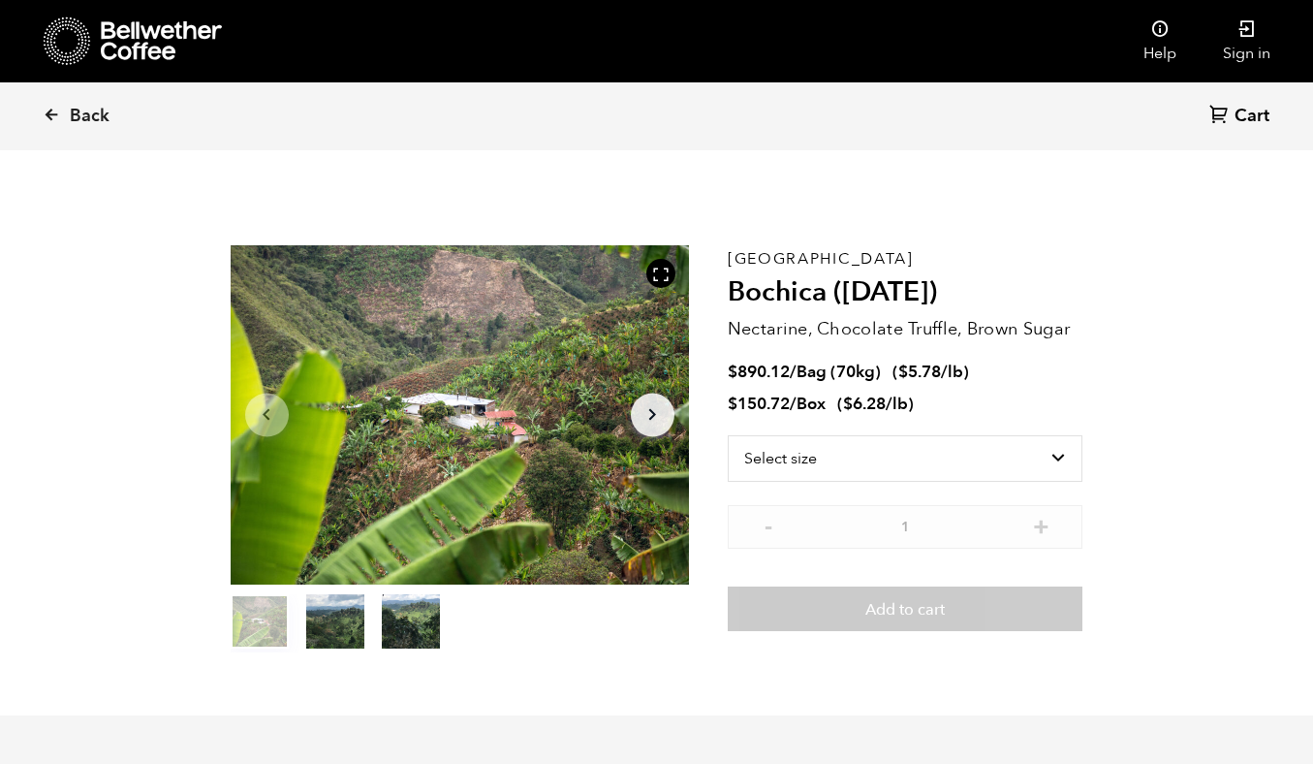
scroll to position [843, 830]
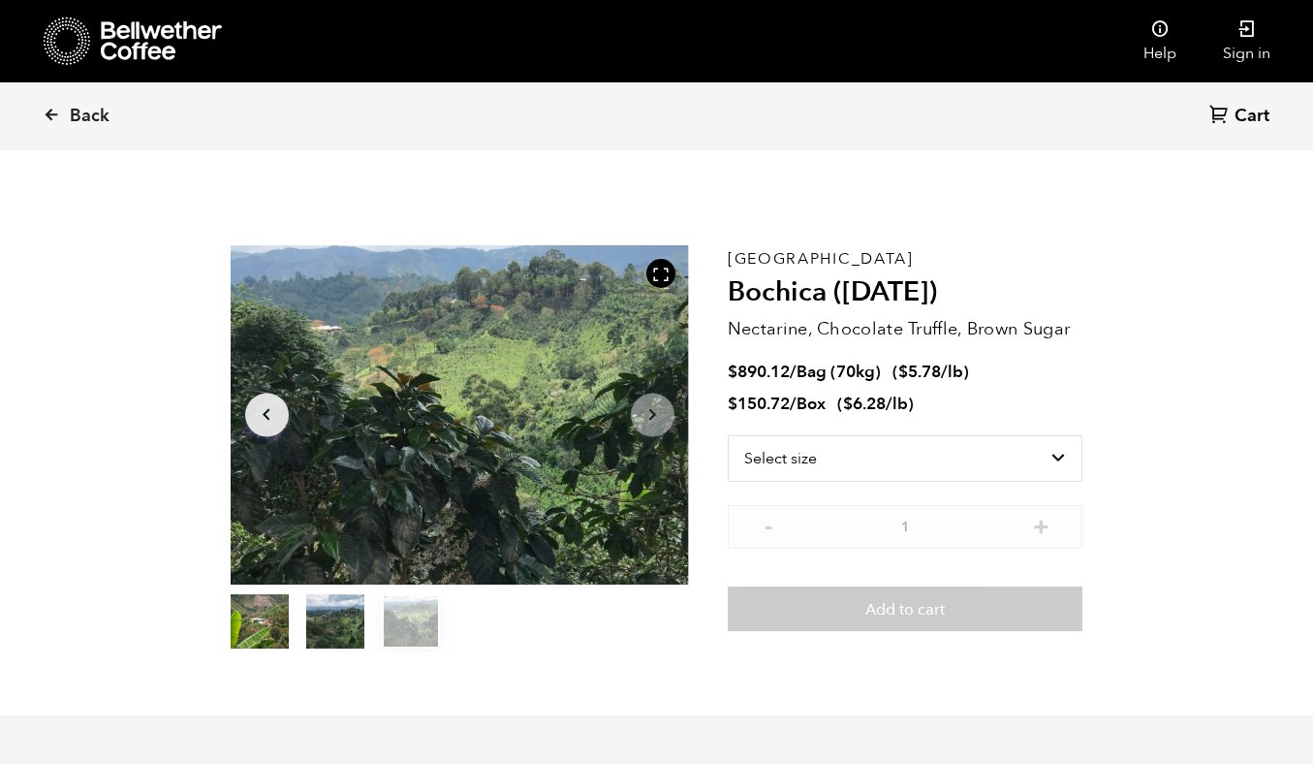
click at [656, 403] on icon "Arrow Right" at bounding box center [652, 414] width 23 height 23
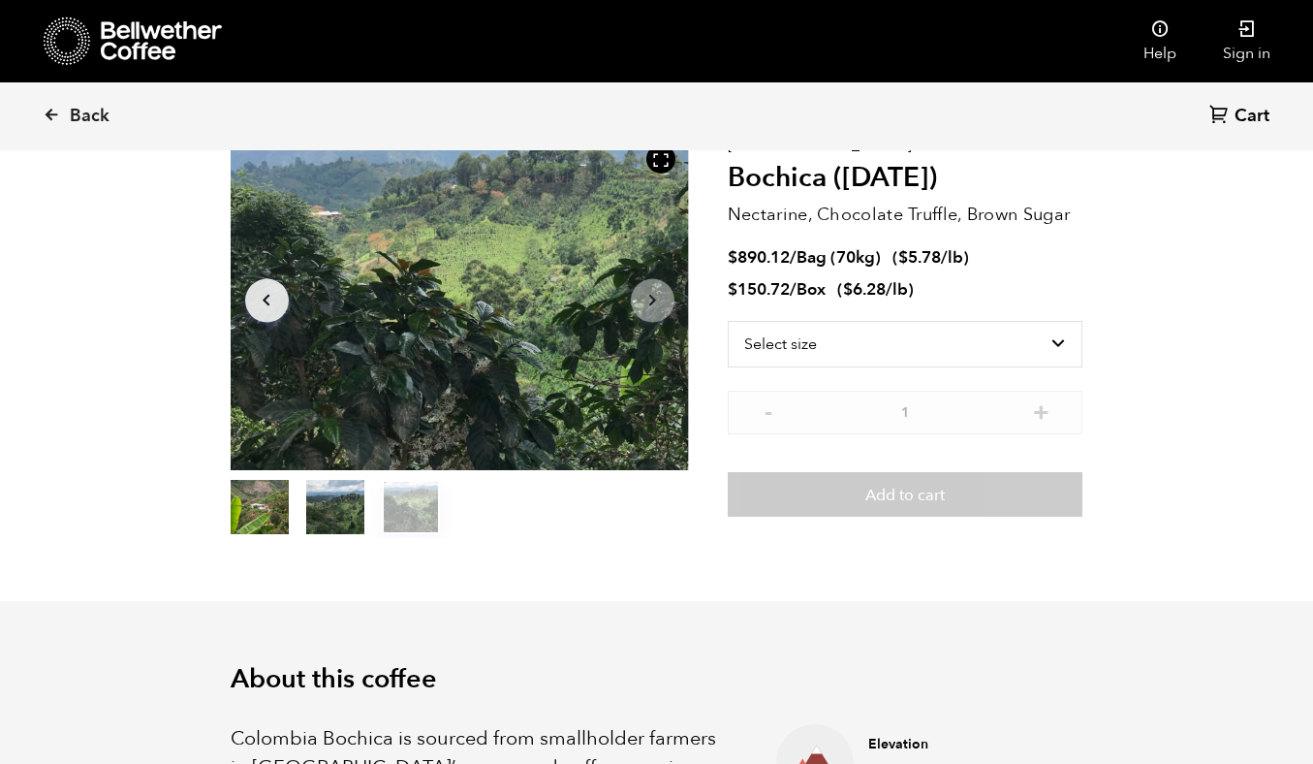
scroll to position [0, 0]
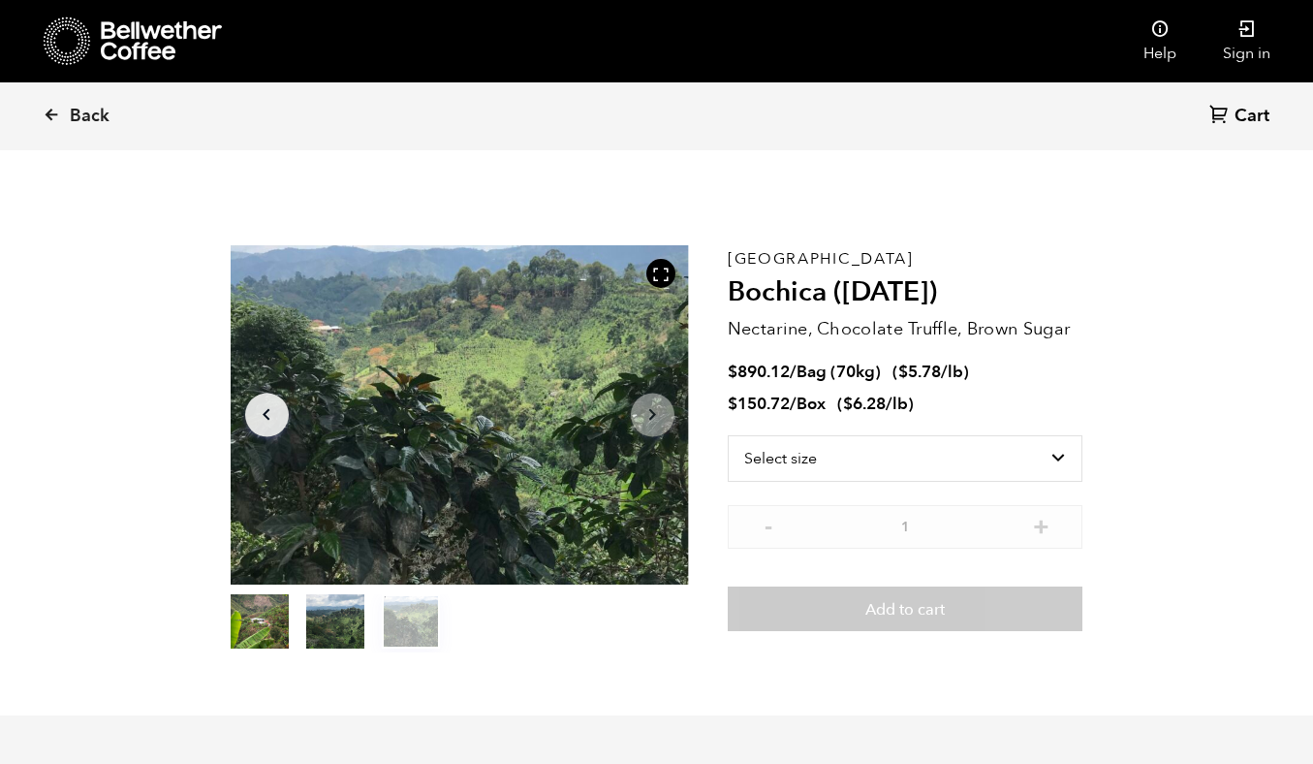
click at [32, 73] on div "Help Sign in" at bounding box center [656, 41] width 1313 height 82
click at [127, 52] on icon at bounding box center [161, 40] width 121 height 39
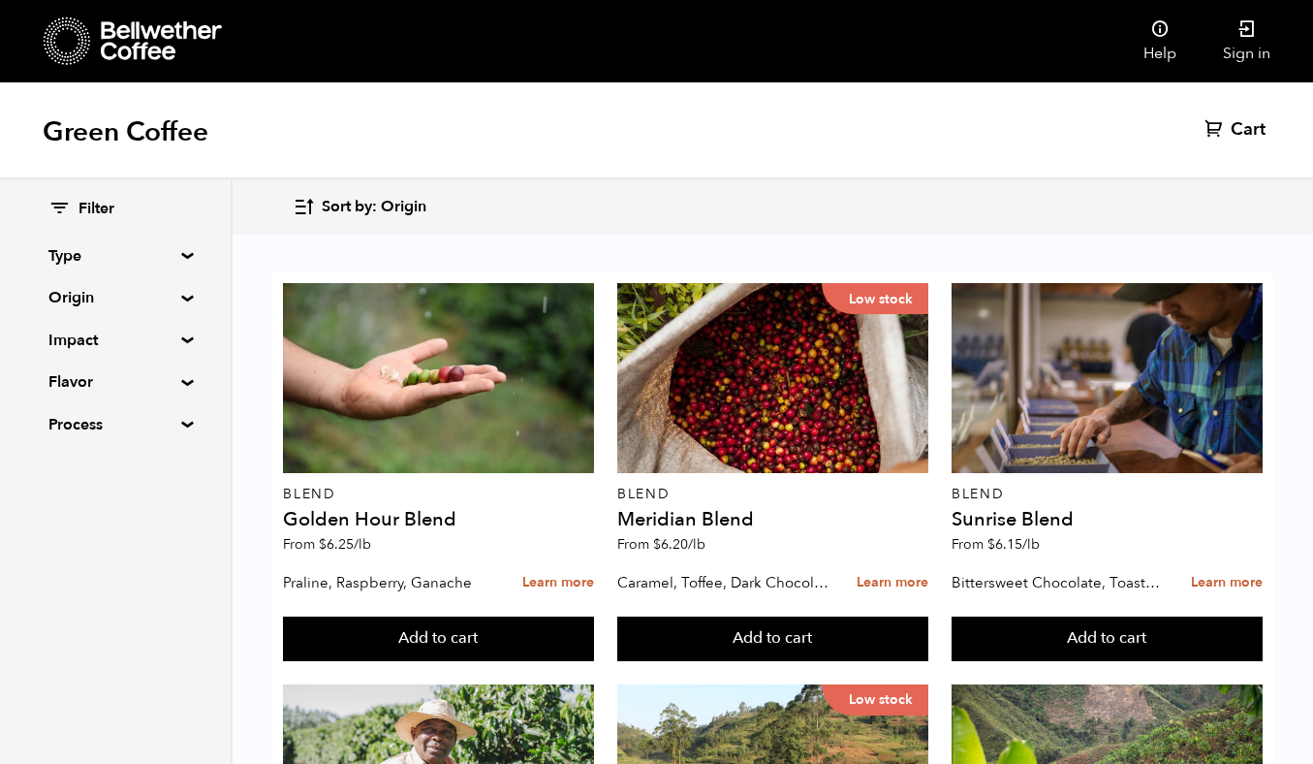
click at [113, 28] on icon at bounding box center [161, 40] width 121 height 39
